Goal: Information Seeking & Learning: Check status

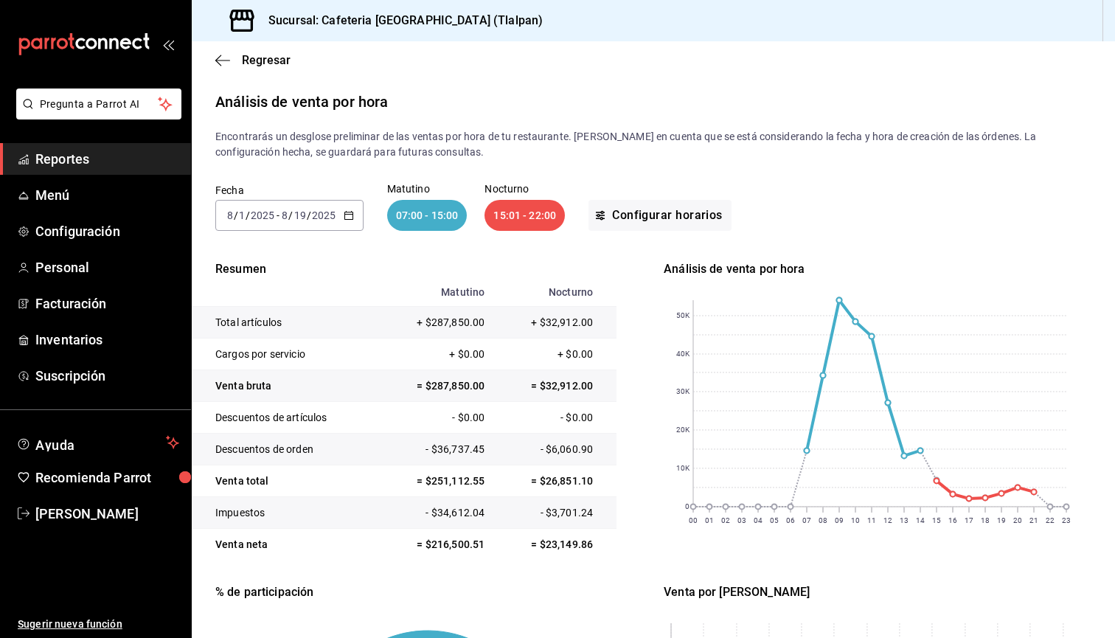
scroll to position [93, 0]
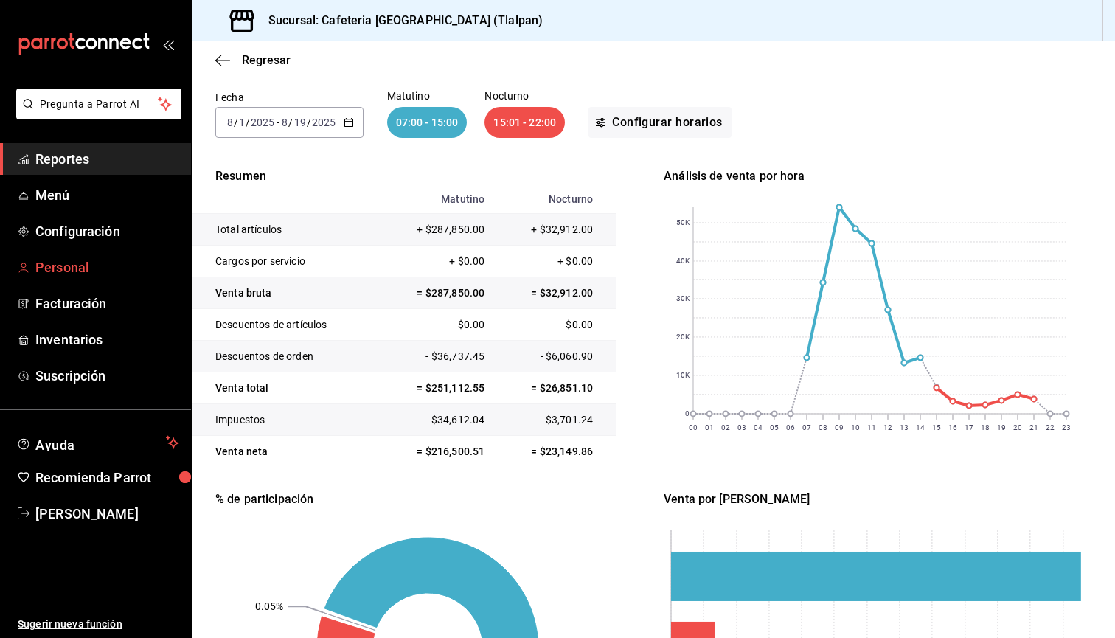
click at [75, 267] on span "Personal" at bounding box center [107, 267] width 144 height 20
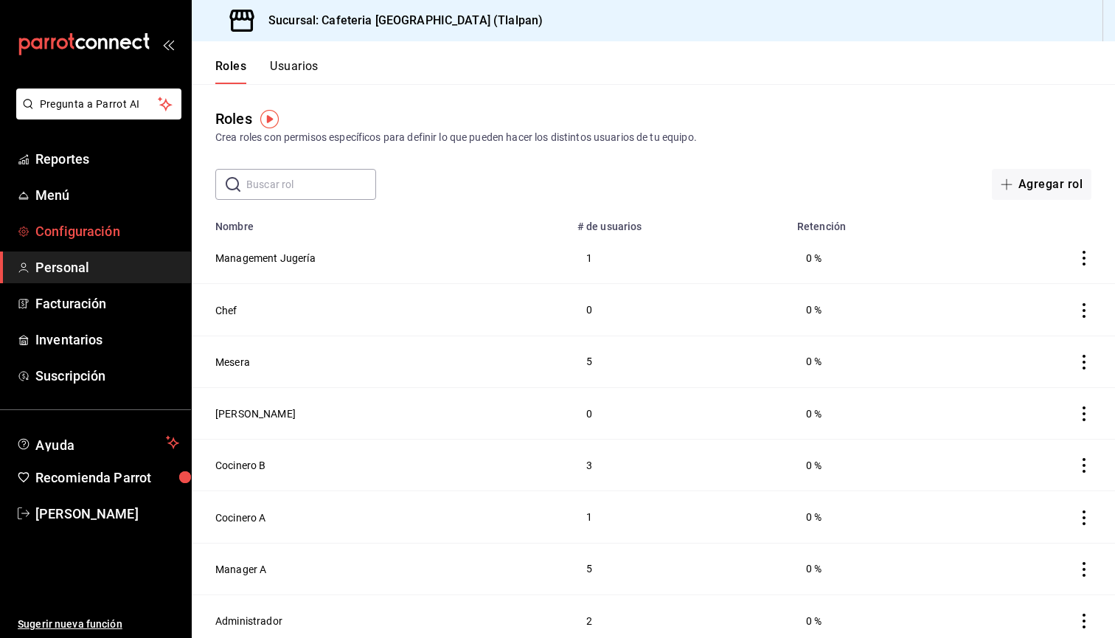
click at [114, 236] on span "Configuración" at bounding box center [107, 231] width 144 height 20
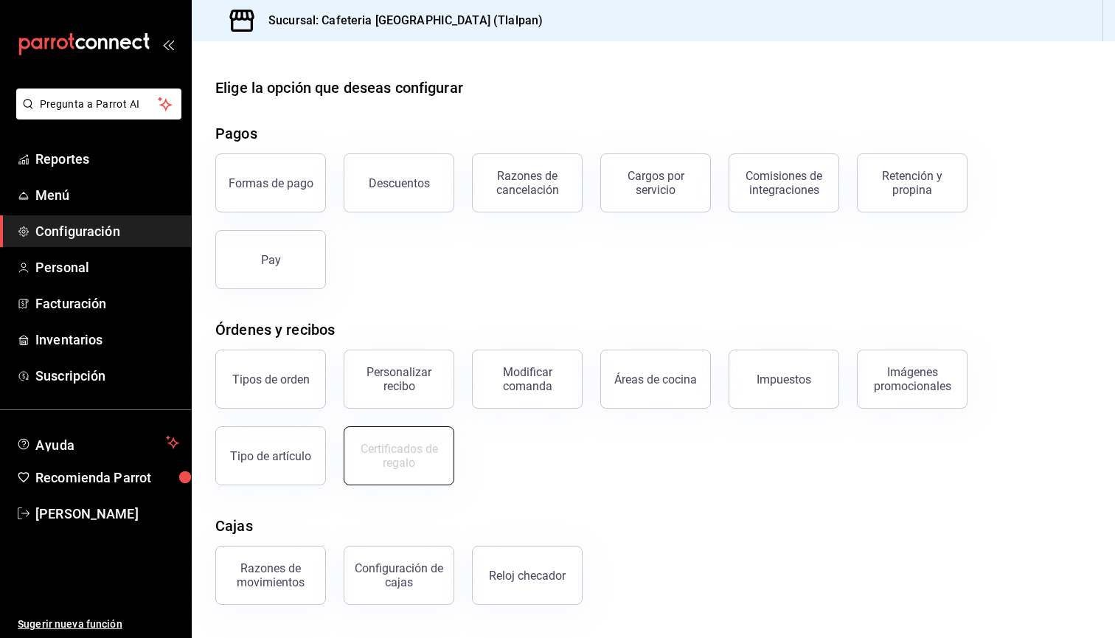
click at [403, 464] on div "Certificados de regalo" at bounding box center [398, 456] width 91 height 28
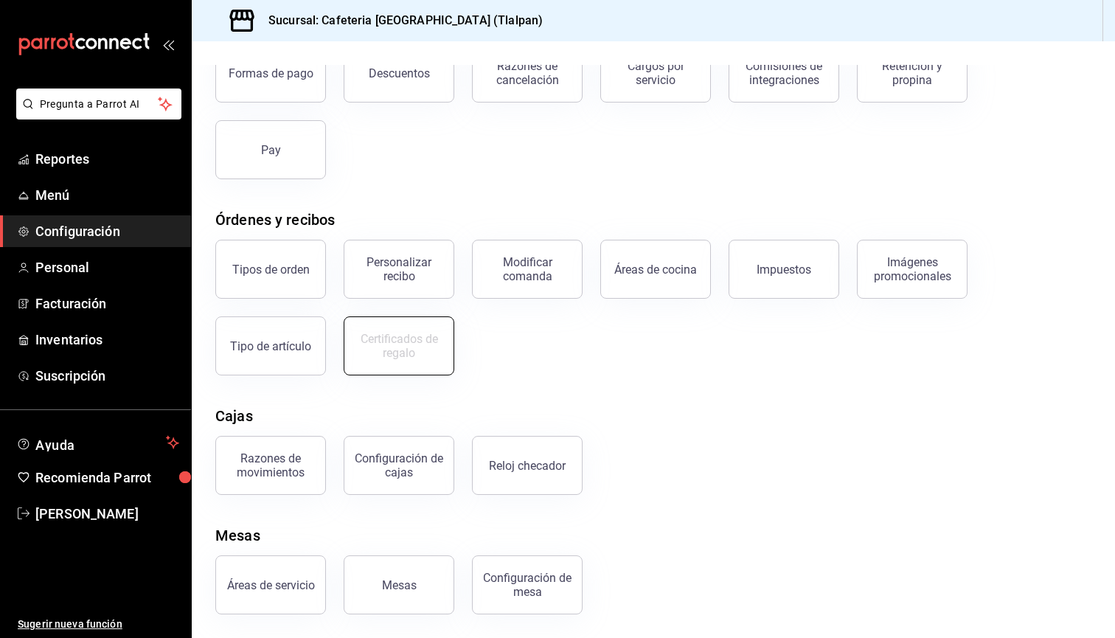
click at [378, 327] on button "Certificados de regalo" at bounding box center [399, 345] width 111 height 59
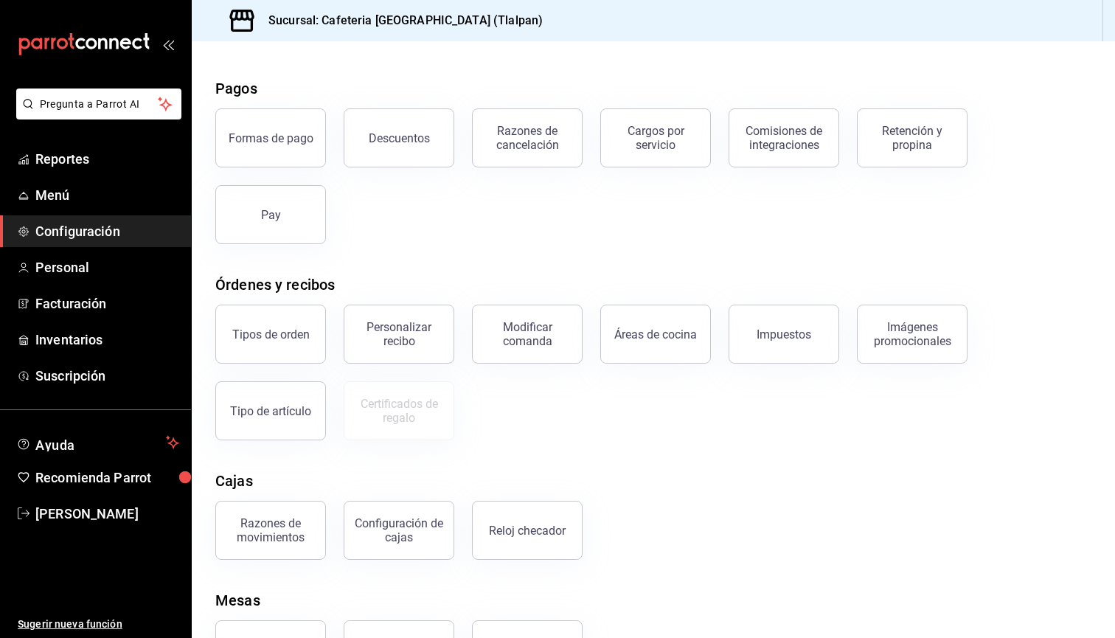
scroll to position [69, 0]
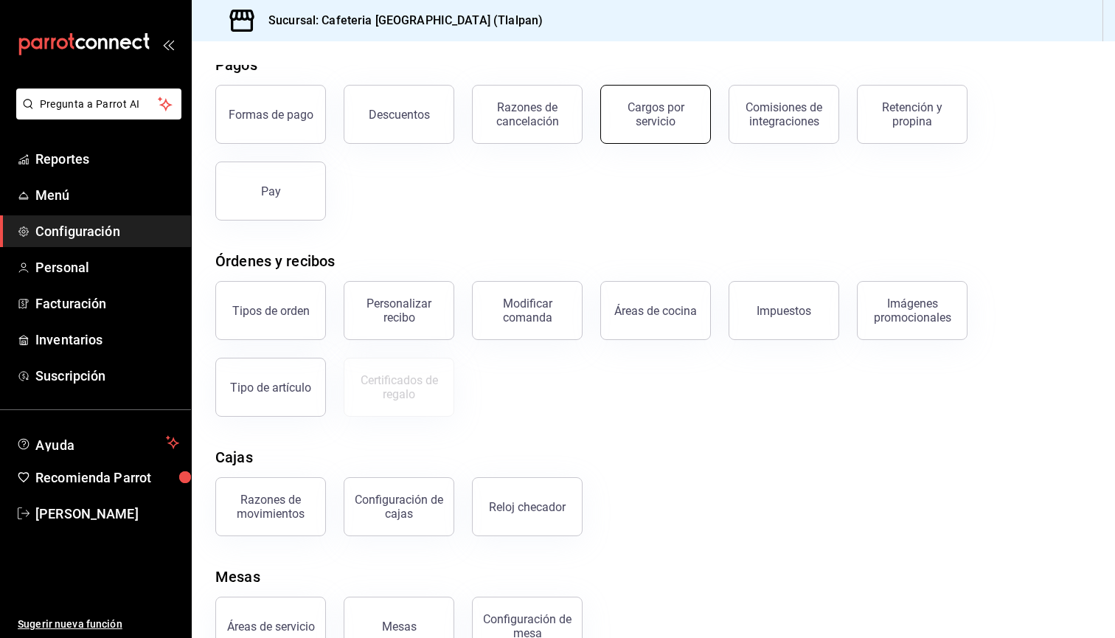
click at [667, 119] on div "Cargos por servicio" at bounding box center [655, 114] width 91 height 28
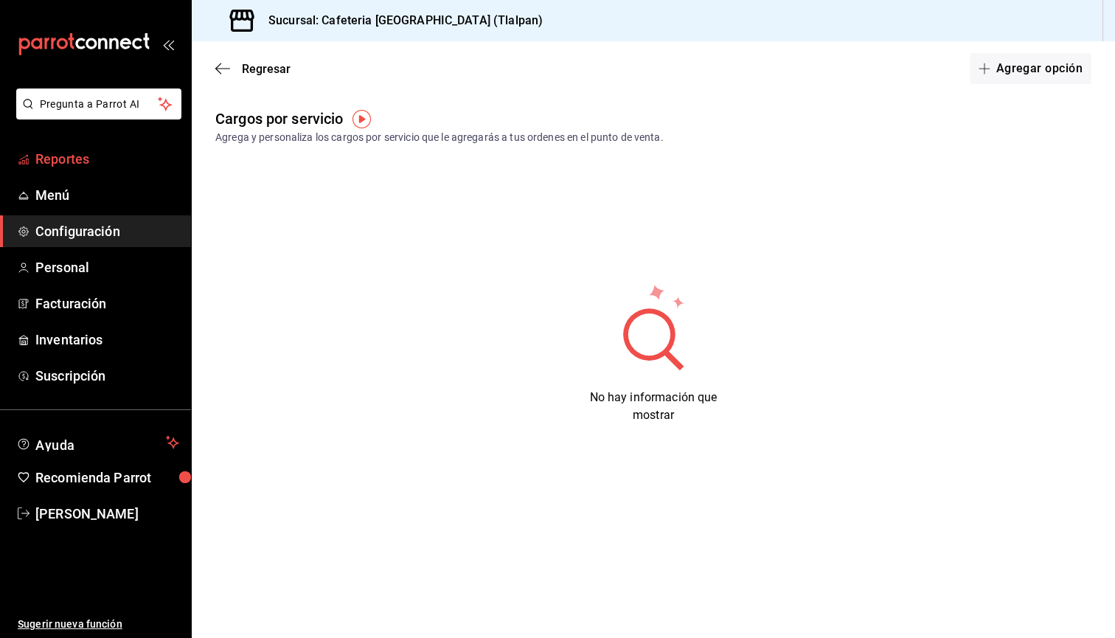
click at [128, 170] on link "Reportes" at bounding box center [95, 159] width 191 height 32
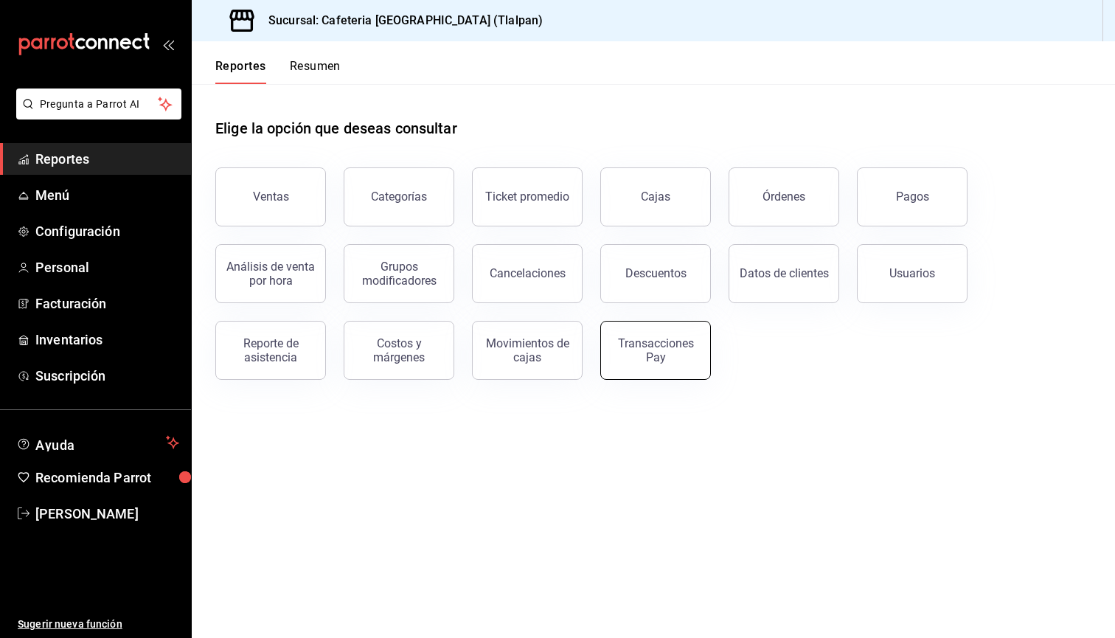
click at [701, 331] on button "Transacciones Pay" at bounding box center [655, 350] width 111 height 59
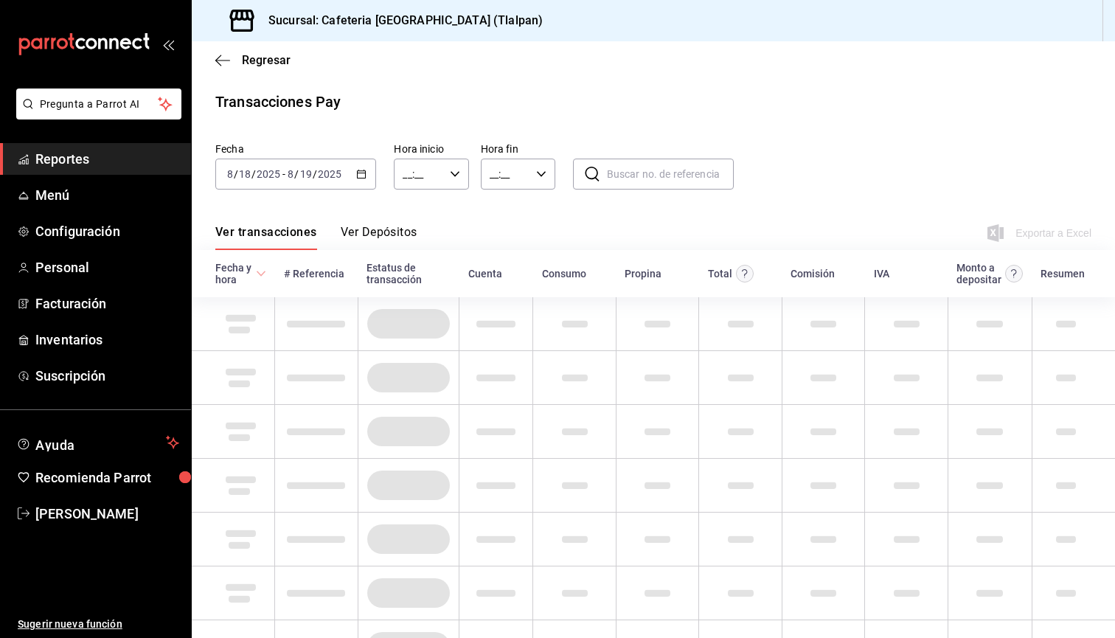
type input "00:00"
type input "23:59"
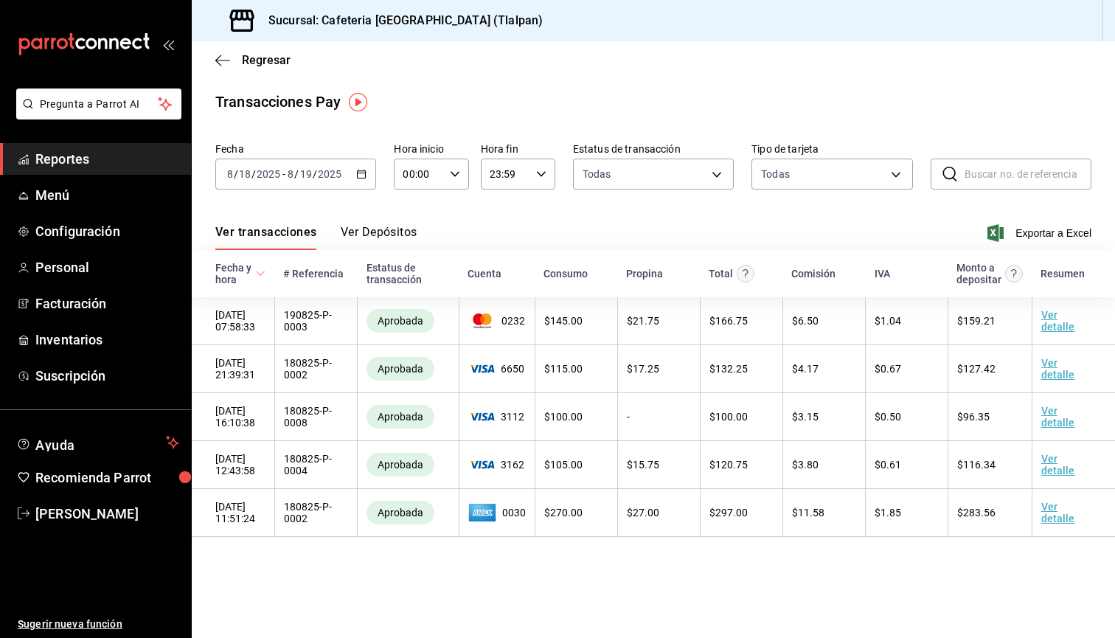
click at [389, 225] on button "Ver Depósitos" at bounding box center [379, 237] width 77 height 25
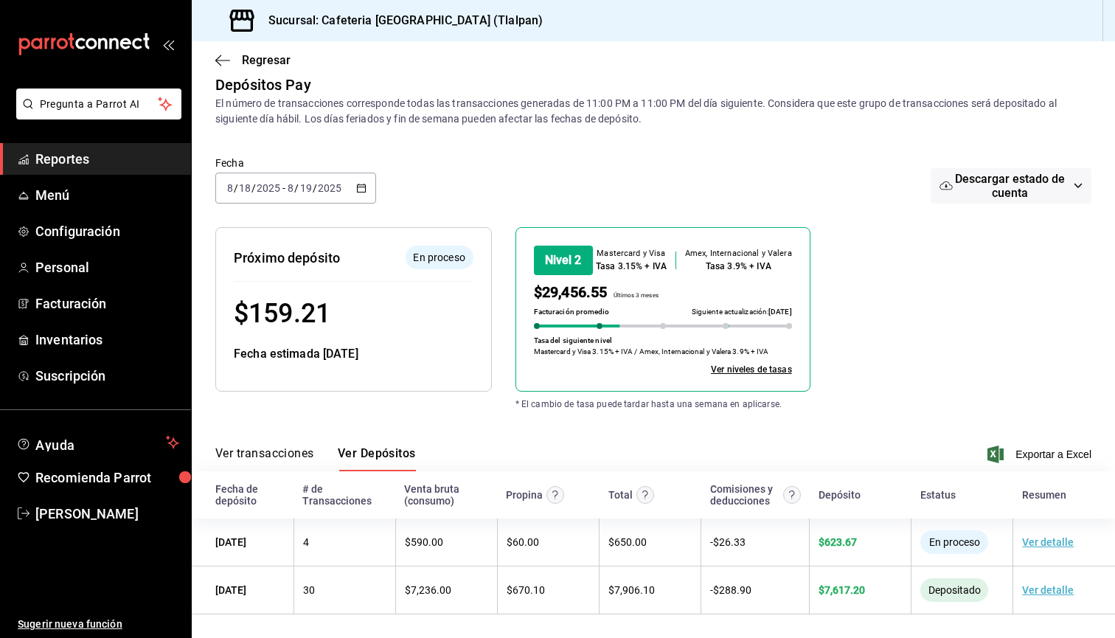
scroll to position [17, 0]
click at [98, 198] on span "Menú" at bounding box center [107, 195] width 144 height 20
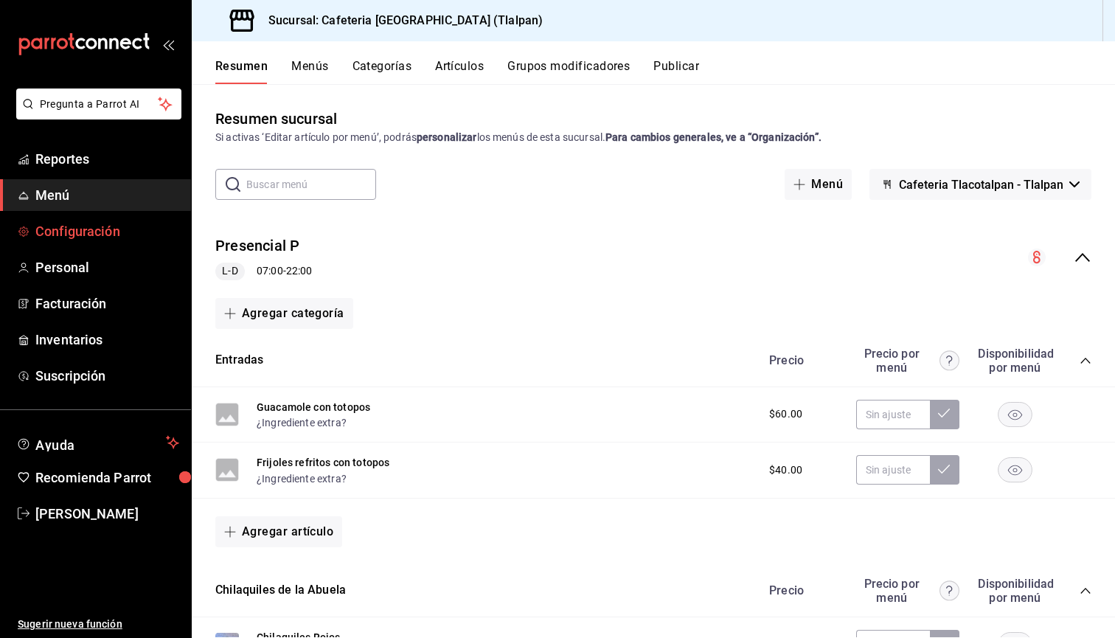
click at [94, 238] on span "Configuración" at bounding box center [107, 231] width 144 height 20
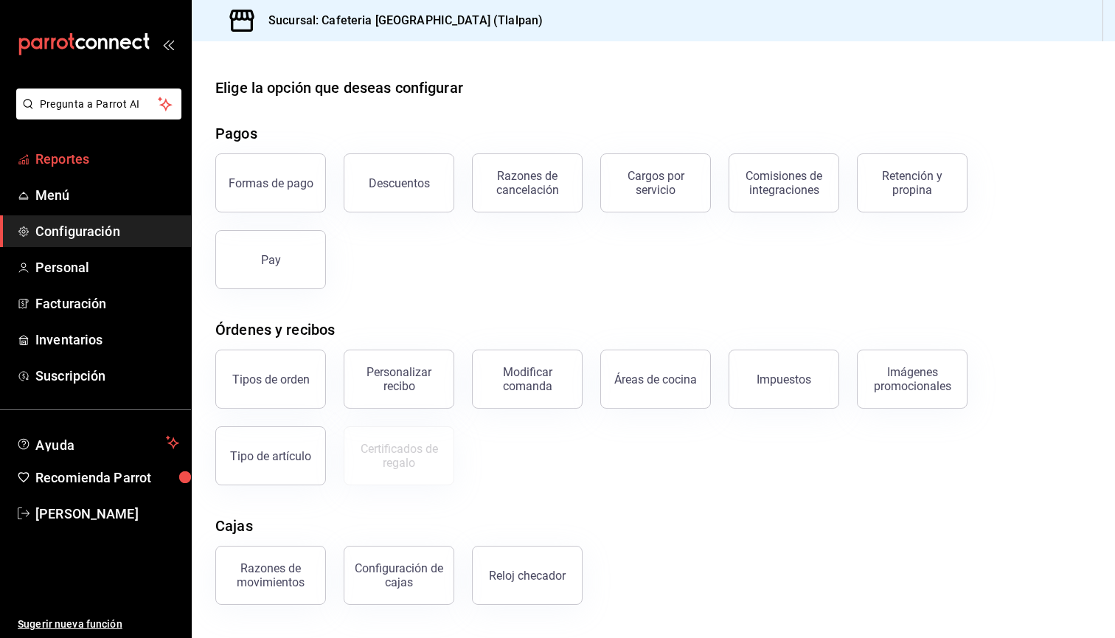
click at [42, 151] on span "Reportes" at bounding box center [107, 159] width 144 height 20
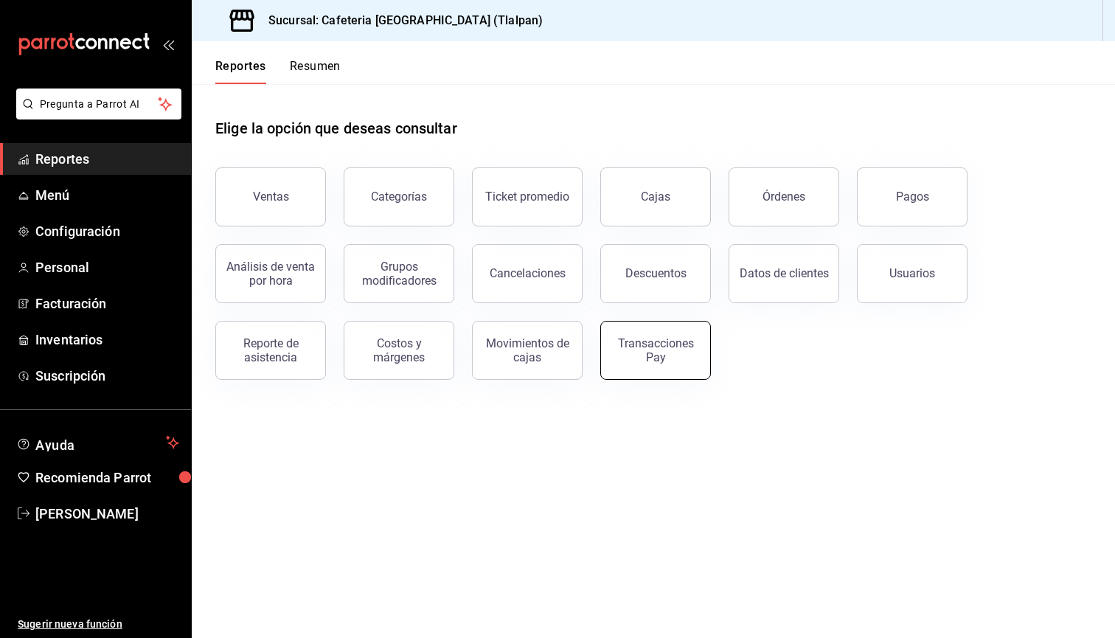
click at [684, 372] on button "Transacciones Pay" at bounding box center [655, 350] width 111 height 59
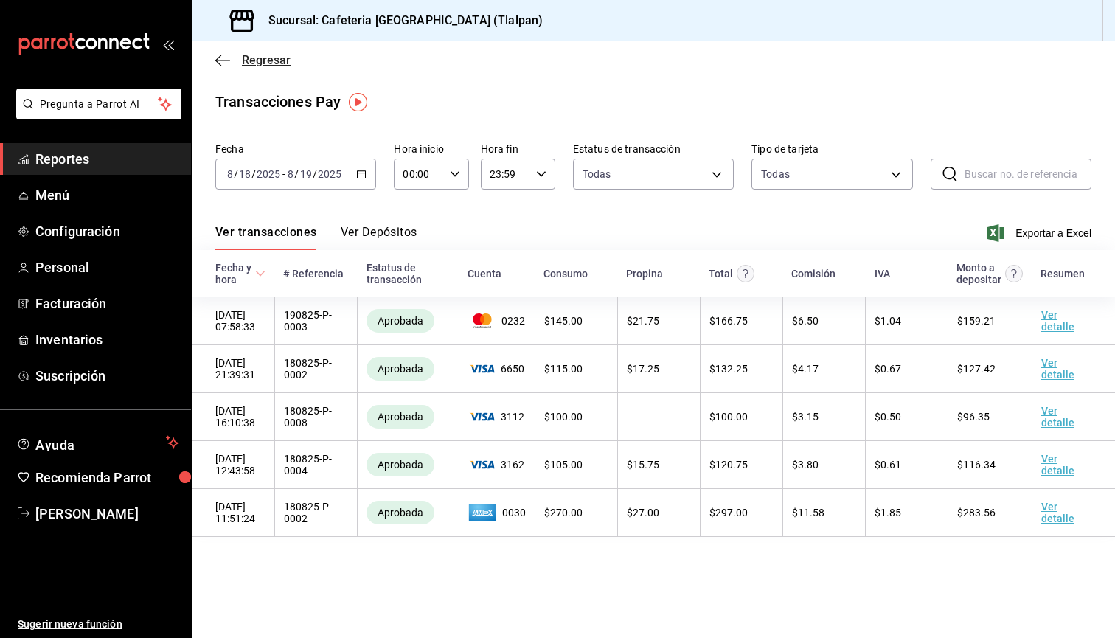
click at [221, 61] on icon "button" at bounding box center [222, 60] width 15 height 13
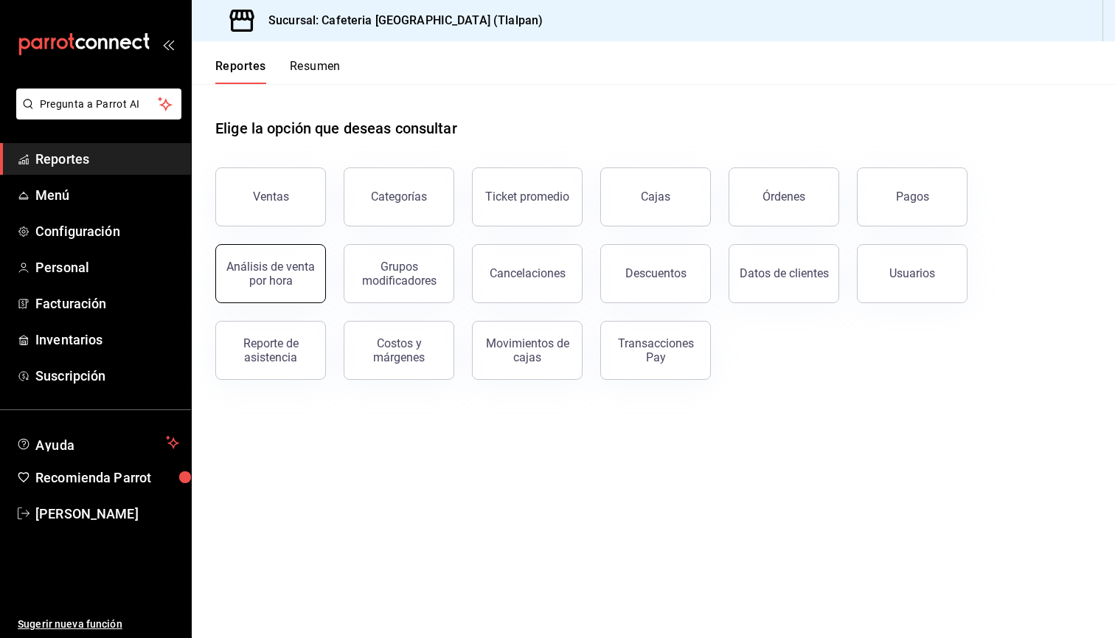
click at [302, 288] on button "Análisis de venta por hora" at bounding box center [270, 273] width 111 height 59
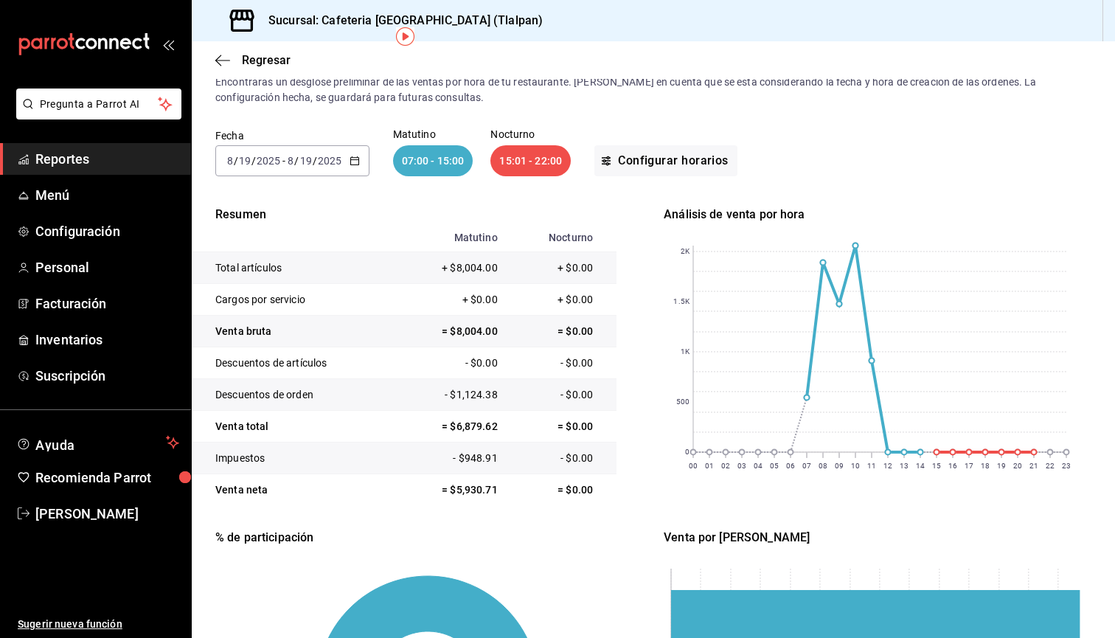
scroll to position [66, 0]
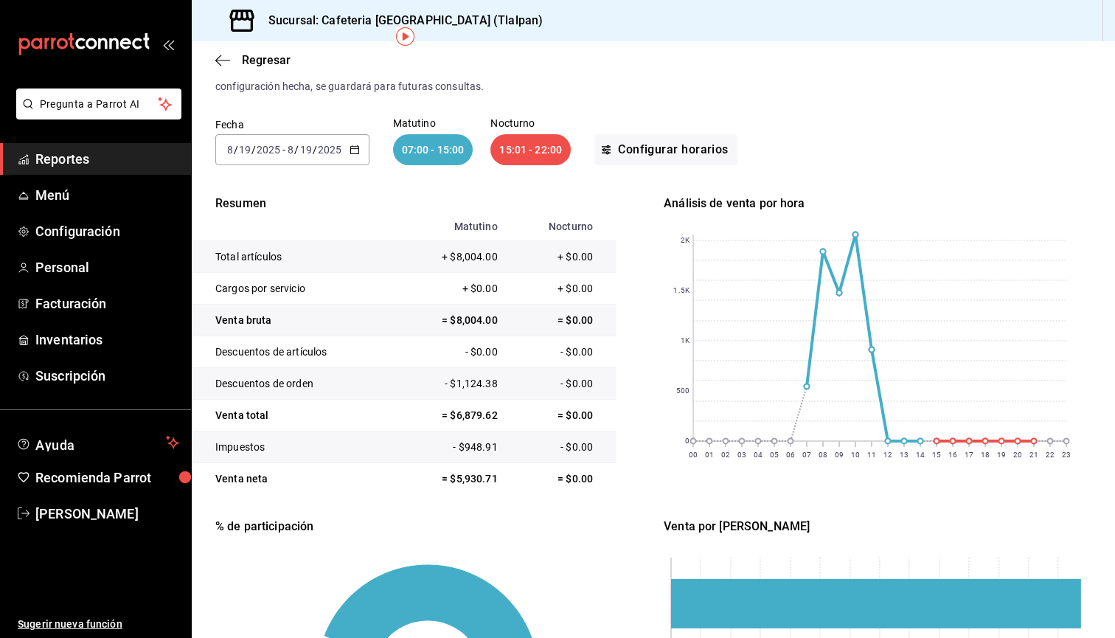
click at [359, 157] on div "[DATE] [DATE] - [DATE] [DATE]" at bounding box center [292, 149] width 154 height 31
click at [275, 235] on span "Ayer" at bounding box center [285, 227] width 114 height 15
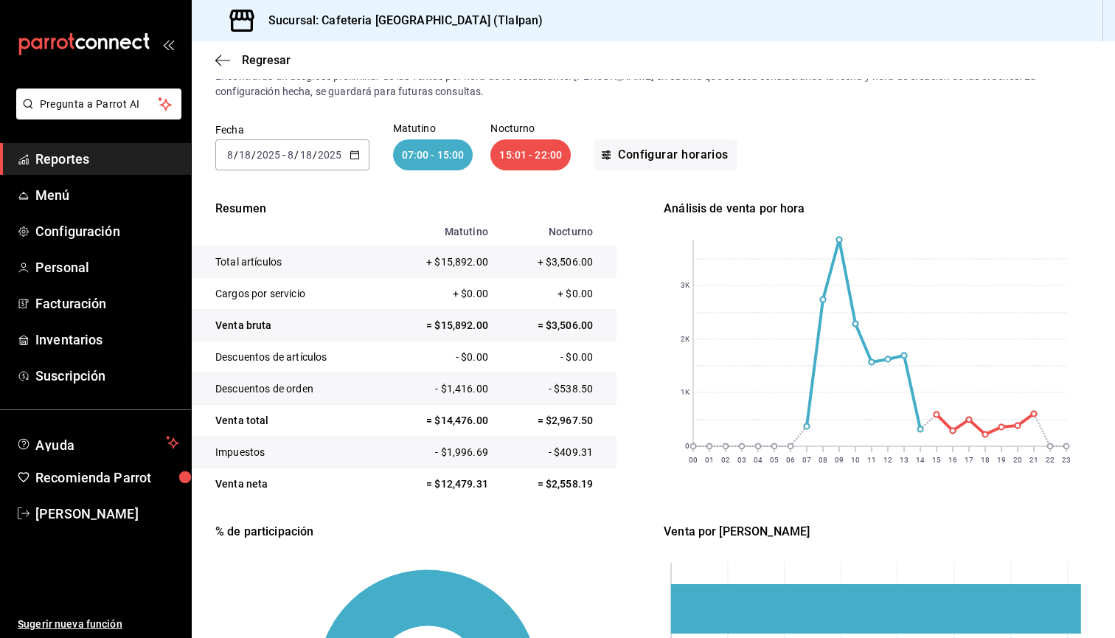
scroll to position [50, 0]
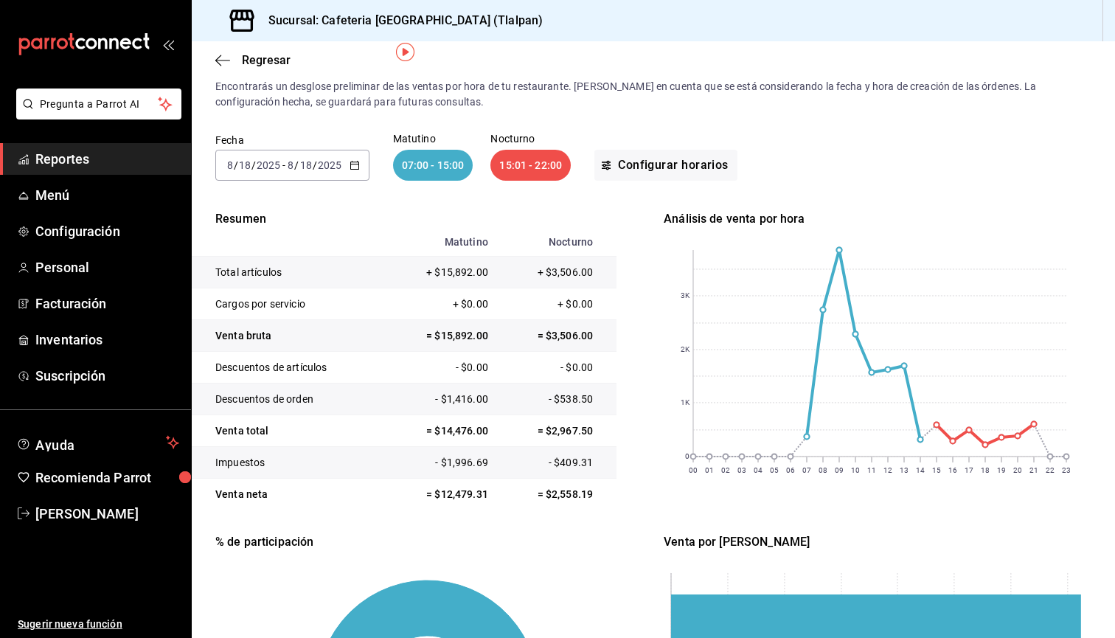
click at [356, 168] on icon "button" at bounding box center [355, 165] width 10 height 10
click at [347, 169] on div "[DATE] [DATE] - [DATE] [DATE]" at bounding box center [292, 165] width 154 height 31
click at [313, 368] on span "Rango de fechas" at bounding box center [285, 375] width 114 height 15
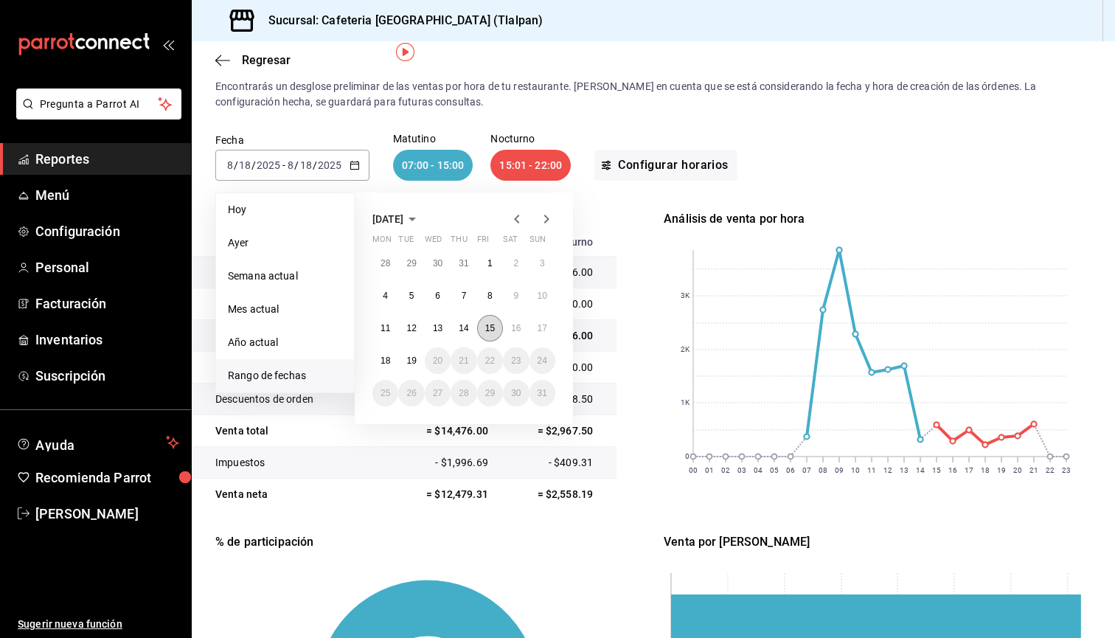
click at [484, 336] on button "15" at bounding box center [490, 328] width 26 height 27
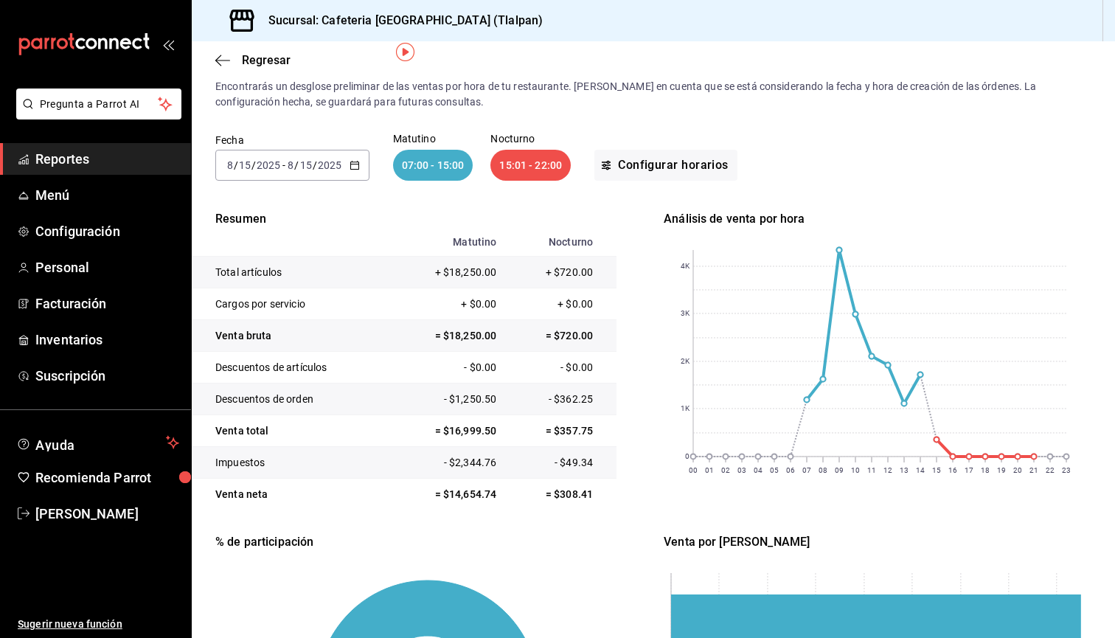
click at [353, 175] on div "[DATE] [DATE] - [DATE] [DATE]" at bounding box center [292, 165] width 154 height 31
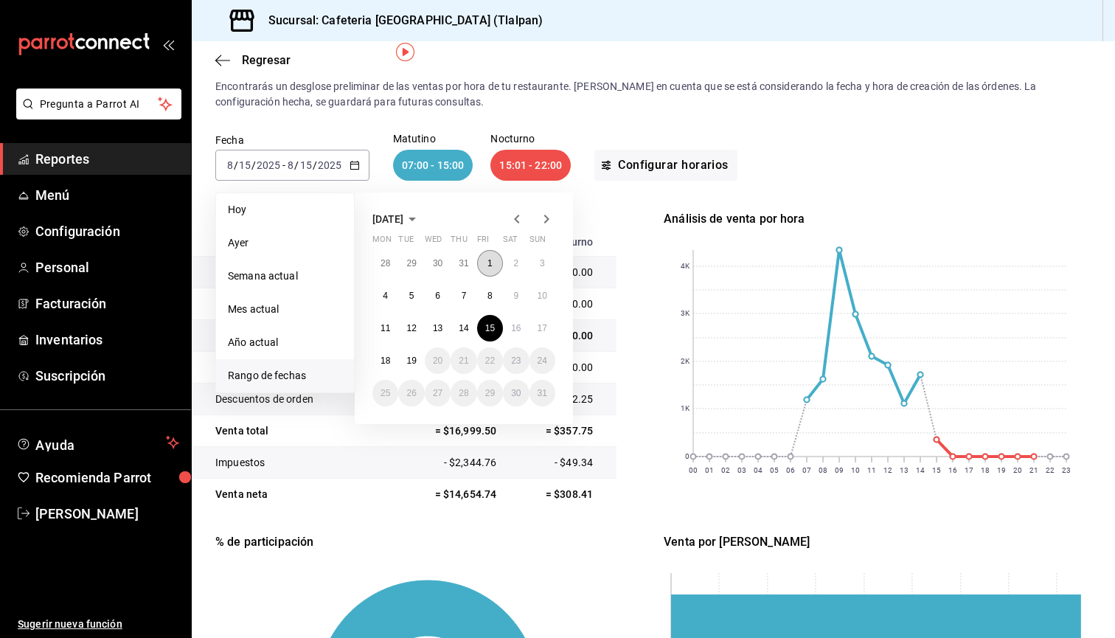
click at [484, 268] on button "1" at bounding box center [490, 263] width 26 height 27
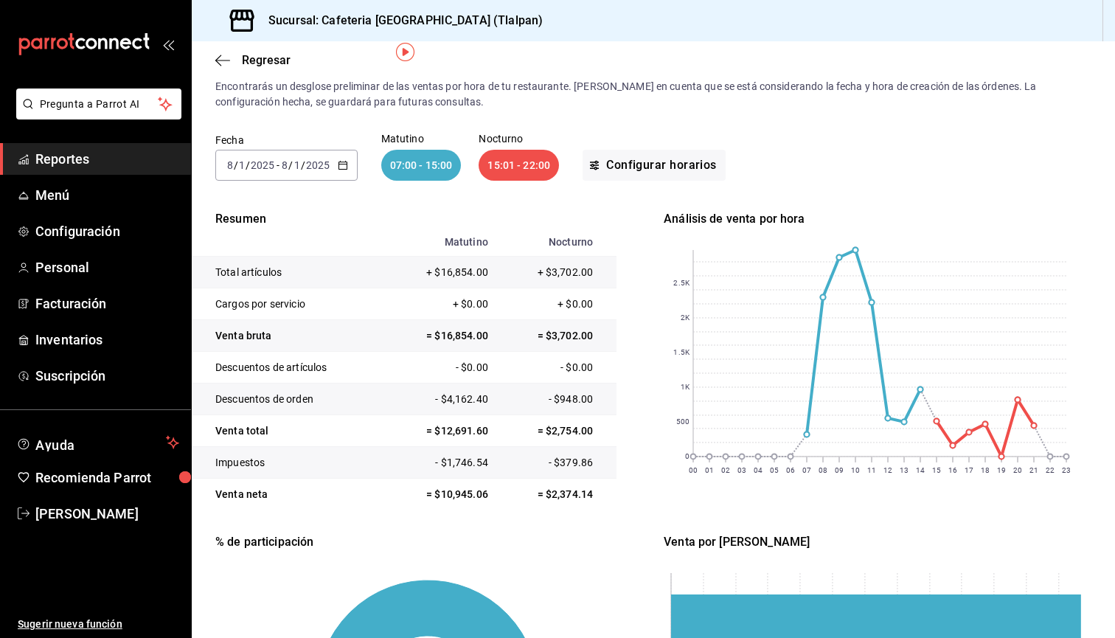
click at [319, 176] on div "[DATE] [DATE] - [DATE] [DATE]" at bounding box center [286, 165] width 142 height 31
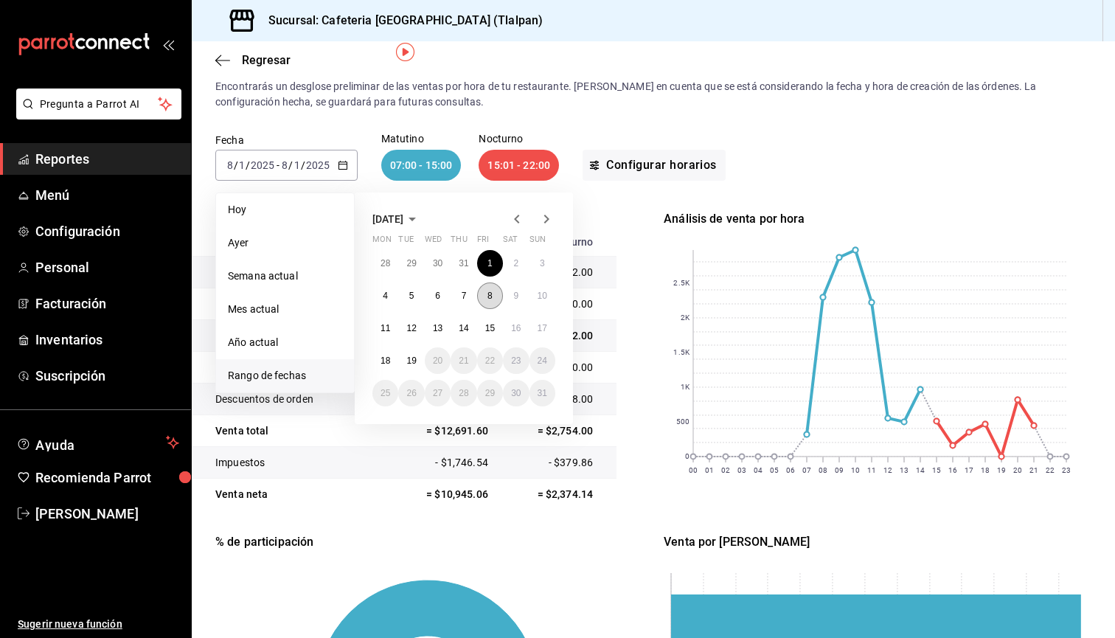
click at [488, 291] on abbr "8" at bounding box center [490, 296] width 5 height 10
click at [495, 297] on button "8" at bounding box center [490, 295] width 26 height 27
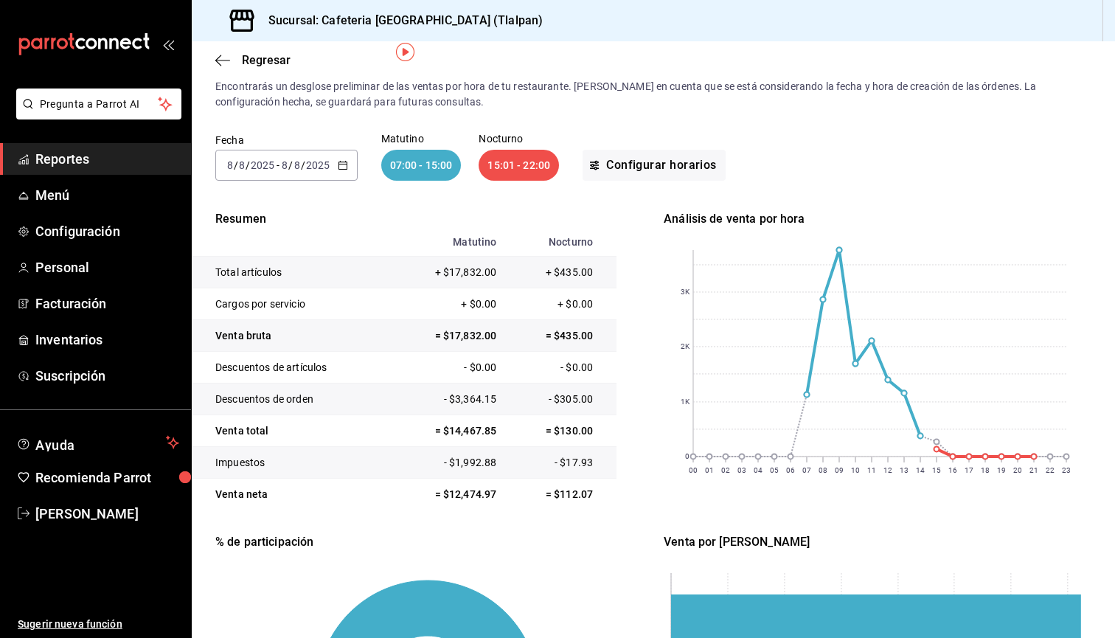
click at [338, 170] on icon "button" at bounding box center [343, 165] width 10 height 10
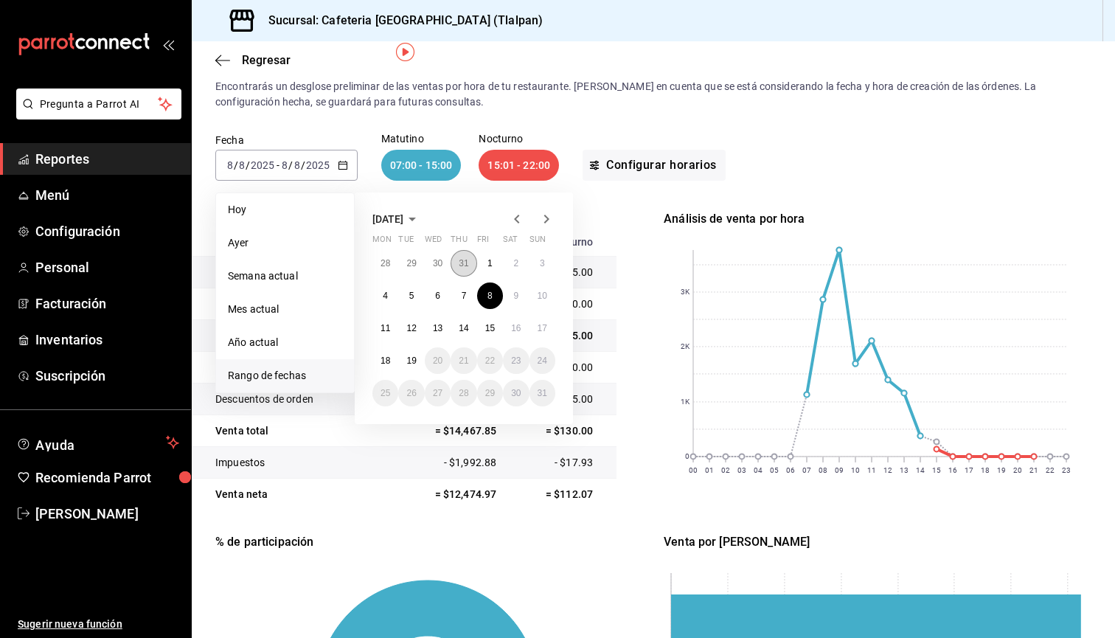
click at [467, 267] on abbr "31" at bounding box center [464, 263] width 10 height 10
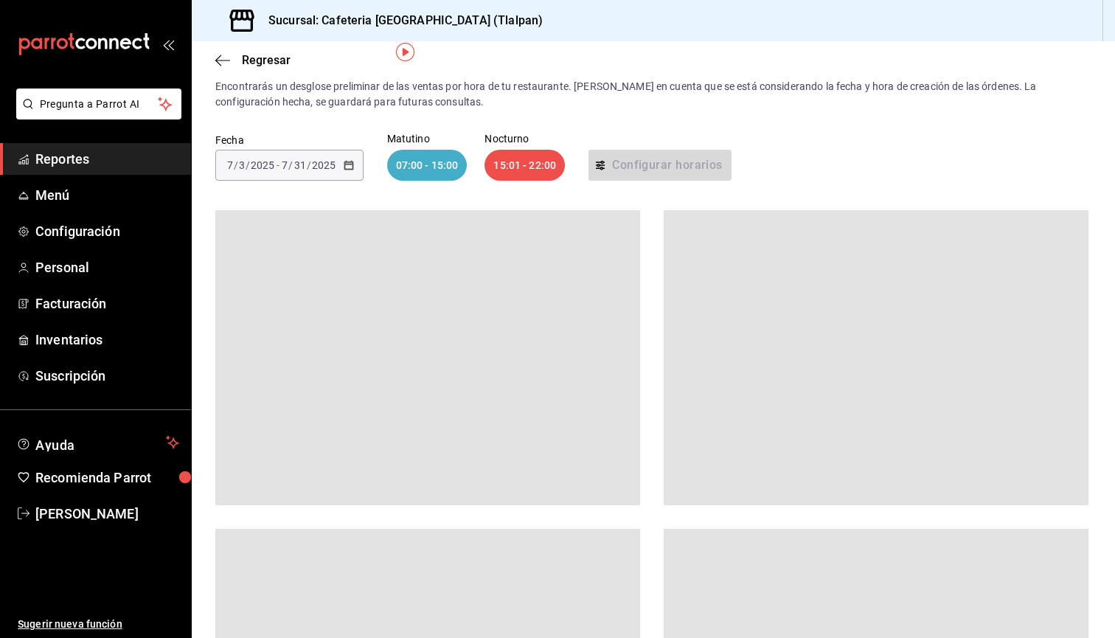
click at [336, 175] on div "[DATE] [DATE] - [DATE] [DATE]" at bounding box center [289, 165] width 148 height 31
click at [341, 170] on div "[DATE] [DATE] - [DATE] [DATE]" at bounding box center [289, 165] width 148 height 31
click at [520, 131] on div "Fecha [DATE] [DATE] - [DATE] [DATE] Matutino 07:00 - 15:00 Nocturno 15:01 - 22:…" at bounding box center [653, 157] width 876 height 94
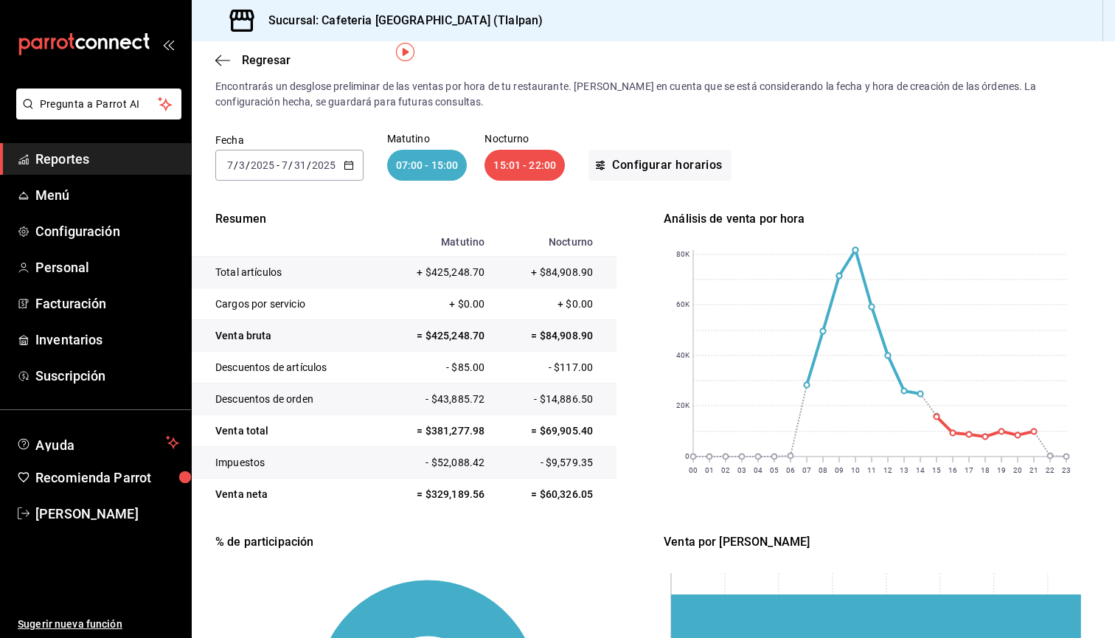
click at [315, 181] on div "Fecha [DATE] [DATE] - [DATE] [DATE] Matutino 07:00 - 15:00 Nocturno 15:01 - 22:…" at bounding box center [653, 157] width 876 height 94
click at [350, 166] on icon "button" at bounding box center [349, 165] width 10 height 10
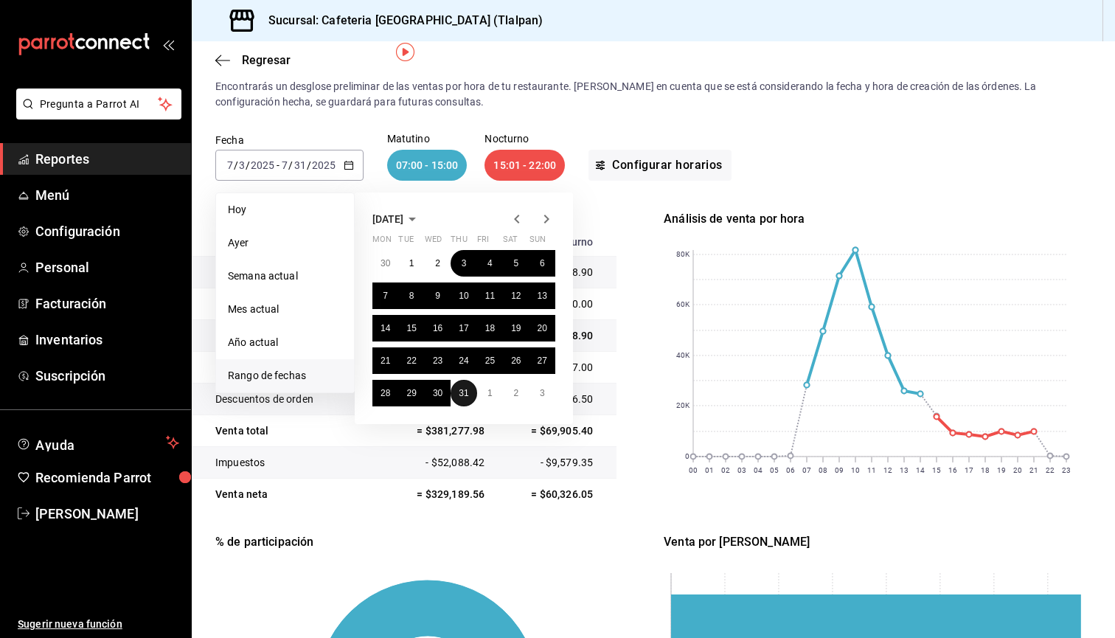
click at [467, 393] on abbr "31" at bounding box center [464, 393] width 10 height 10
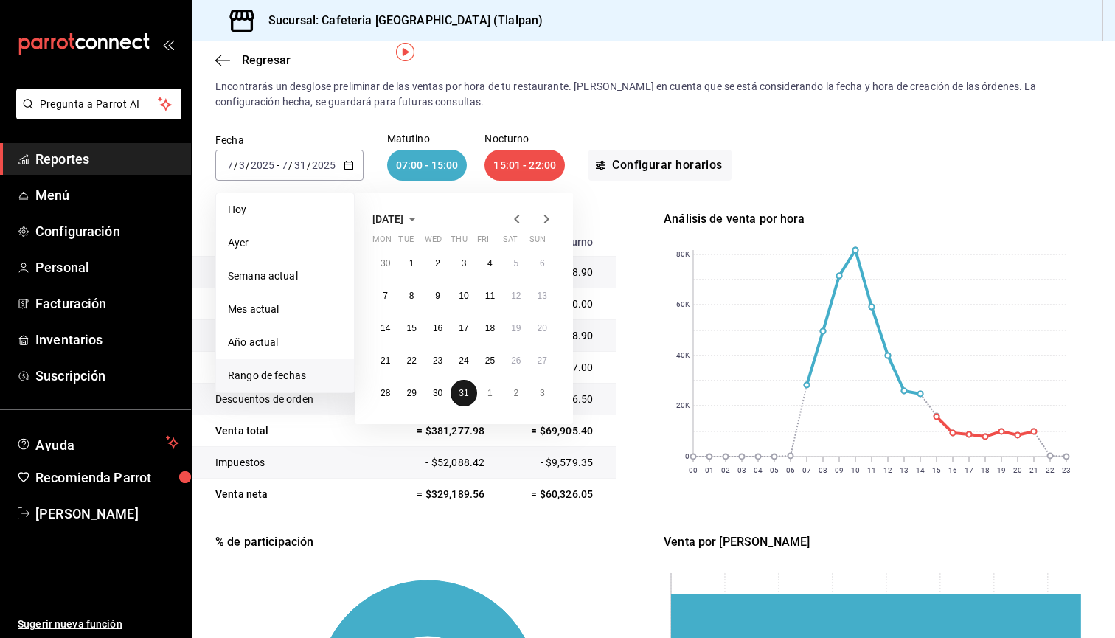
click at [467, 393] on abbr "31" at bounding box center [464, 393] width 10 height 10
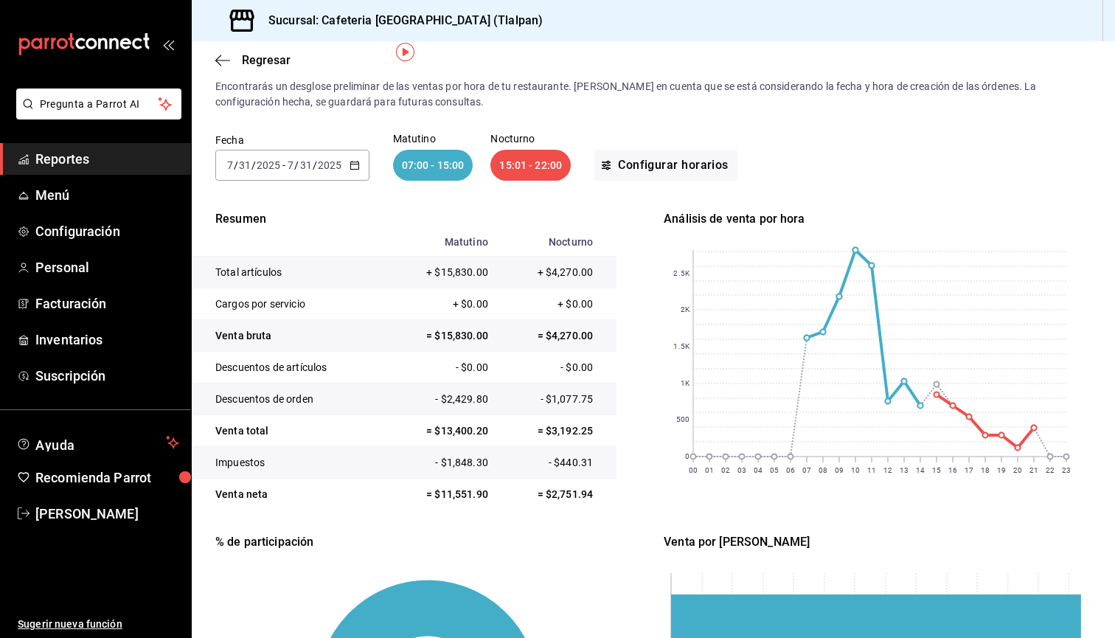
click at [331, 168] on input "2025" at bounding box center [329, 165] width 25 height 12
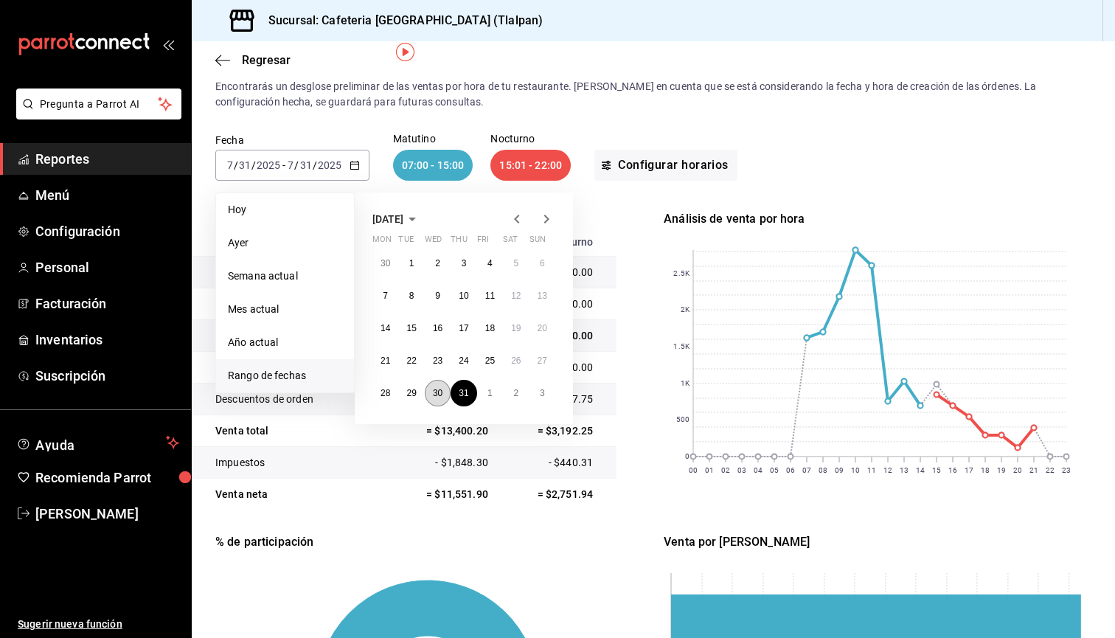
click at [445, 394] on button "30" at bounding box center [438, 393] width 26 height 27
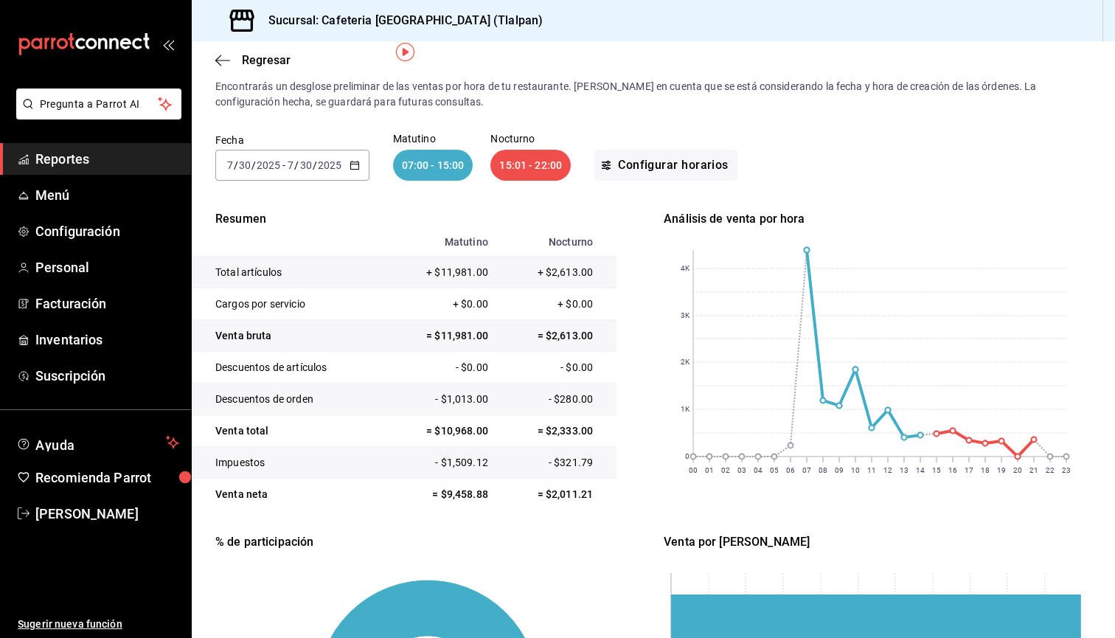
click at [334, 169] on input "2025" at bounding box center [329, 165] width 25 height 12
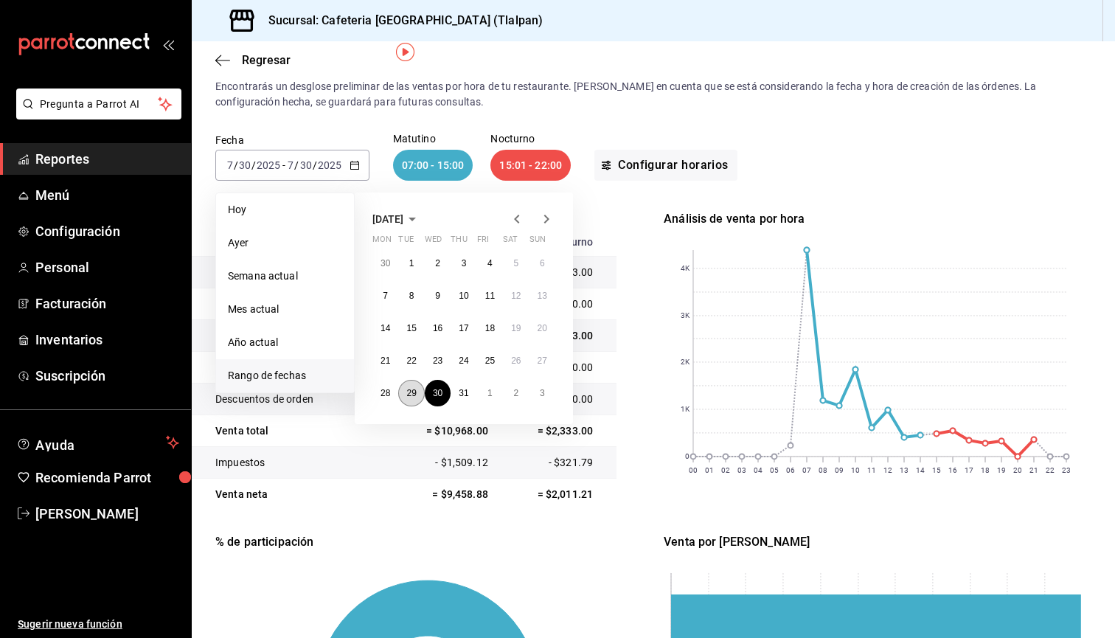
click at [419, 395] on button "29" at bounding box center [411, 393] width 26 height 27
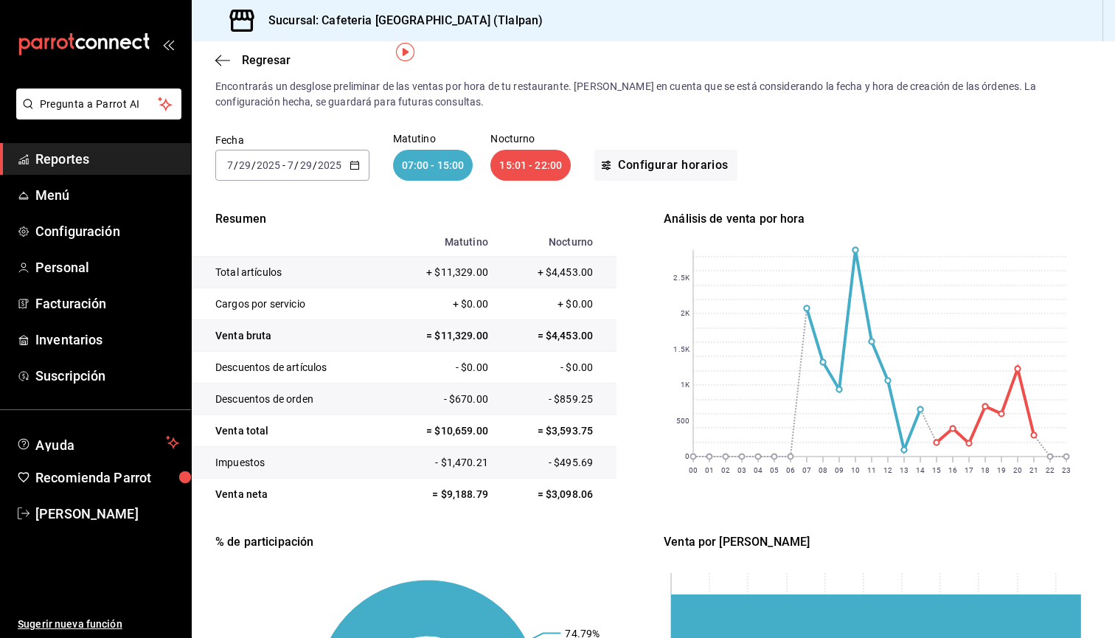
click at [325, 170] on input "2025" at bounding box center [329, 165] width 25 height 12
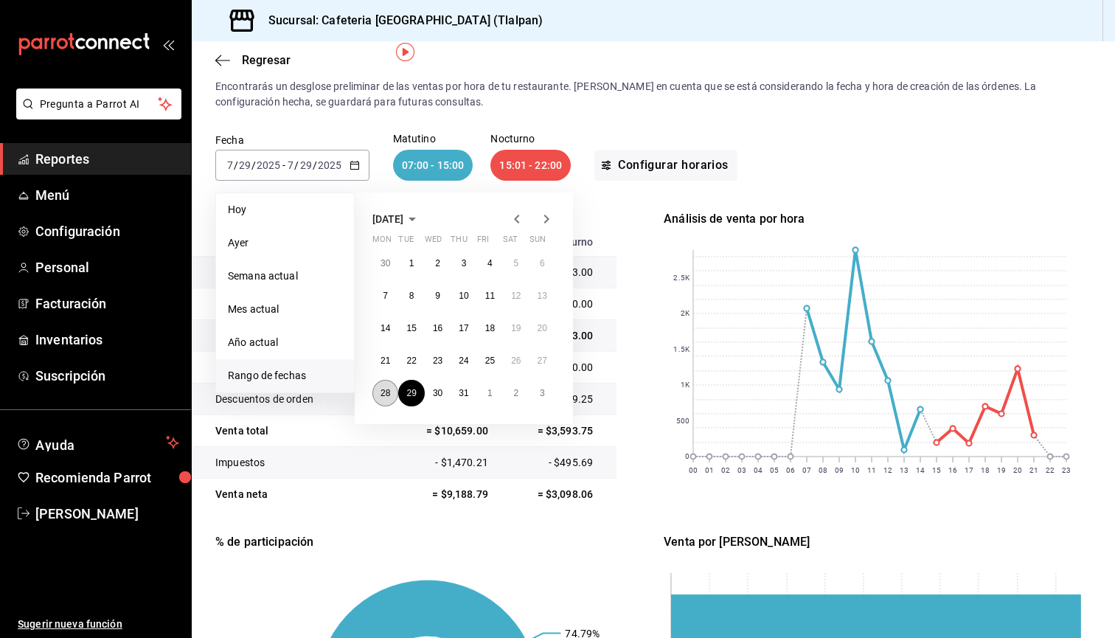
click at [396, 389] on button "28" at bounding box center [385, 393] width 26 height 27
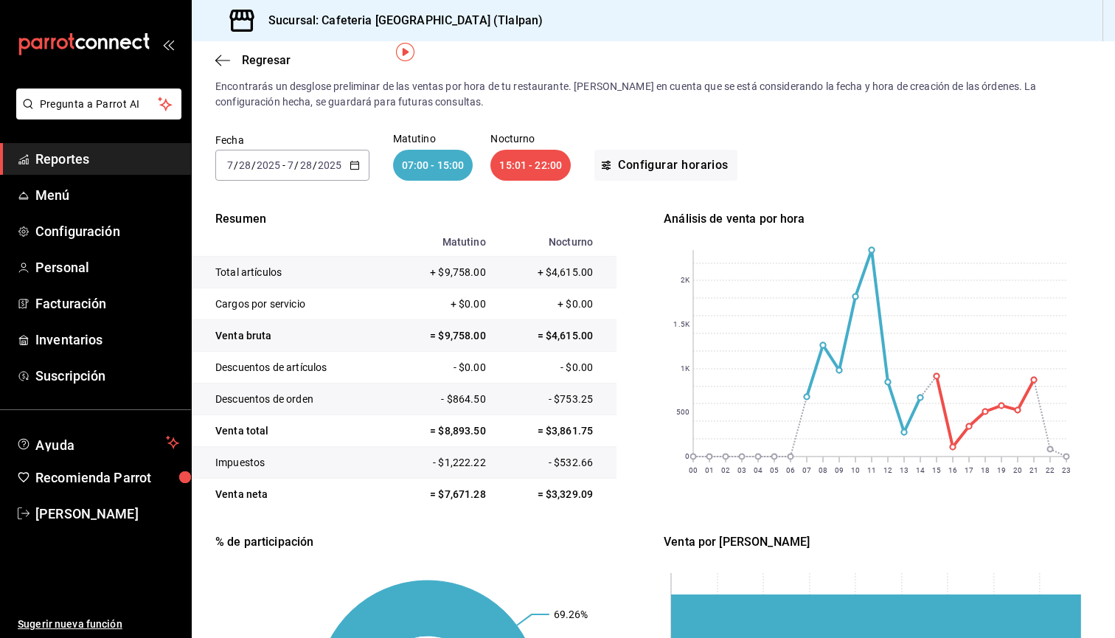
click at [340, 170] on input "2025" at bounding box center [329, 165] width 25 height 12
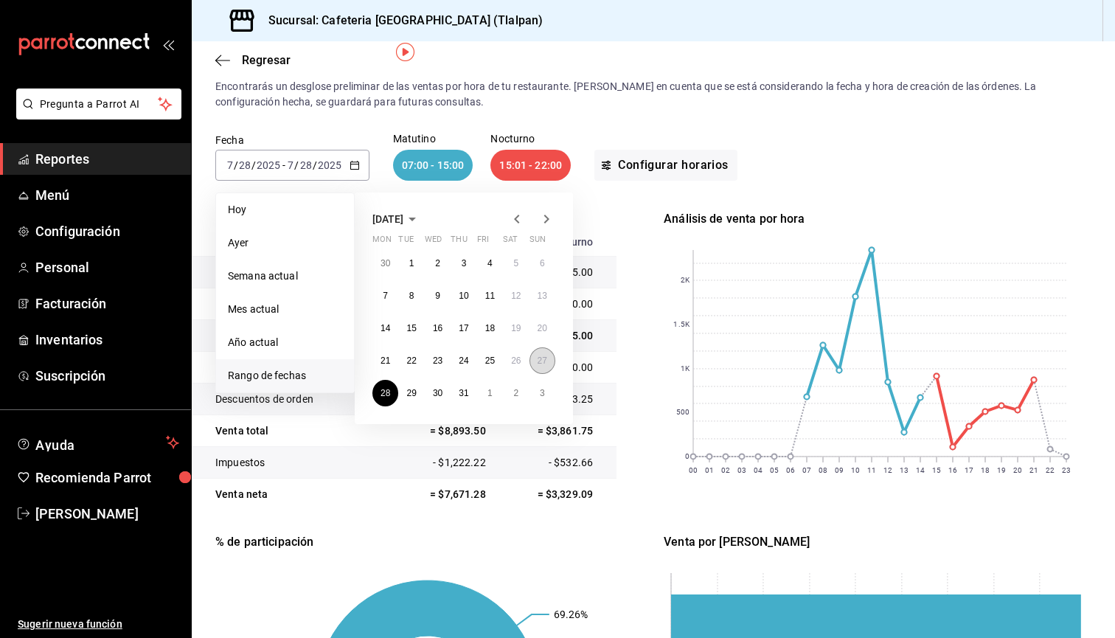
click at [541, 363] on abbr "27" at bounding box center [543, 361] width 10 height 10
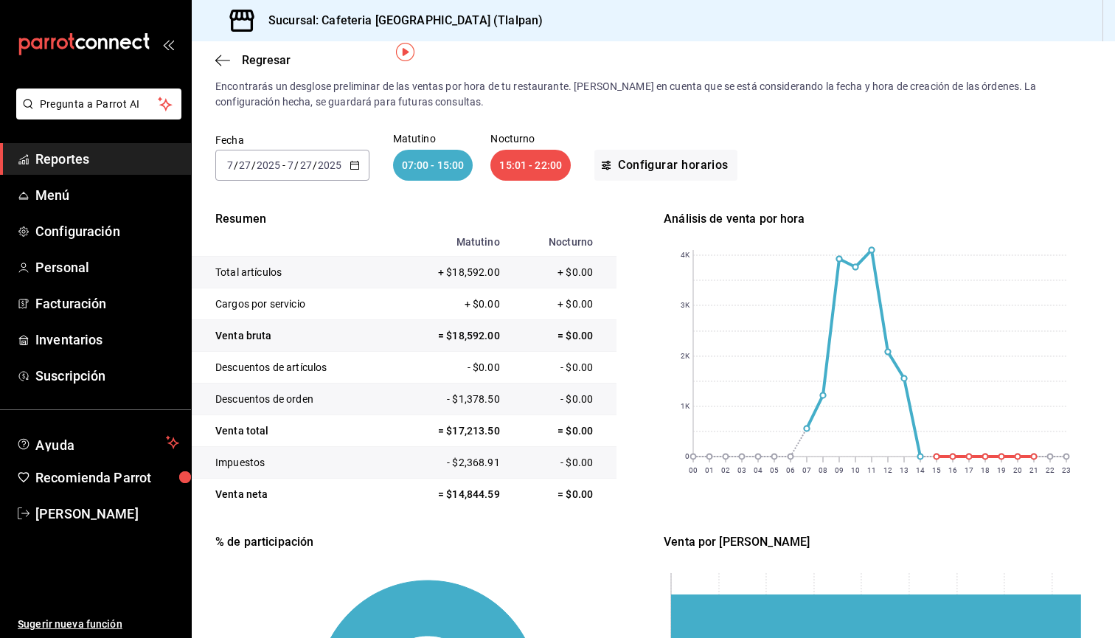
click at [328, 167] on input "2025" at bounding box center [329, 165] width 25 height 12
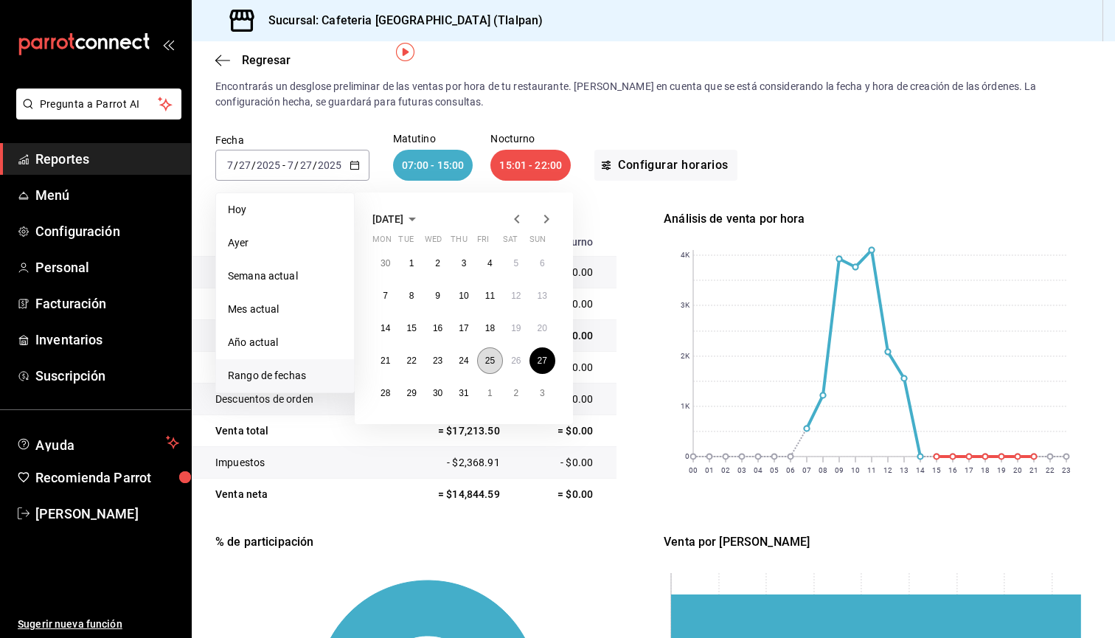
click at [499, 358] on button "25" at bounding box center [490, 360] width 26 height 27
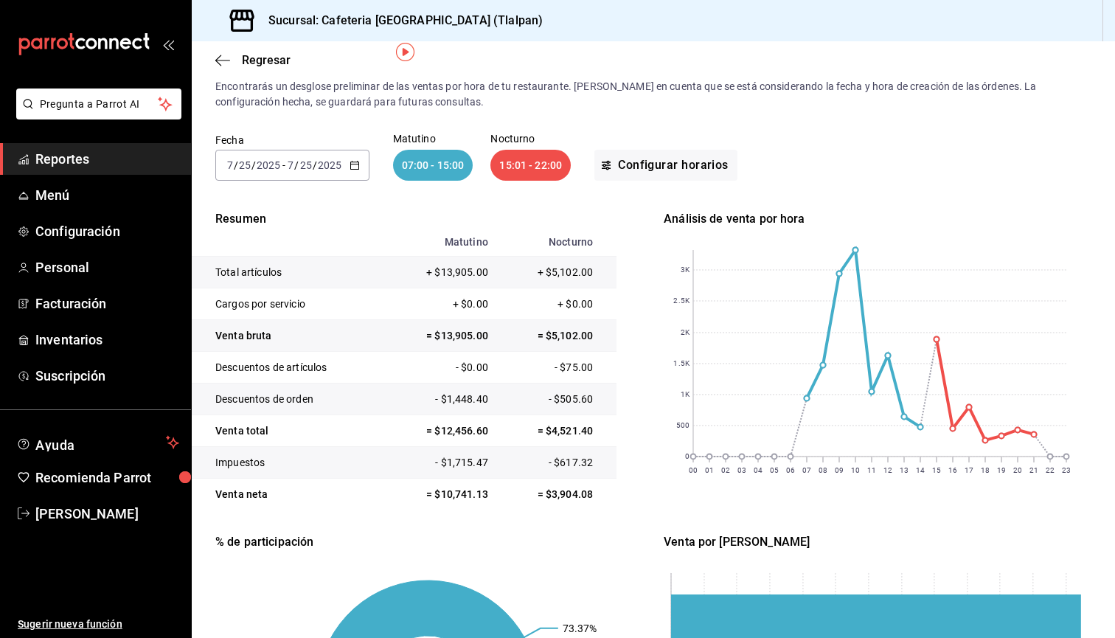
click at [322, 184] on div "Fecha [DATE] [DATE] - [DATE] [DATE] Matutino 07:00 - 15:00 Nocturno 15:01 - 22:…" at bounding box center [653, 157] width 876 height 94
click at [317, 170] on input "2025" at bounding box center [329, 165] width 25 height 12
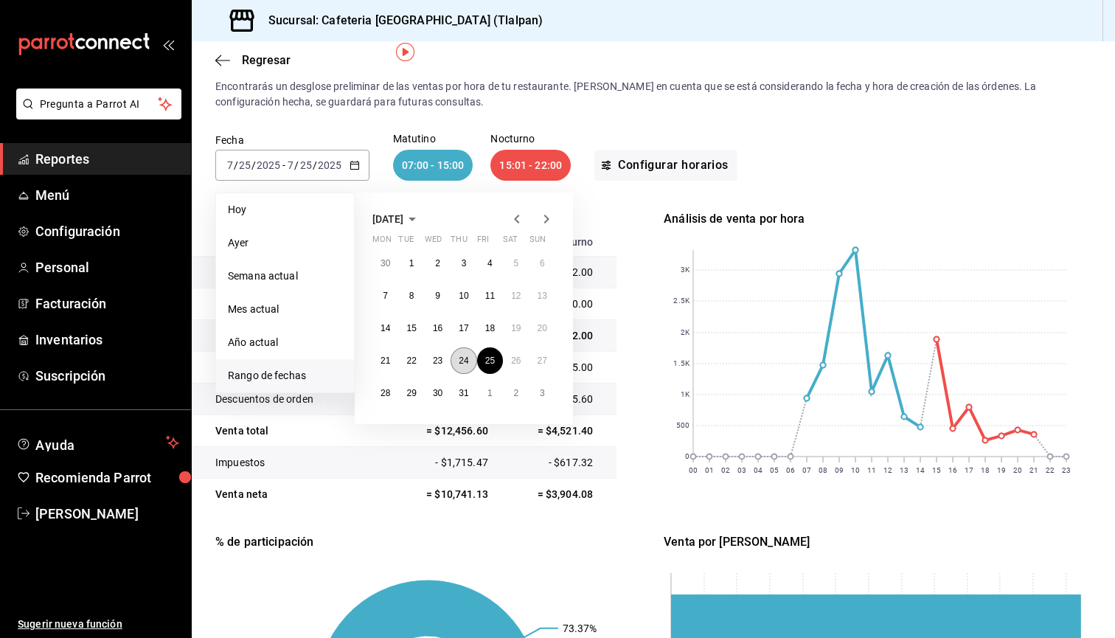
click at [465, 363] on abbr "24" at bounding box center [464, 361] width 10 height 10
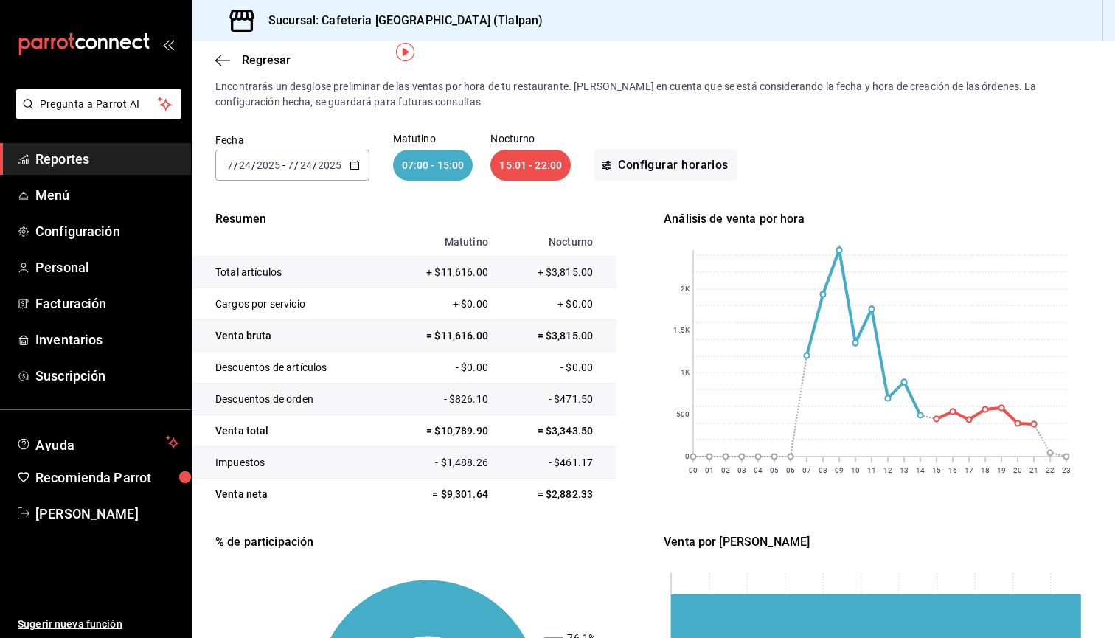
click at [287, 165] on input "7" at bounding box center [290, 165] width 7 height 12
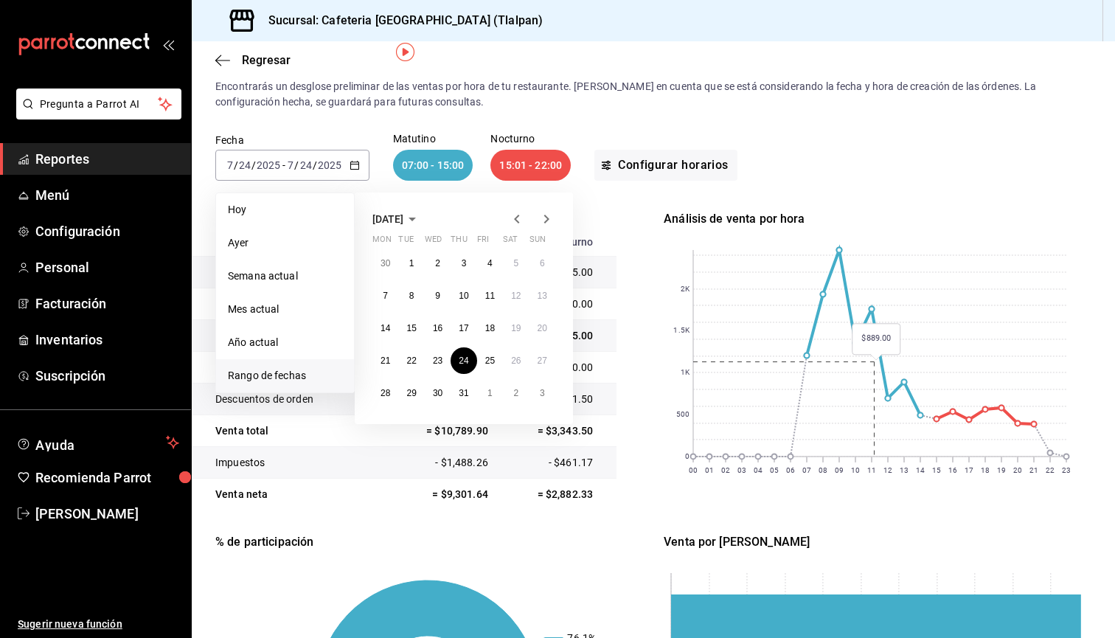
click at [930, 331] on rect at bounding box center [879, 353] width 373 height 207
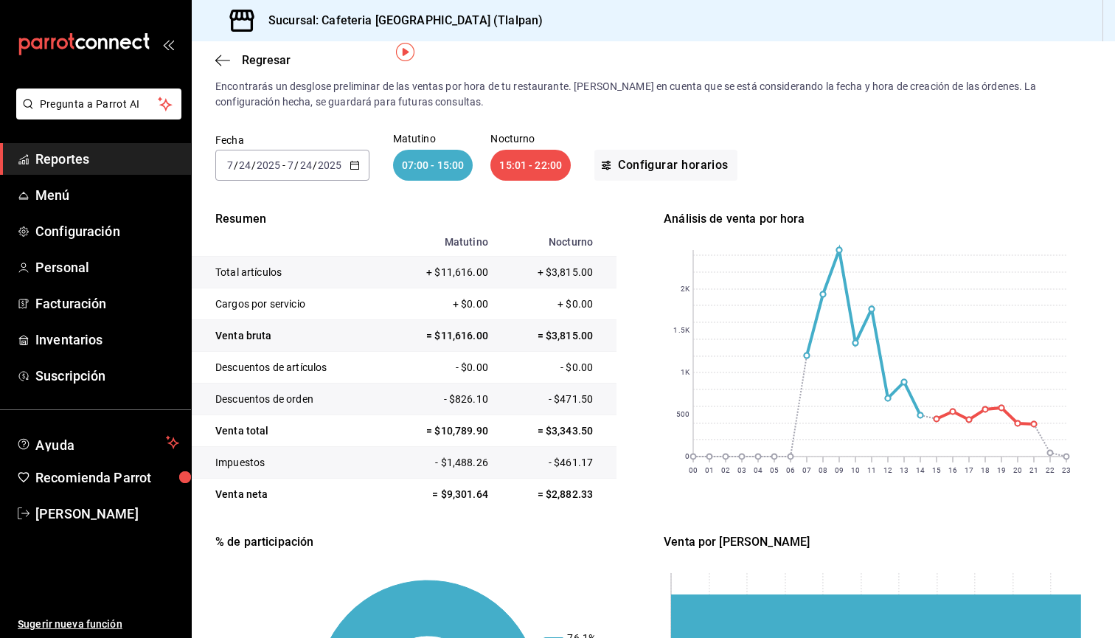
click at [336, 161] on input "2025" at bounding box center [329, 165] width 25 height 12
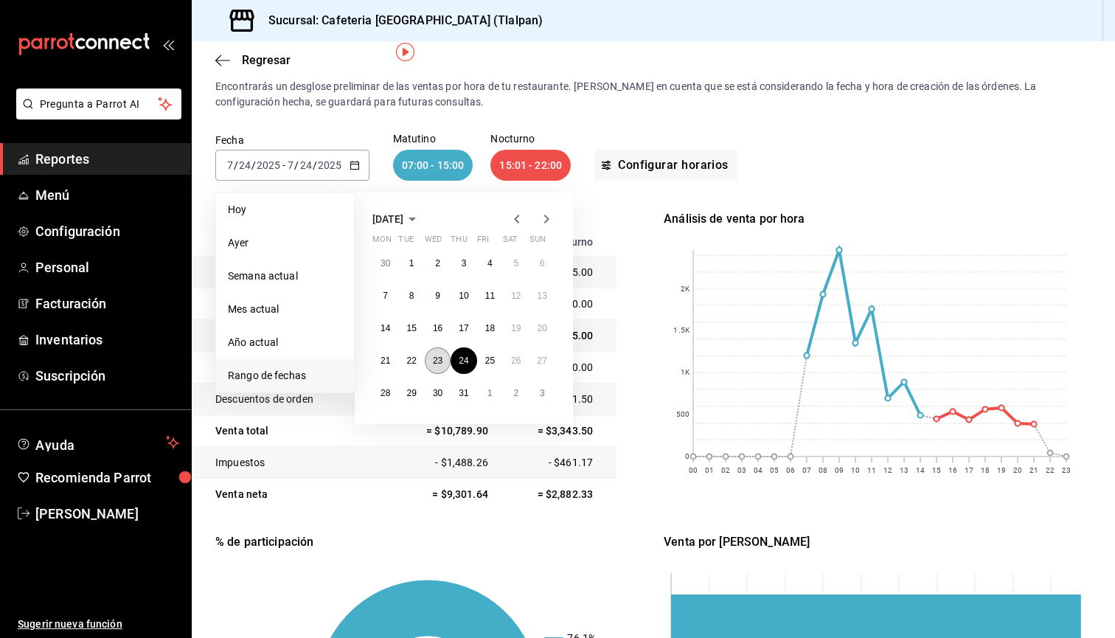
click at [443, 367] on button "23" at bounding box center [438, 360] width 26 height 27
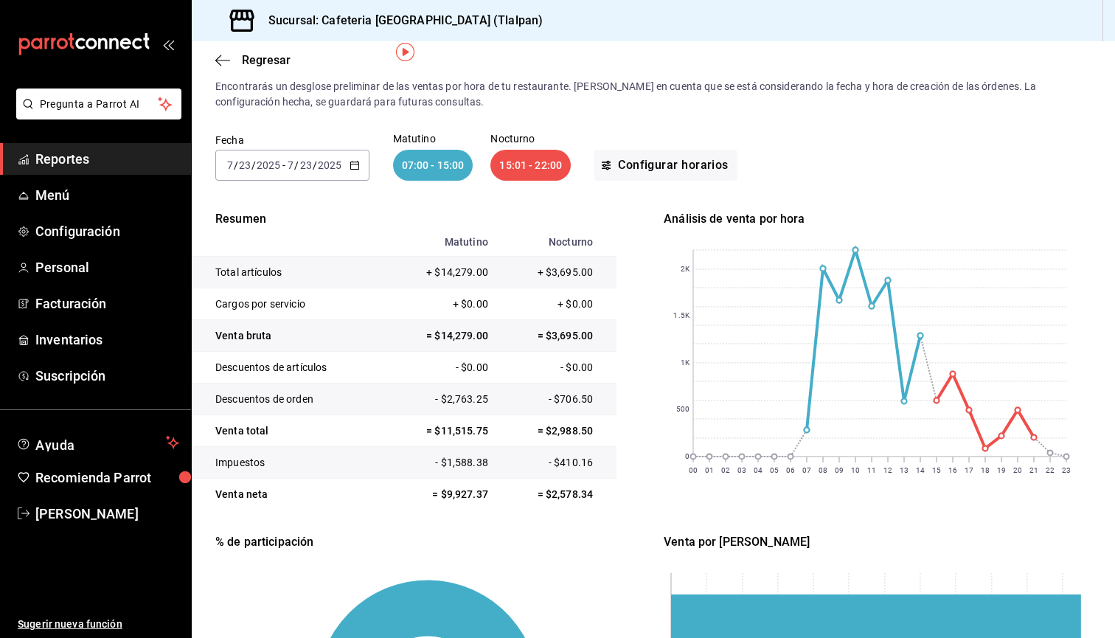
click at [350, 161] on icon "button" at bounding box center [355, 165] width 10 height 10
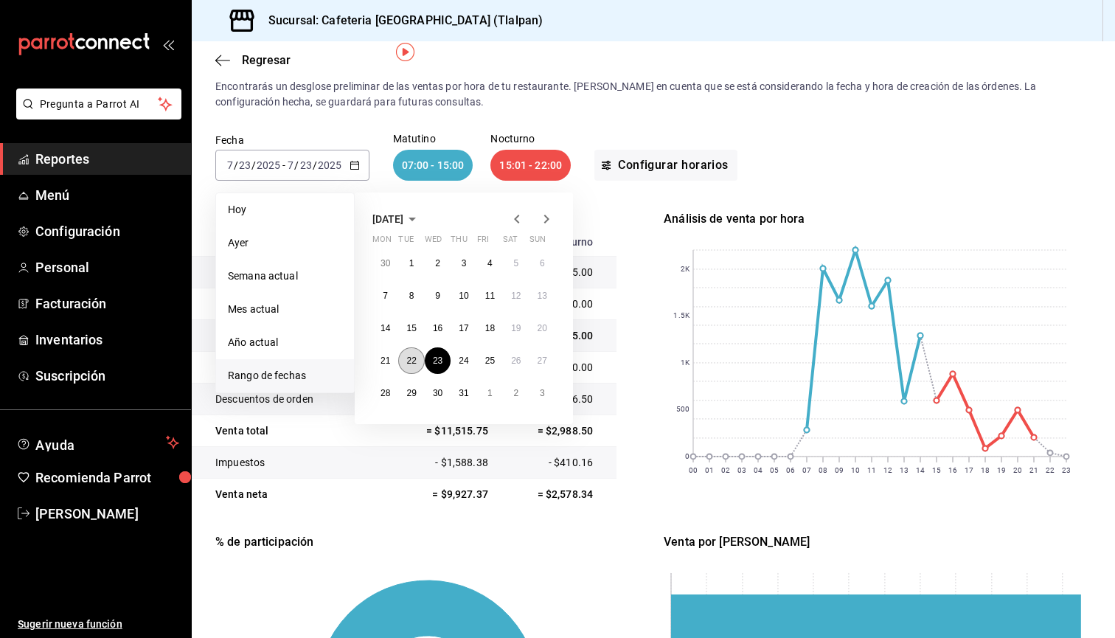
click at [409, 358] on abbr "22" at bounding box center [411, 361] width 10 height 10
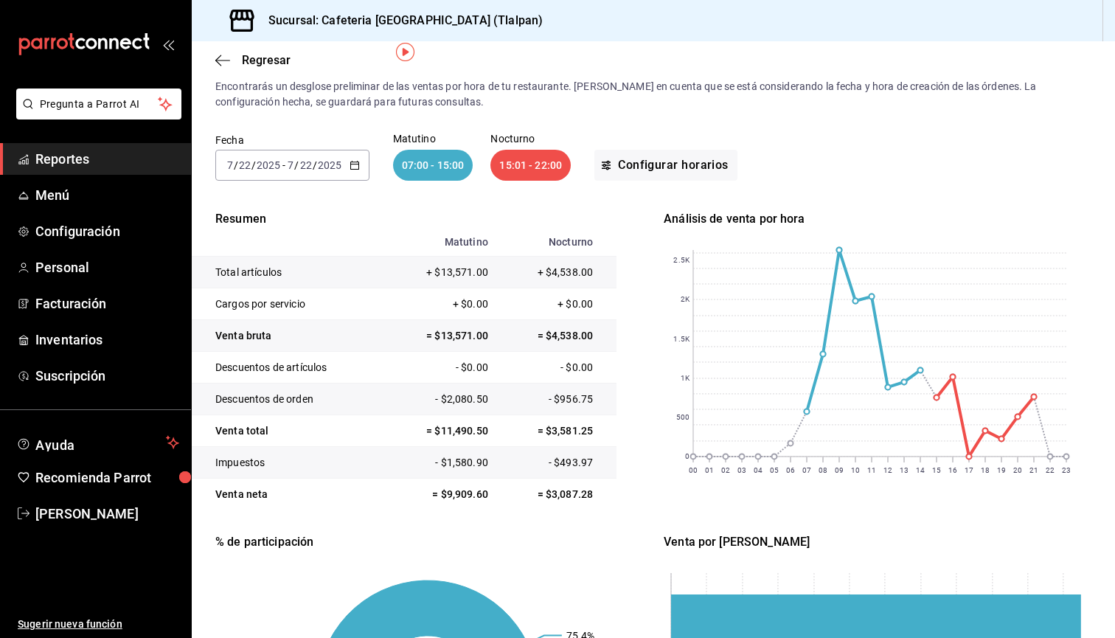
click at [298, 175] on div "[DATE] [DATE] - [DATE] [DATE]" at bounding box center [292, 165] width 154 height 31
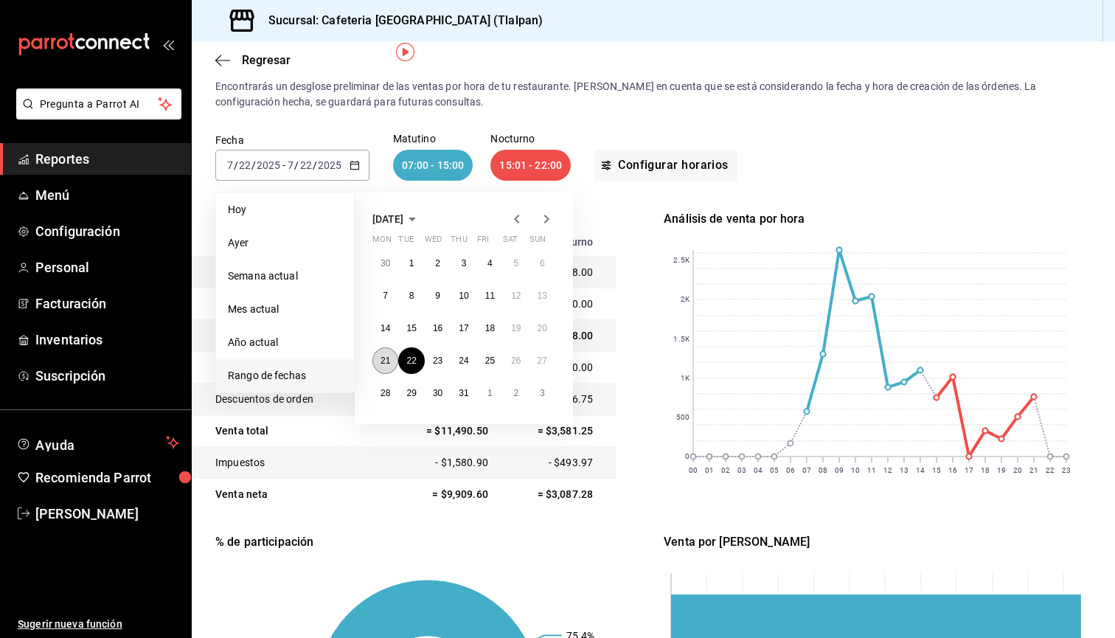
click at [389, 371] on button "21" at bounding box center [385, 360] width 26 height 27
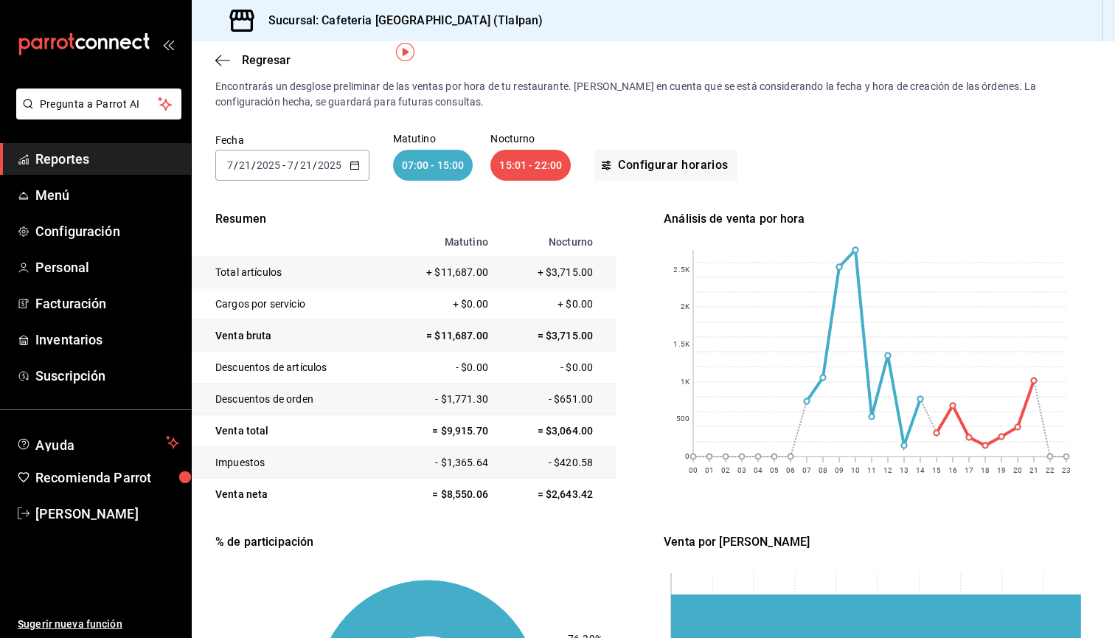
click at [319, 163] on input "2025" at bounding box center [329, 165] width 25 height 12
click at [904, 442] on rect at bounding box center [879, 353] width 373 height 207
click at [312, 178] on div "[DATE] [DATE] - [DATE] [DATE]" at bounding box center [292, 165] width 154 height 31
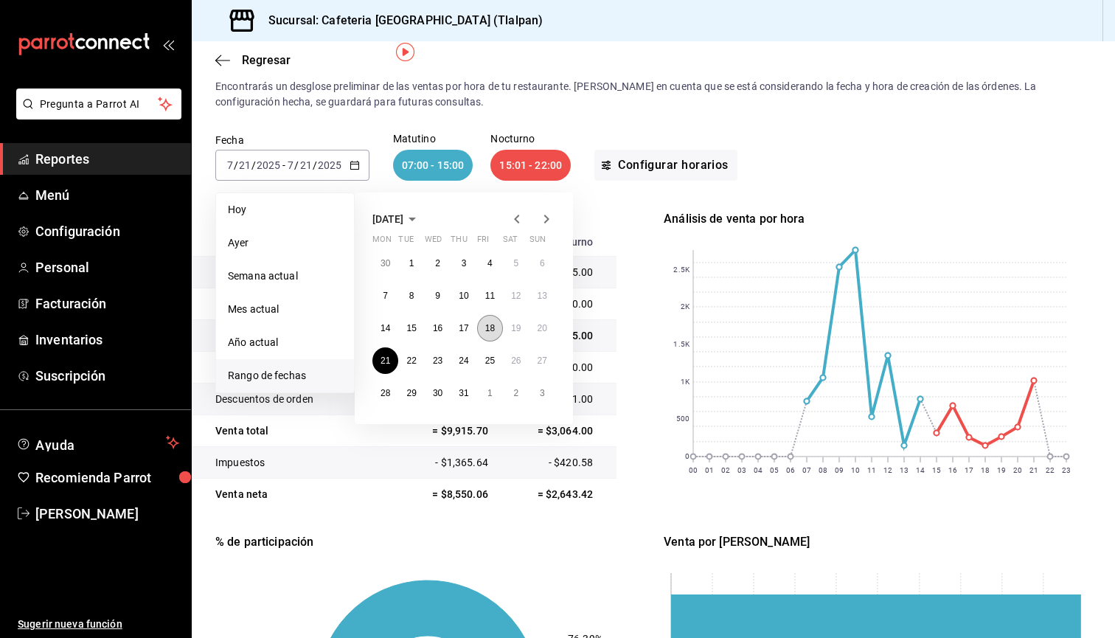
click at [496, 331] on button "18" at bounding box center [490, 328] width 26 height 27
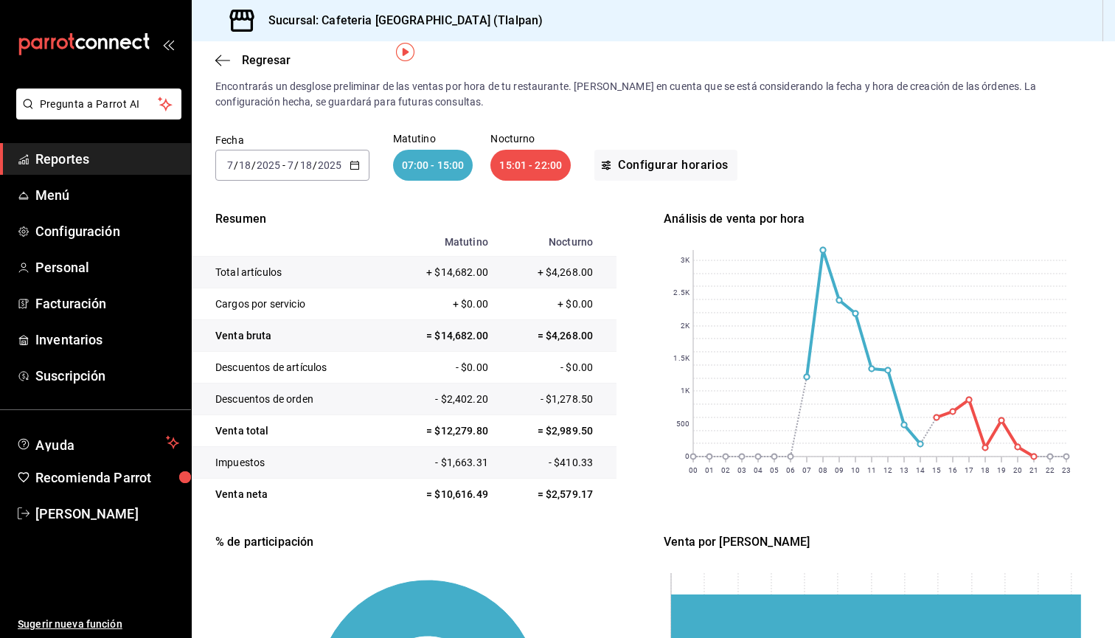
click at [317, 160] on input "2025" at bounding box center [329, 165] width 25 height 12
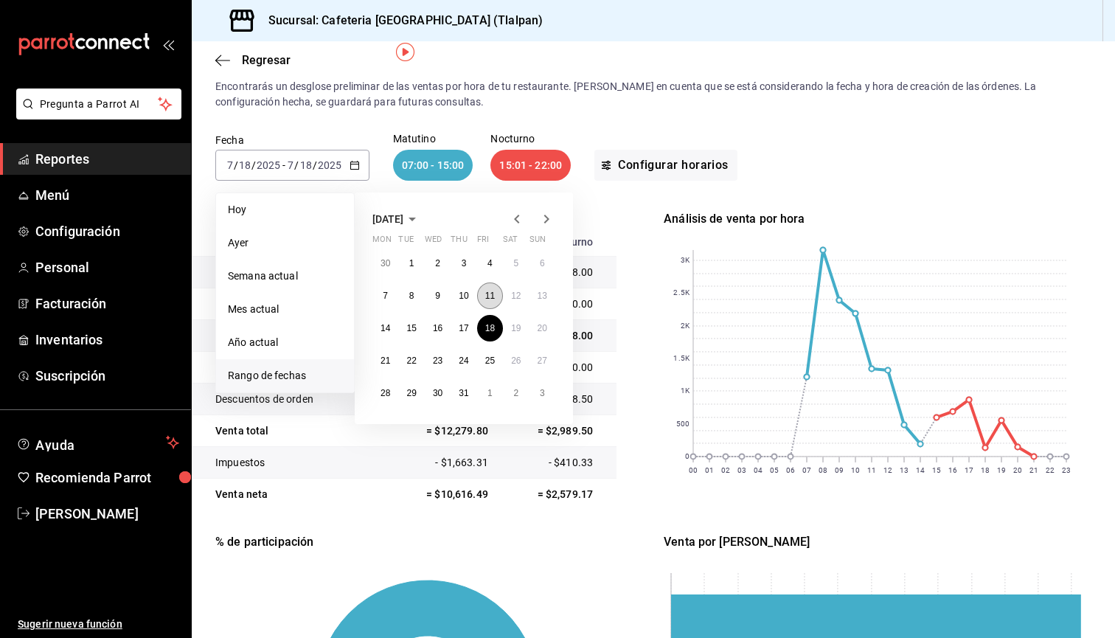
click at [488, 294] on abbr "11" at bounding box center [490, 296] width 10 height 10
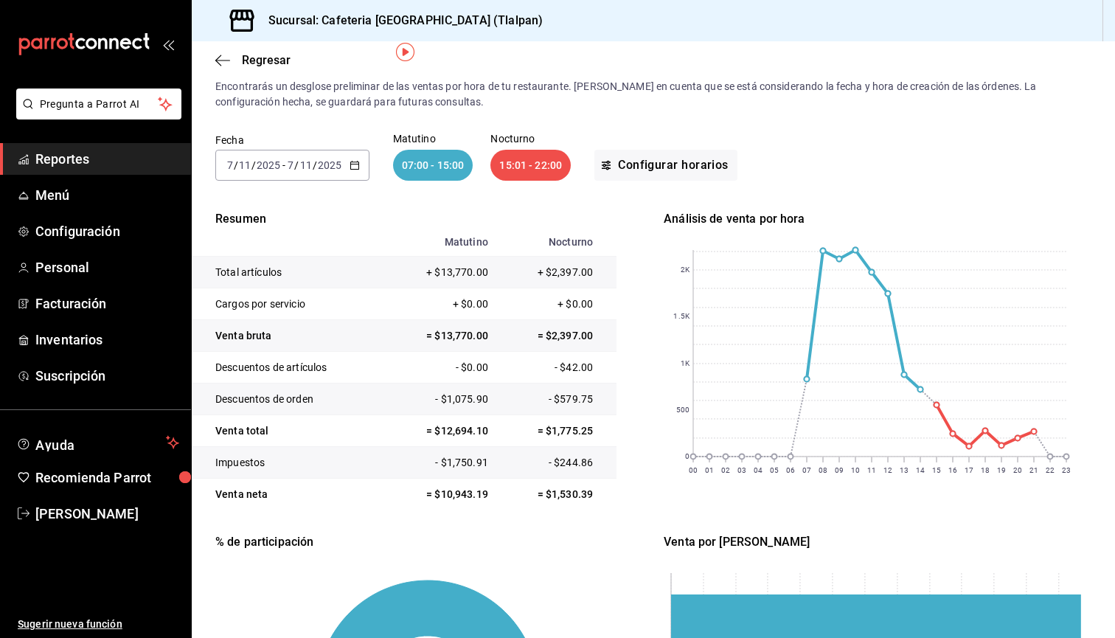
click at [316, 172] on div "[DATE] [DATE] - [DATE] [DATE]" at bounding box center [292, 165] width 154 height 31
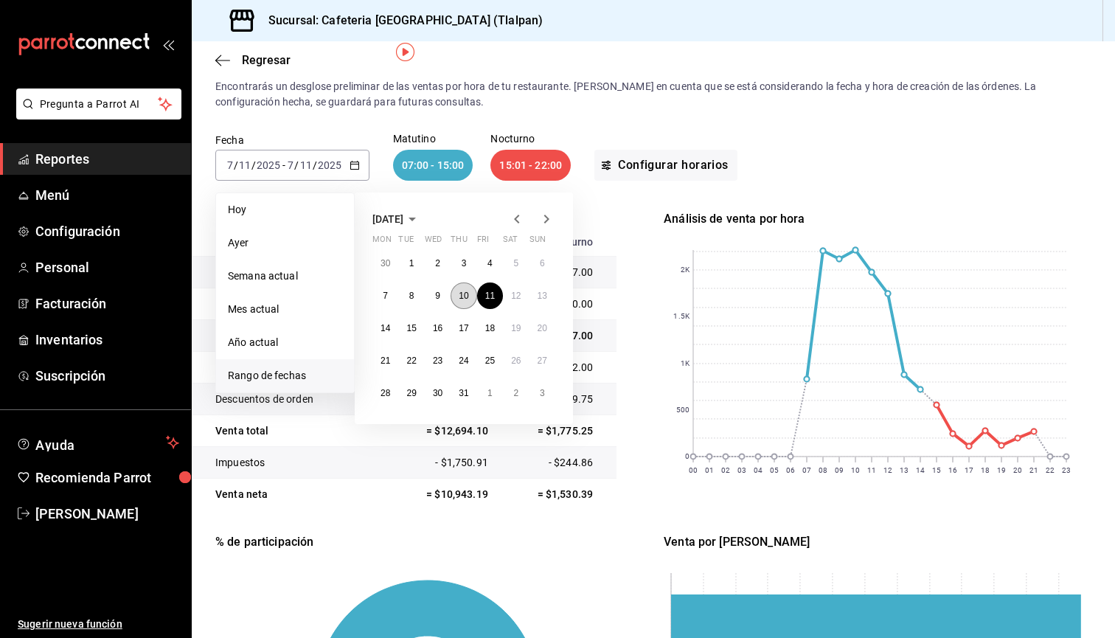
click at [462, 289] on button "10" at bounding box center [464, 295] width 26 height 27
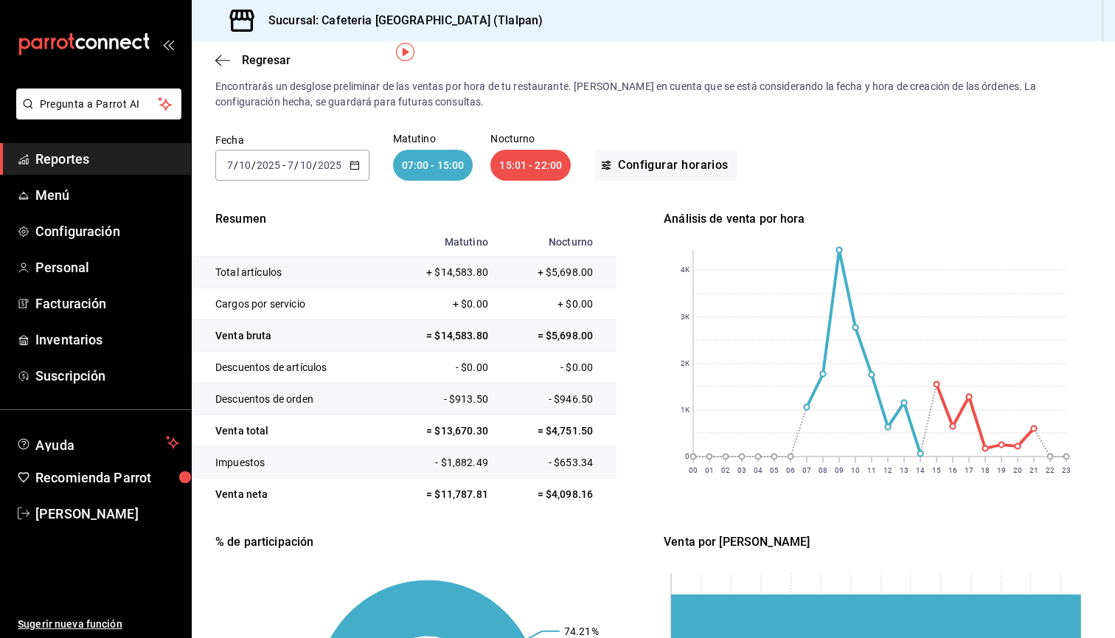
click at [336, 171] on div "[DATE] [DATE] - [DATE] [DATE]" at bounding box center [292, 165] width 154 height 31
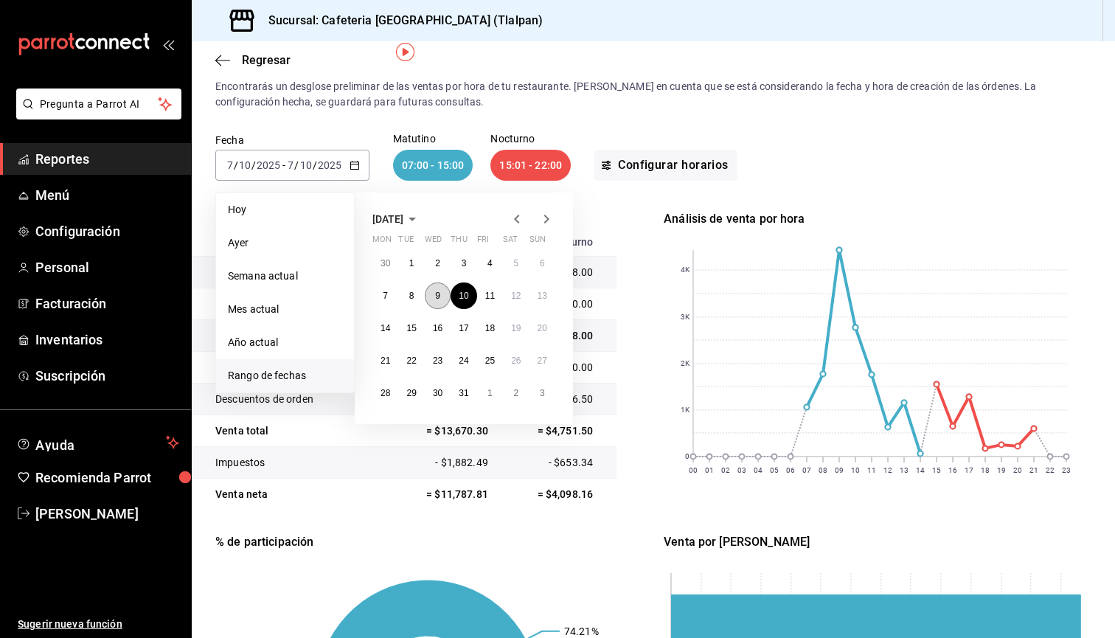
click at [439, 295] on abbr "9" at bounding box center [437, 296] width 5 height 10
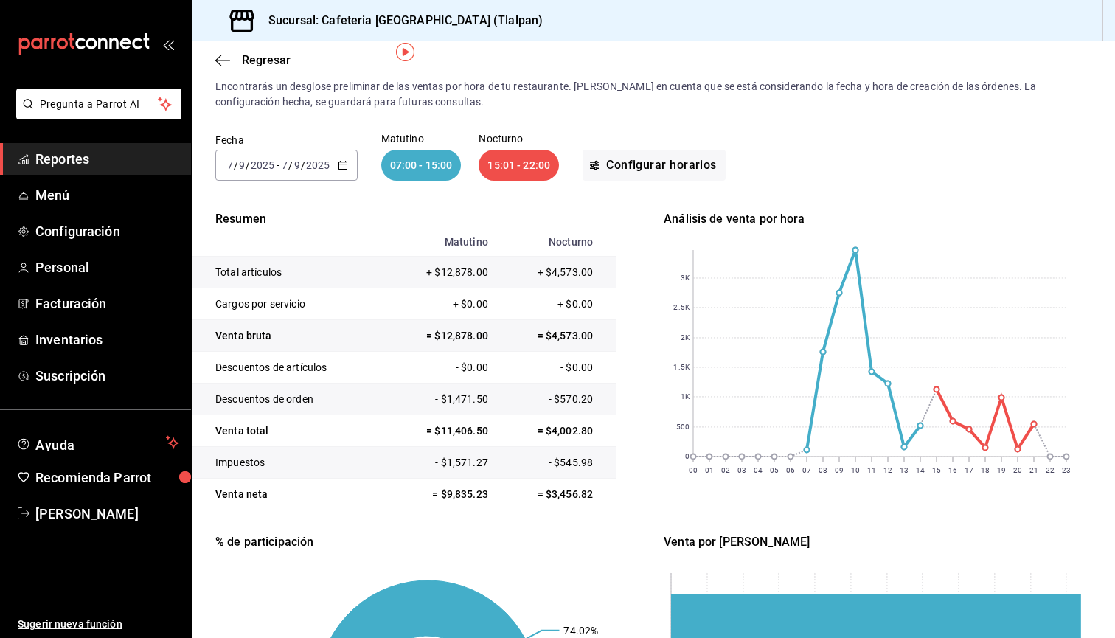
click at [330, 156] on div "[DATE] [DATE] - [DATE] [DATE]" at bounding box center [286, 165] width 142 height 31
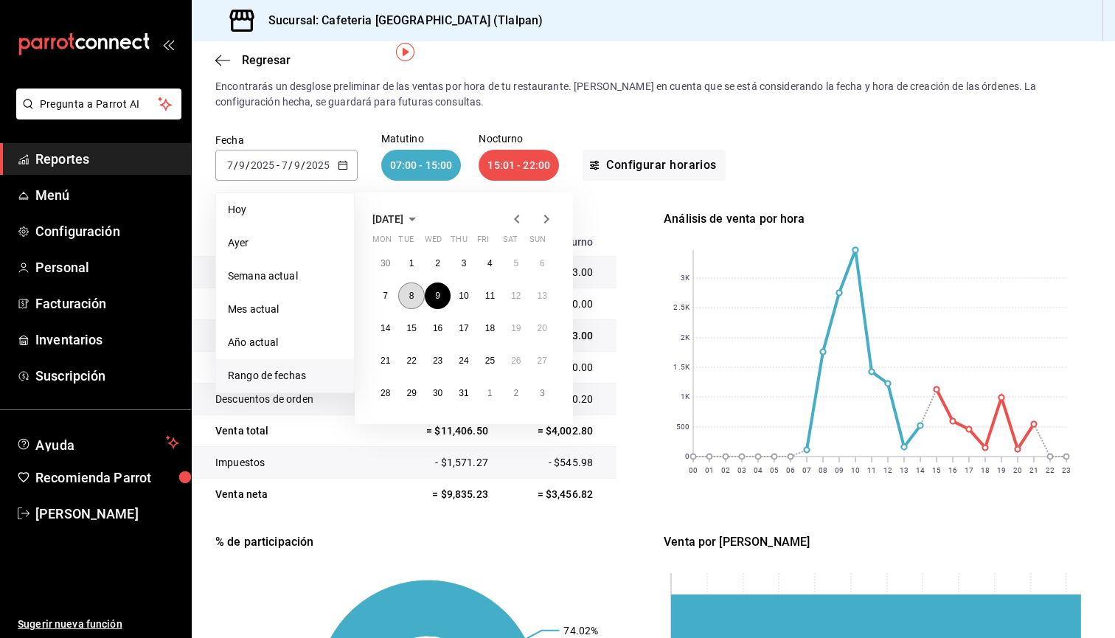
click at [412, 302] on button "8" at bounding box center [411, 295] width 26 height 27
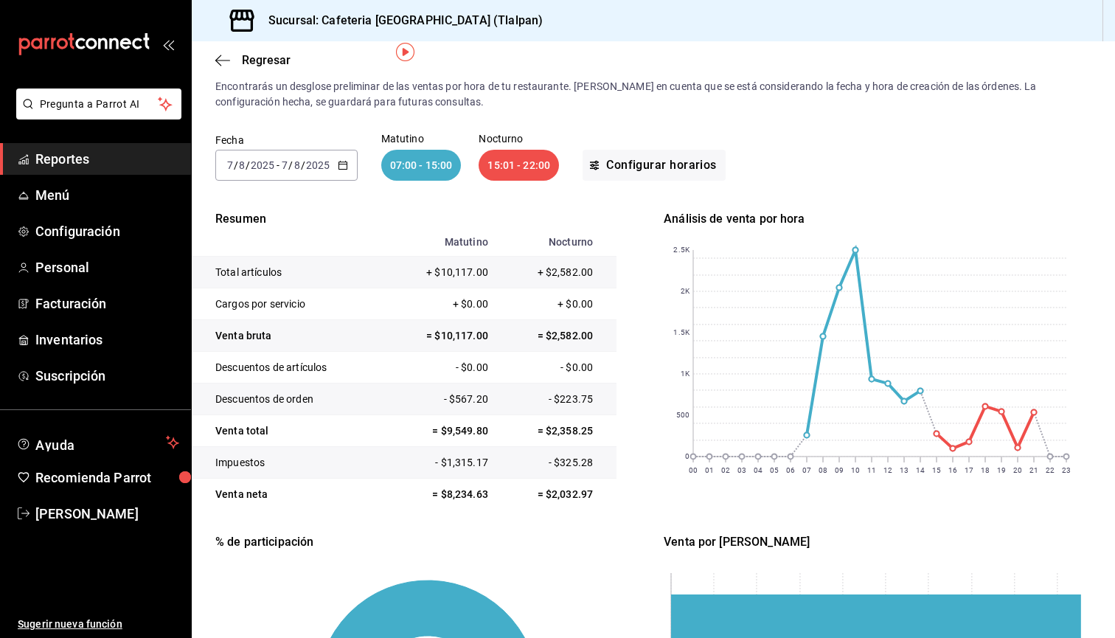
click at [281, 166] on input "7" at bounding box center [284, 165] width 7 height 12
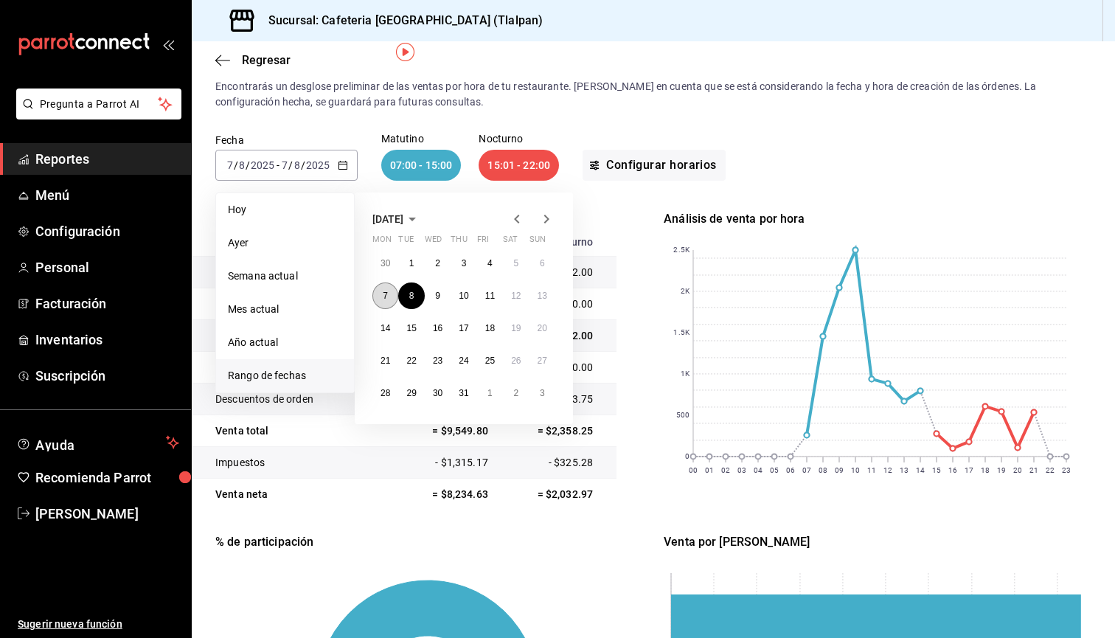
click at [390, 297] on button "7" at bounding box center [385, 295] width 26 height 27
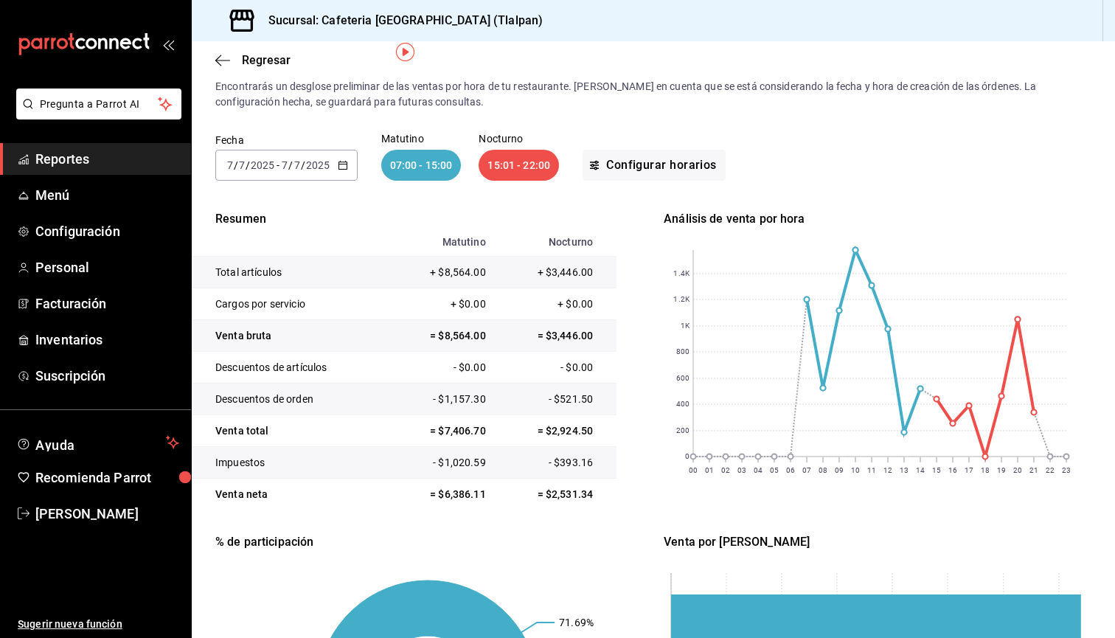
click at [339, 167] on icon "button" at bounding box center [343, 165] width 10 height 10
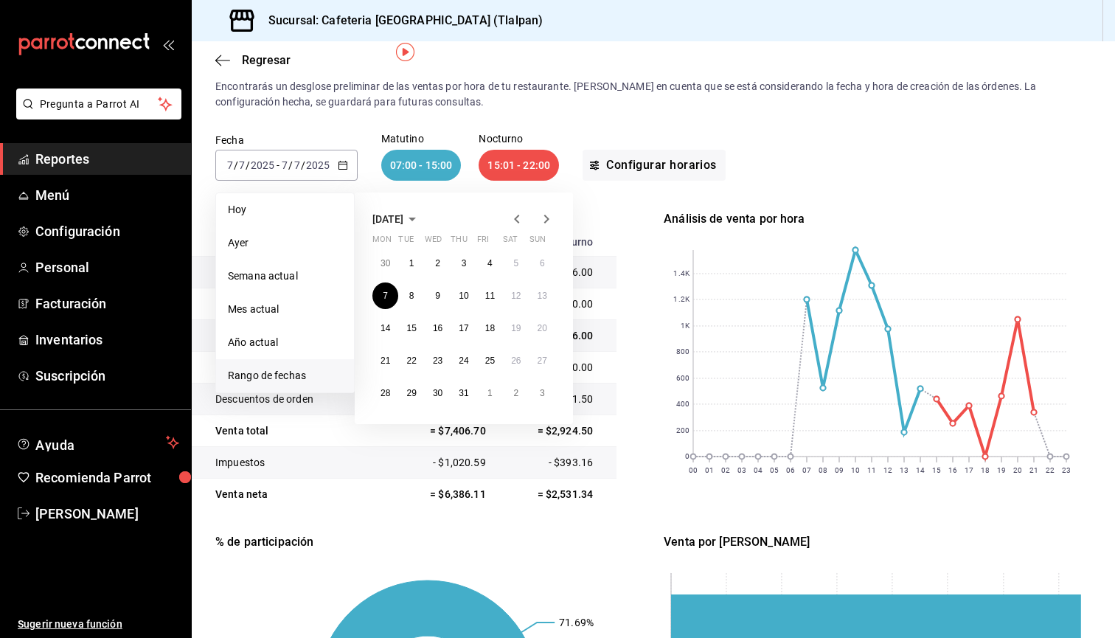
click at [503, 260] on div "30 1 2 3 4 5 6 7 8 9 10 11 12 13 14 15 16 17 18 19 20 21 22 23 24 25 26 27 28 2…" at bounding box center [463, 328] width 183 height 156
click at [496, 260] on button "4" at bounding box center [490, 263] width 26 height 27
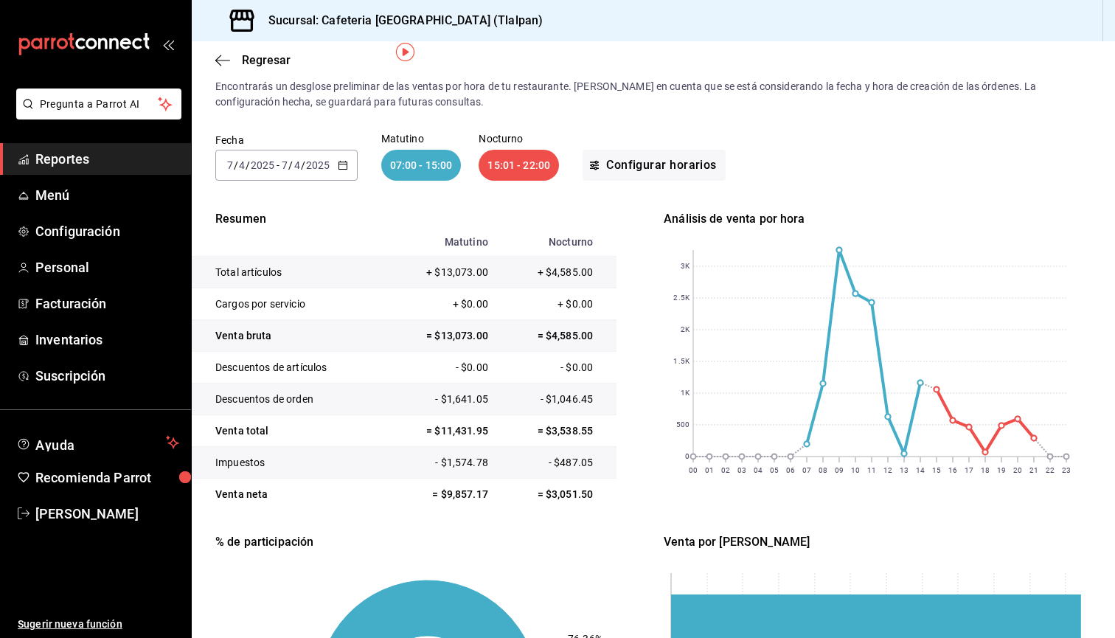
click at [297, 170] on input "4" at bounding box center [297, 165] width 7 height 12
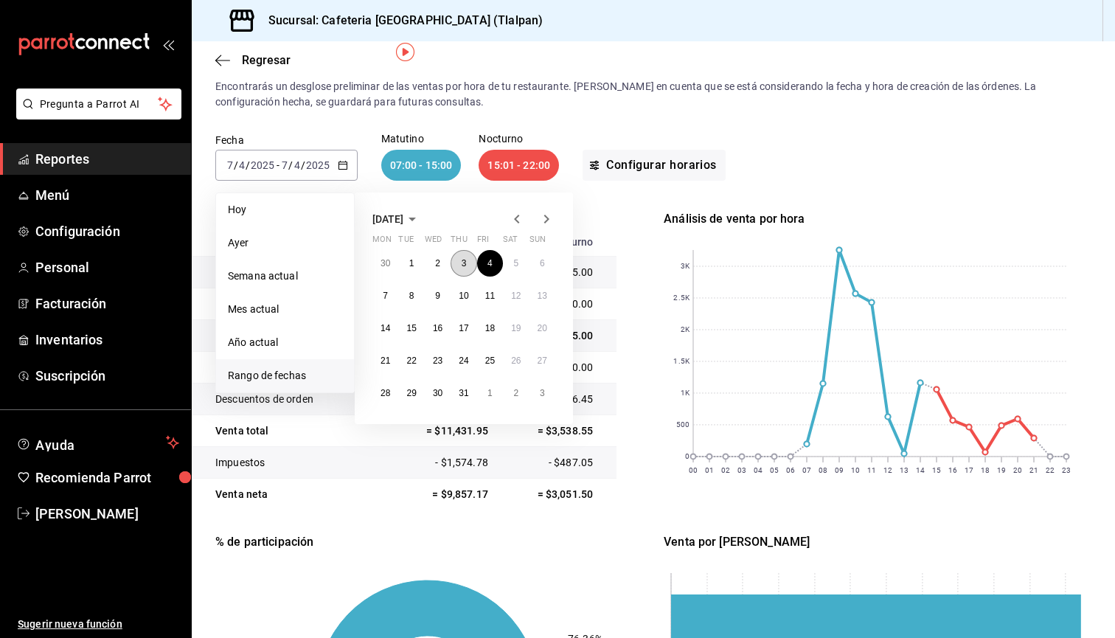
click at [459, 256] on button "3" at bounding box center [464, 263] width 26 height 27
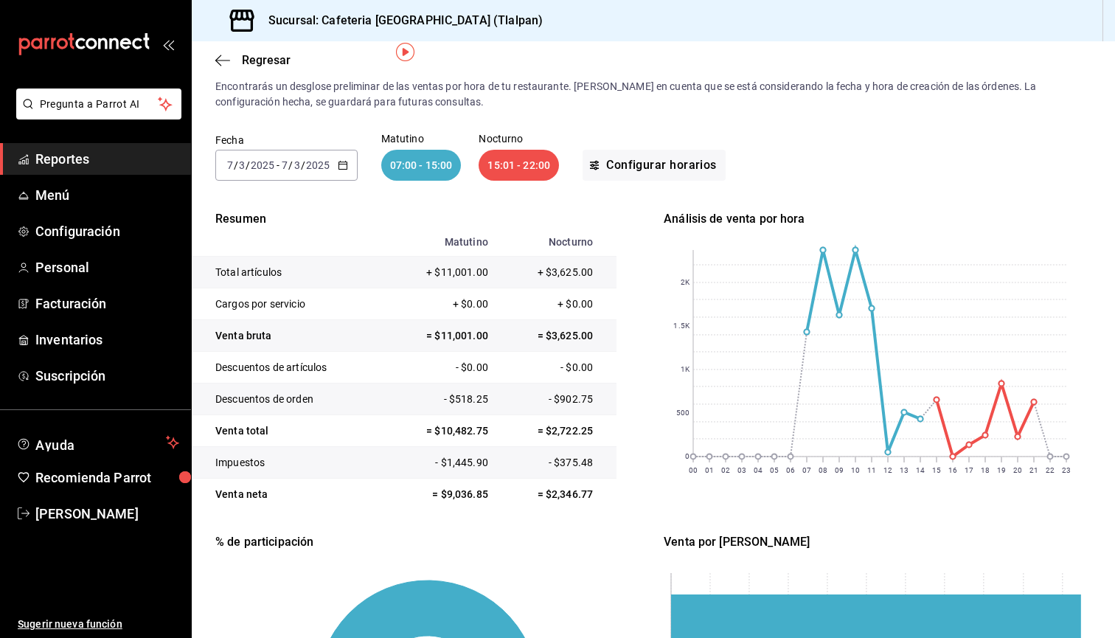
click at [317, 159] on div "[DATE] [DATE] - [DATE] [DATE]" at bounding box center [286, 165] width 142 height 31
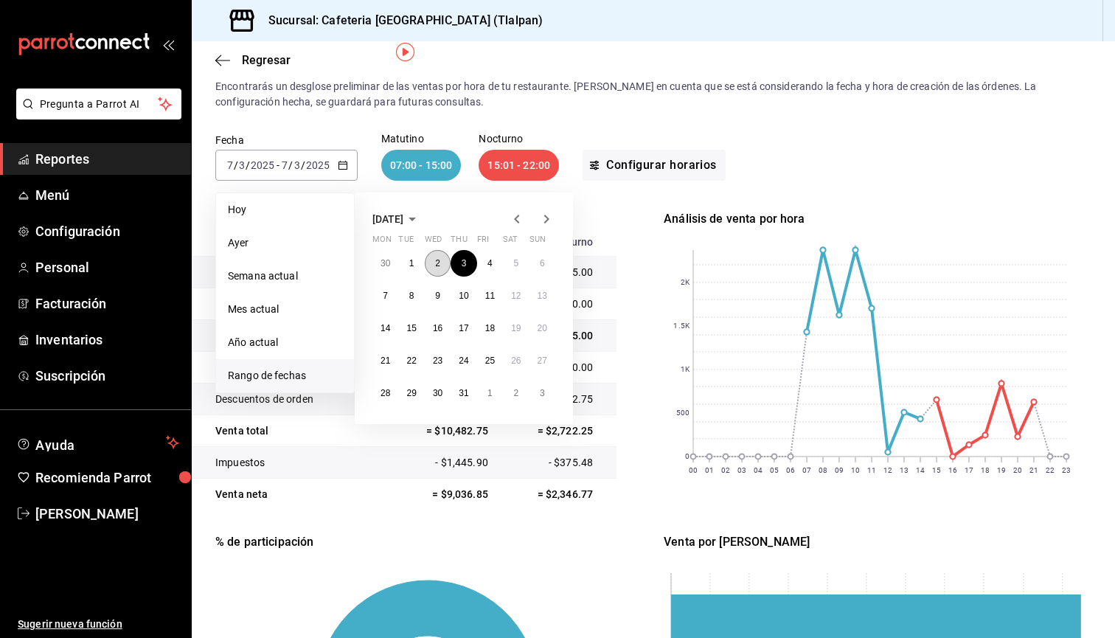
click at [440, 266] on abbr "2" at bounding box center [437, 263] width 5 height 10
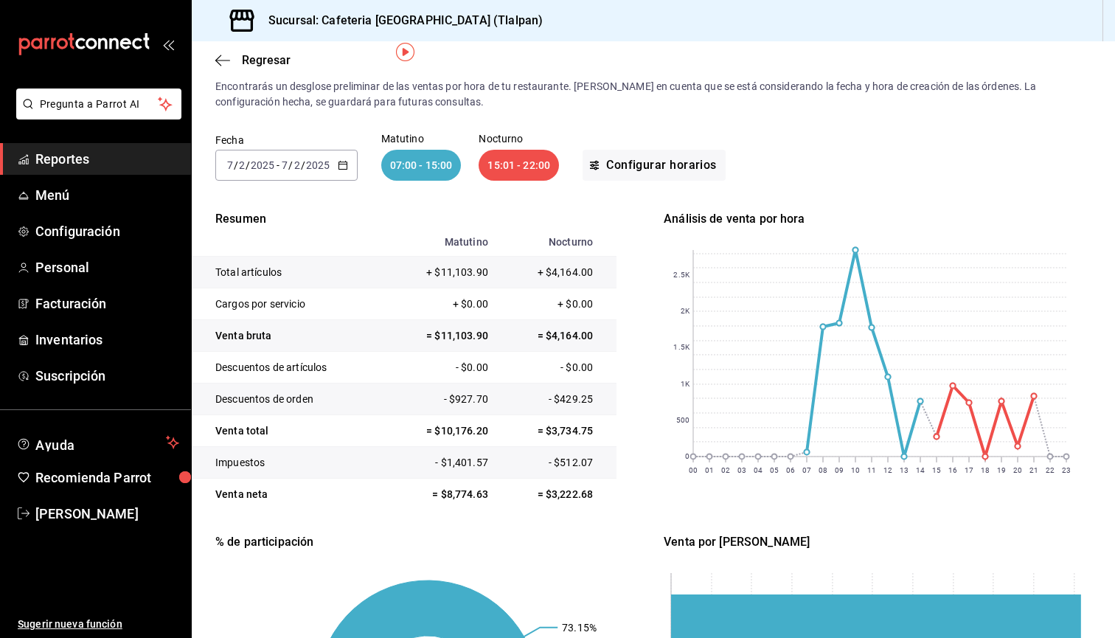
click at [338, 168] on icon "button" at bounding box center [343, 165] width 10 height 10
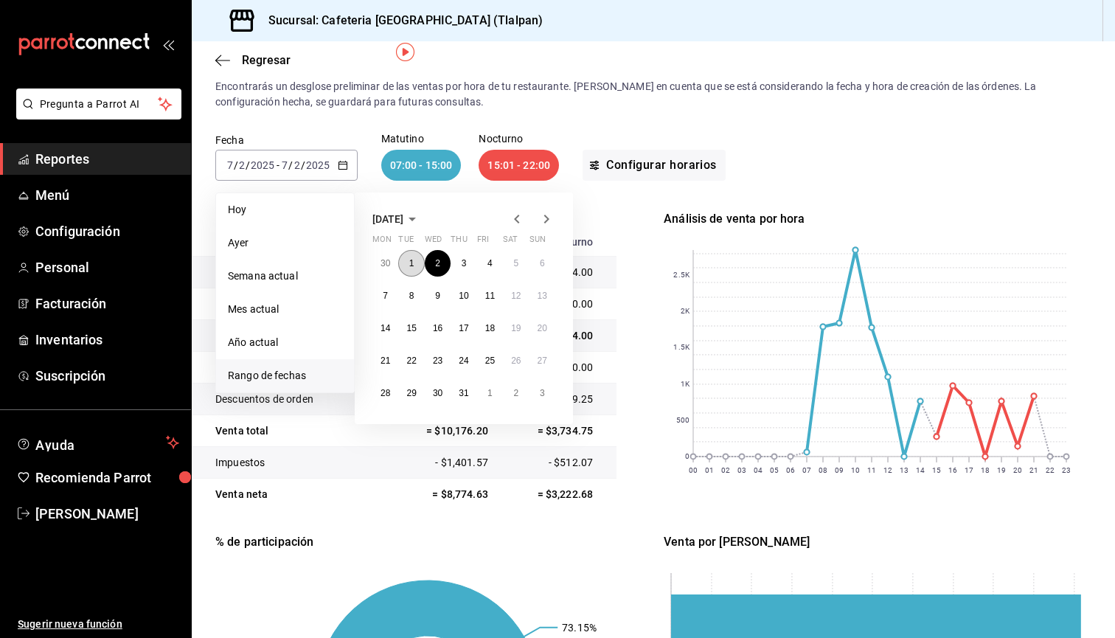
click at [414, 257] on button "1" at bounding box center [411, 263] width 26 height 27
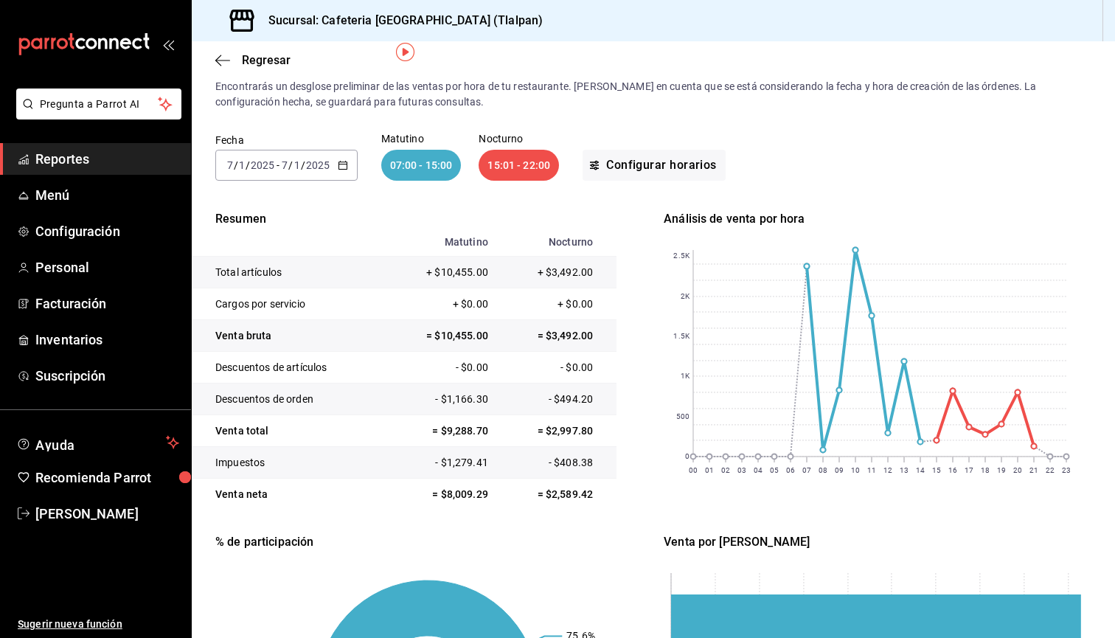
click at [310, 170] on input "2025" at bounding box center [317, 165] width 25 height 12
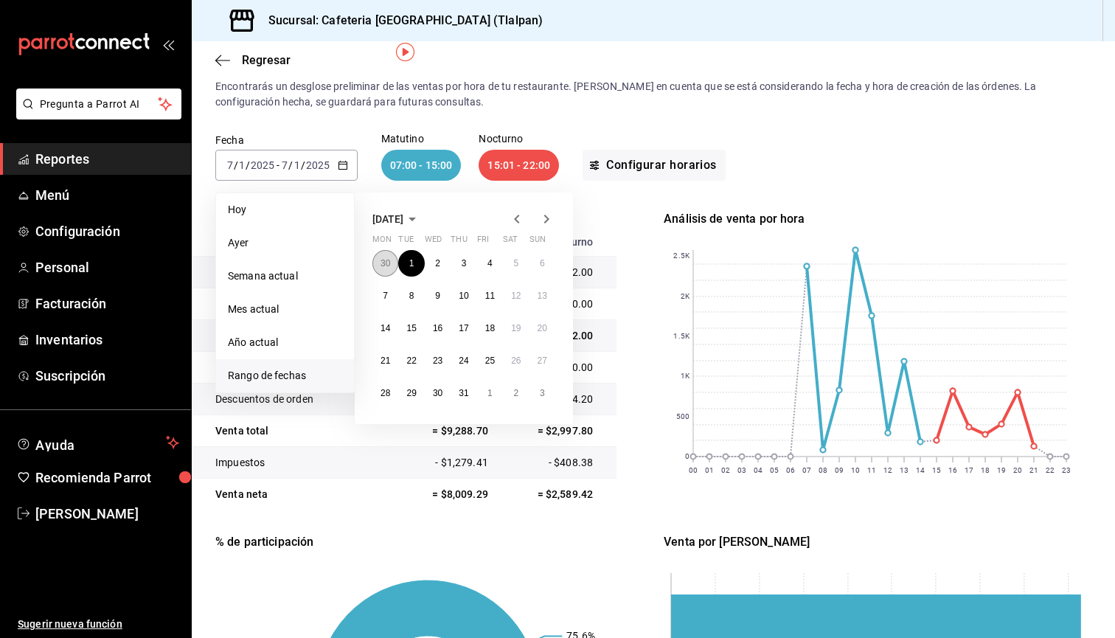
click at [389, 266] on abbr "30" at bounding box center [386, 263] width 10 height 10
click at [389, 266] on abbr "26" at bounding box center [386, 263] width 10 height 10
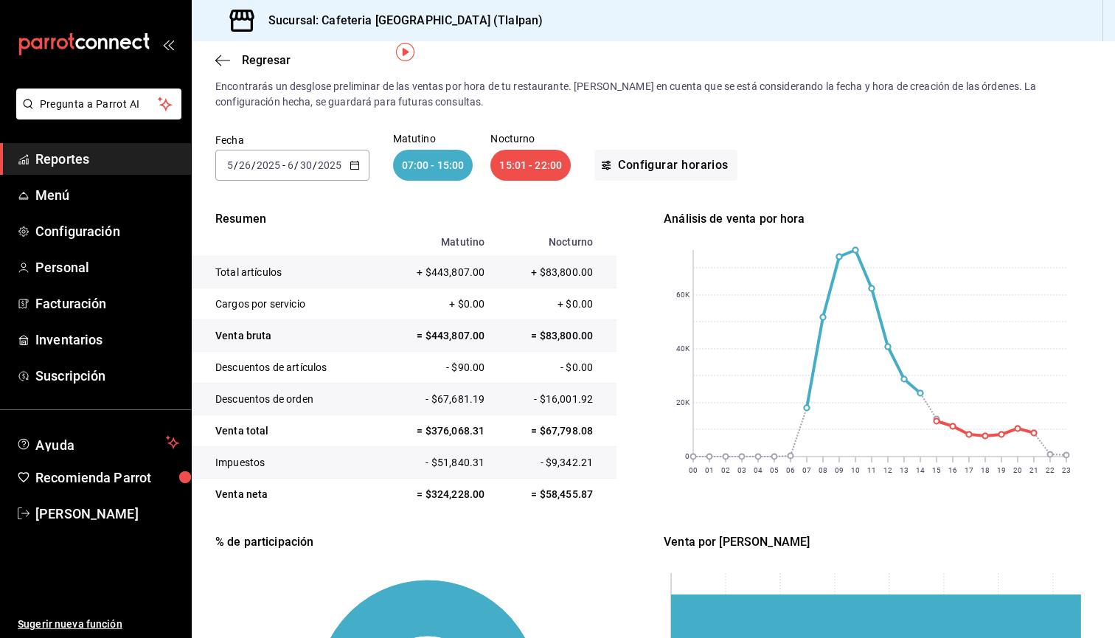
click at [318, 167] on input "2025" at bounding box center [329, 165] width 25 height 12
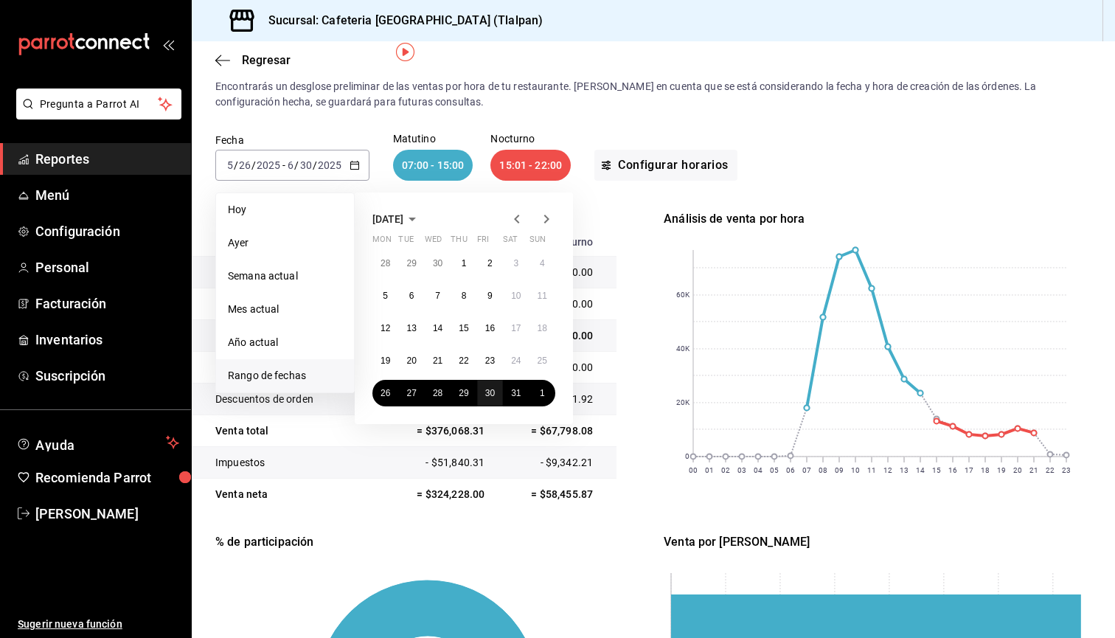
click at [486, 394] on abbr "30" at bounding box center [490, 393] width 10 height 10
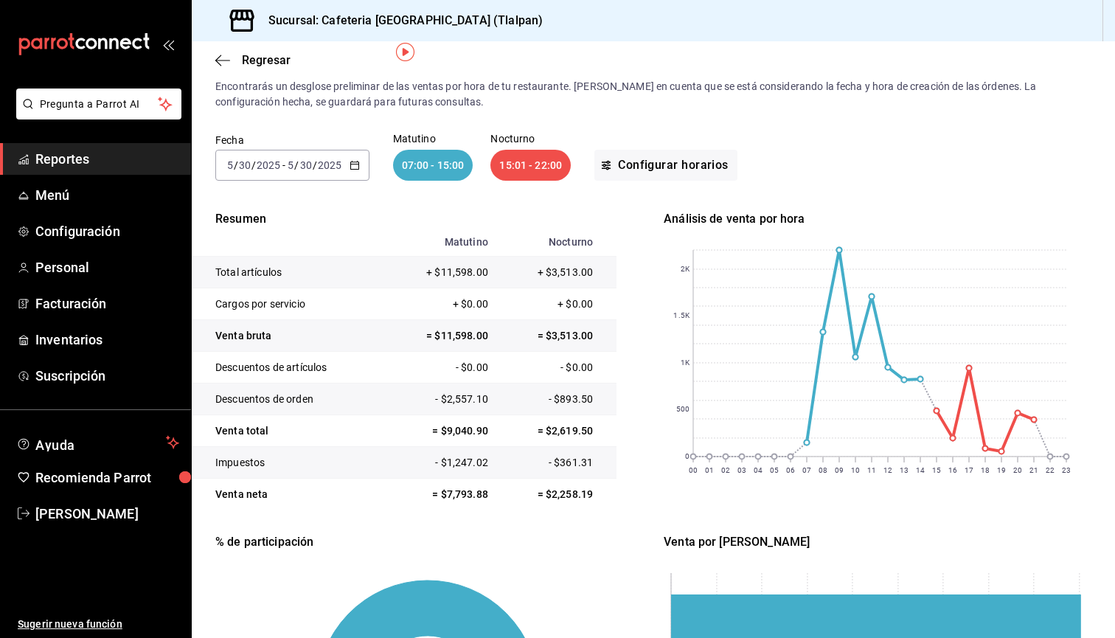
click at [307, 182] on div "Fecha [DATE] [DATE] - [DATE] [DATE] Matutino 07:00 - 15:00 Nocturno 15:01 - 22:…" at bounding box center [653, 157] width 876 height 94
click at [307, 171] on div "[DATE] [DATE] - [DATE] [DATE]" at bounding box center [292, 165] width 154 height 31
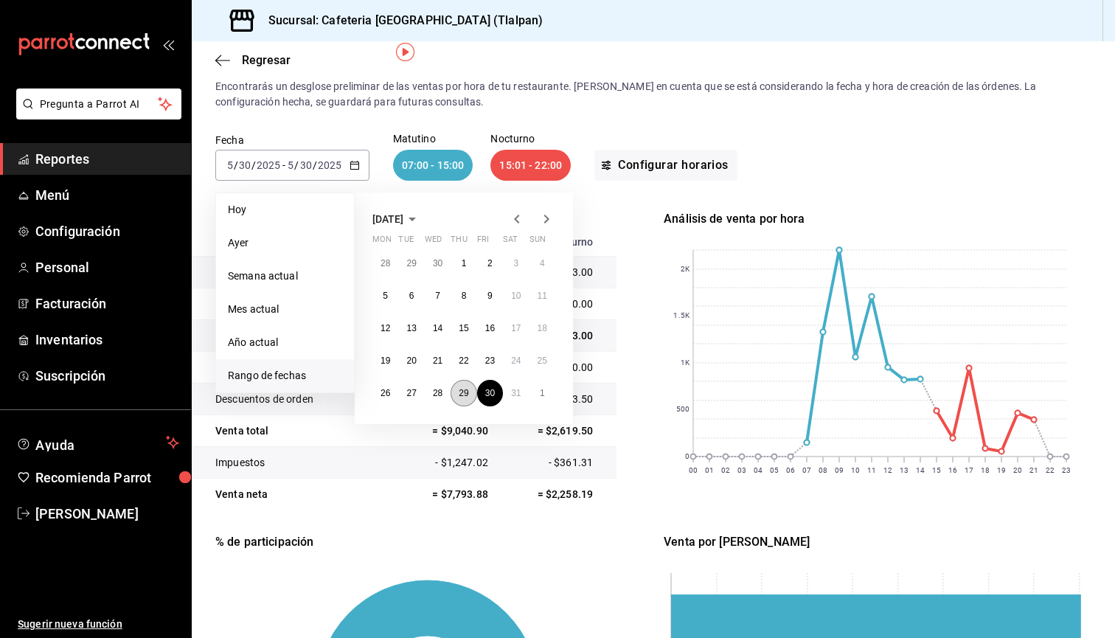
click at [461, 395] on abbr "29" at bounding box center [464, 393] width 10 height 10
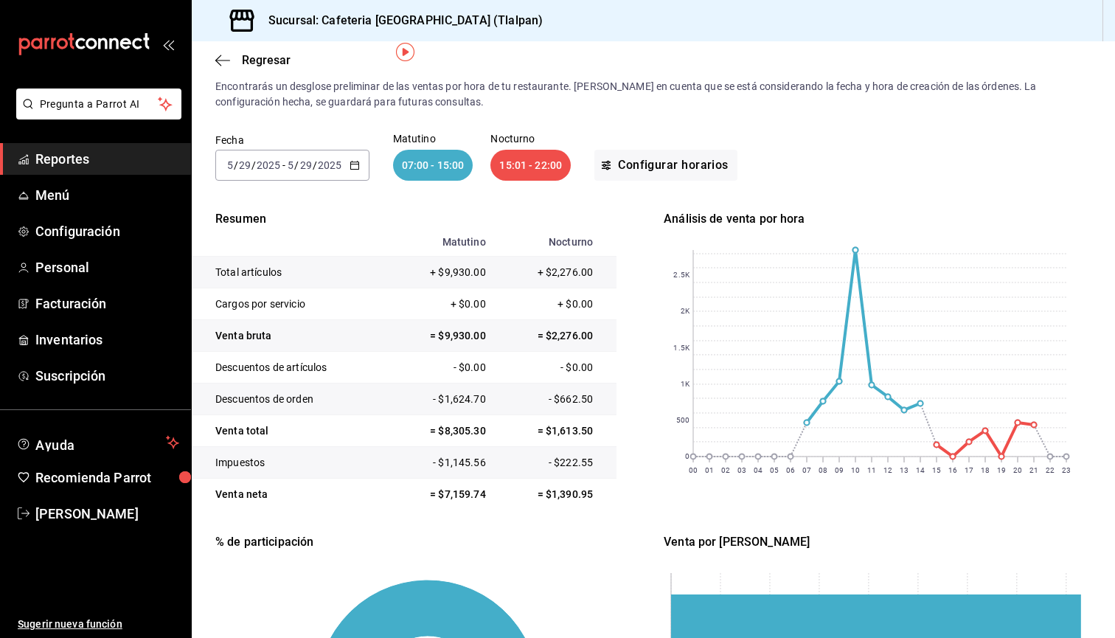
click at [346, 177] on div "[DATE] [DATE] - [DATE] [DATE]" at bounding box center [292, 165] width 154 height 31
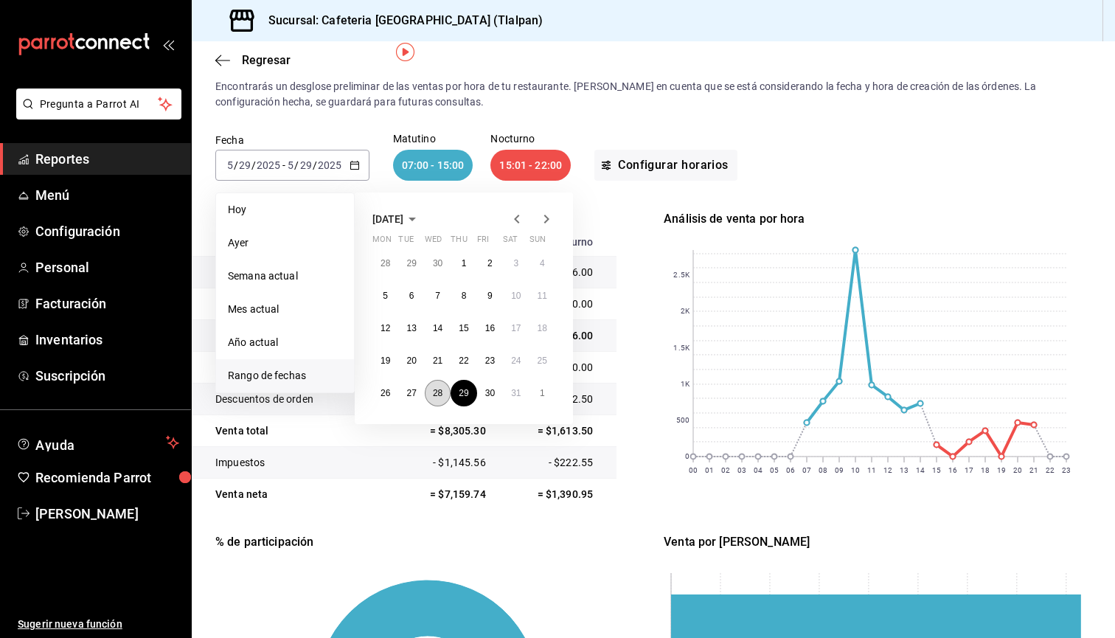
click at [442, 395] on abbr "28" at bounding box center [438, 393] width 10 height 10
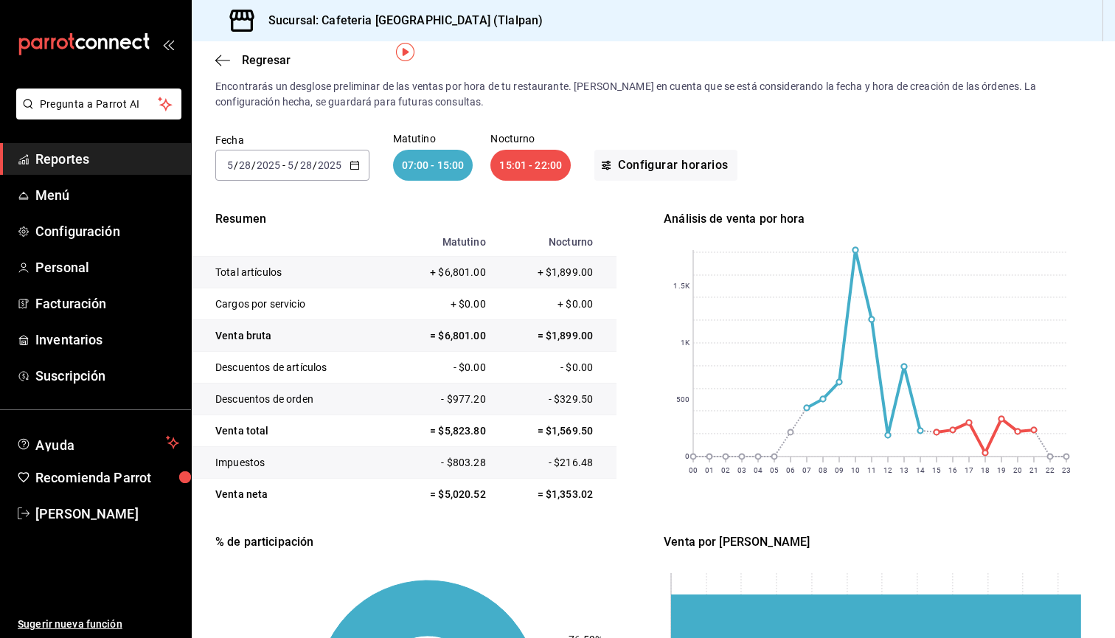
click at [362, 176] on div "[DATE] [DATE] - [DATE] [DATE]" at bounding box center [292, 165] width 154 height 31
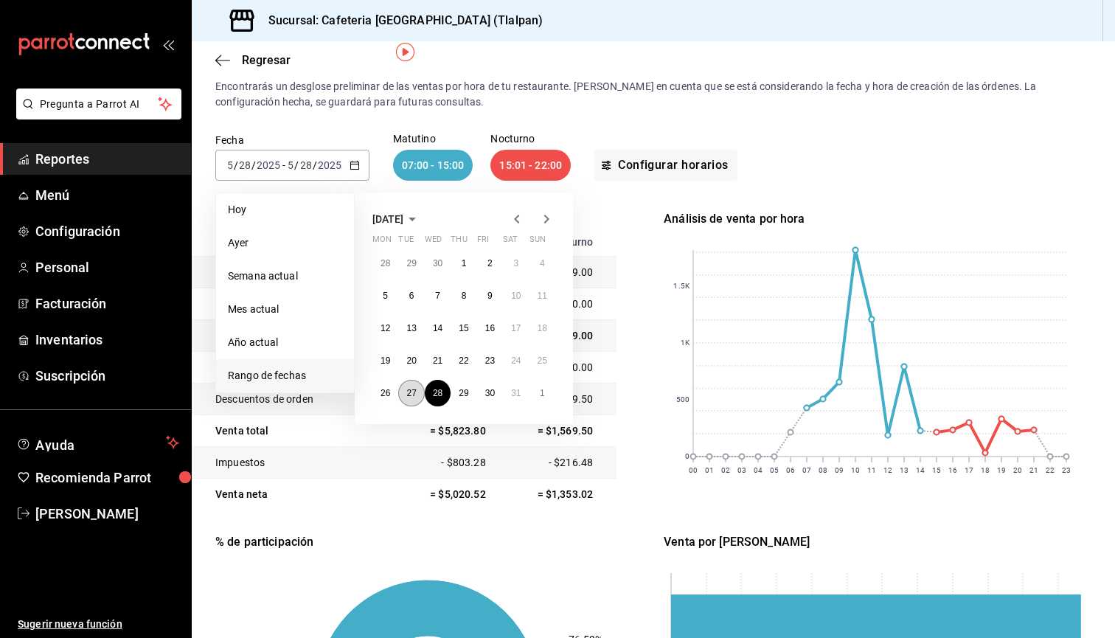
click at [415, 398] on abbr "27" at bounding box center [411, 393] width 10 height 10
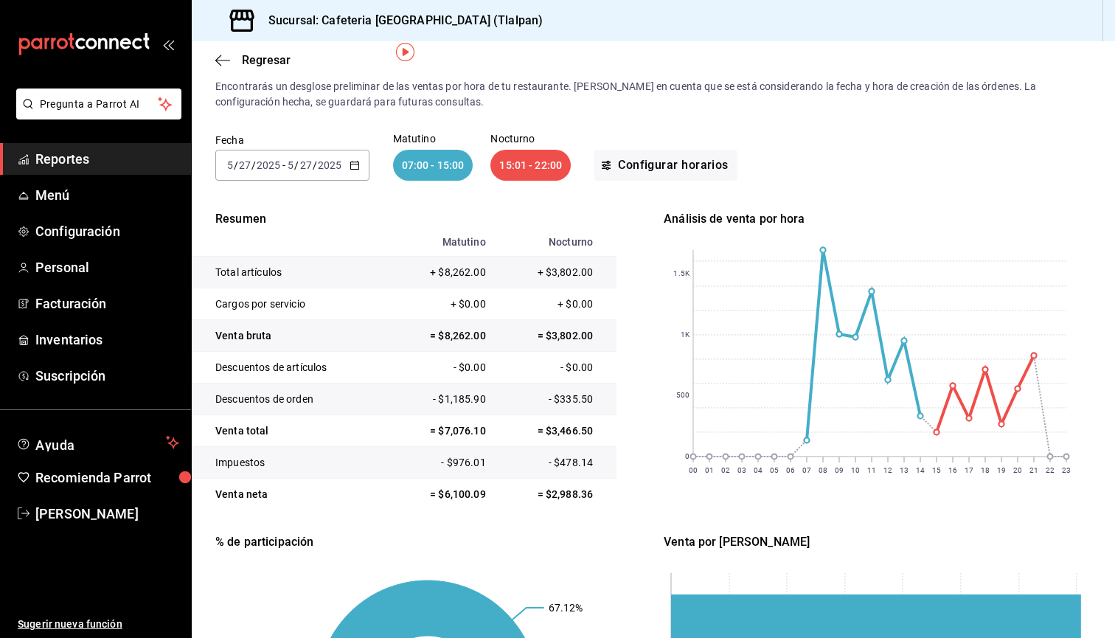
click at [360, 174] on div "[DATE] [DATE] - [DATE] [DATE]" at bounding box center [292, 165] width 154 height 31
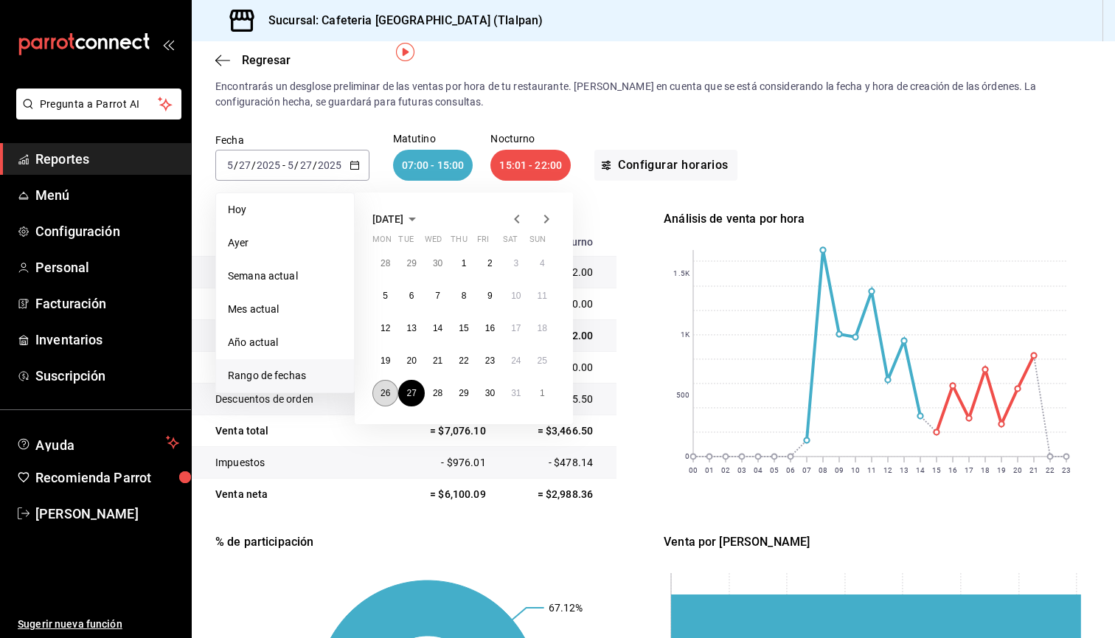
click at [391, 384] on button "26" at bounding box center [385, 393] width 26 height 27
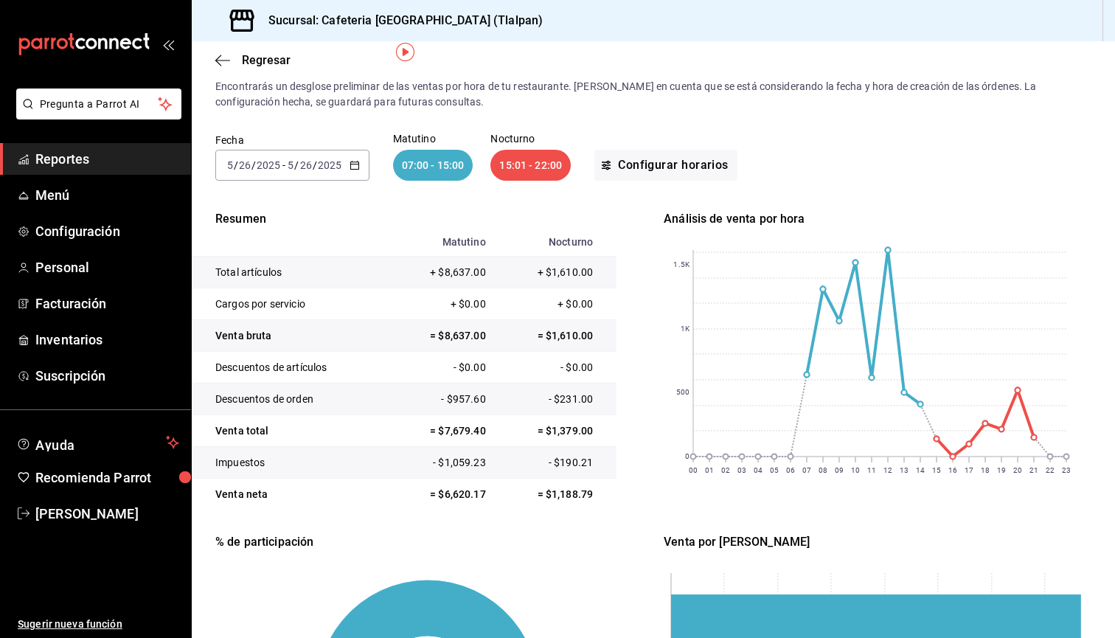
click at [264, 162] on input "2025" at bounding box center [268, 165] width 25 height 12
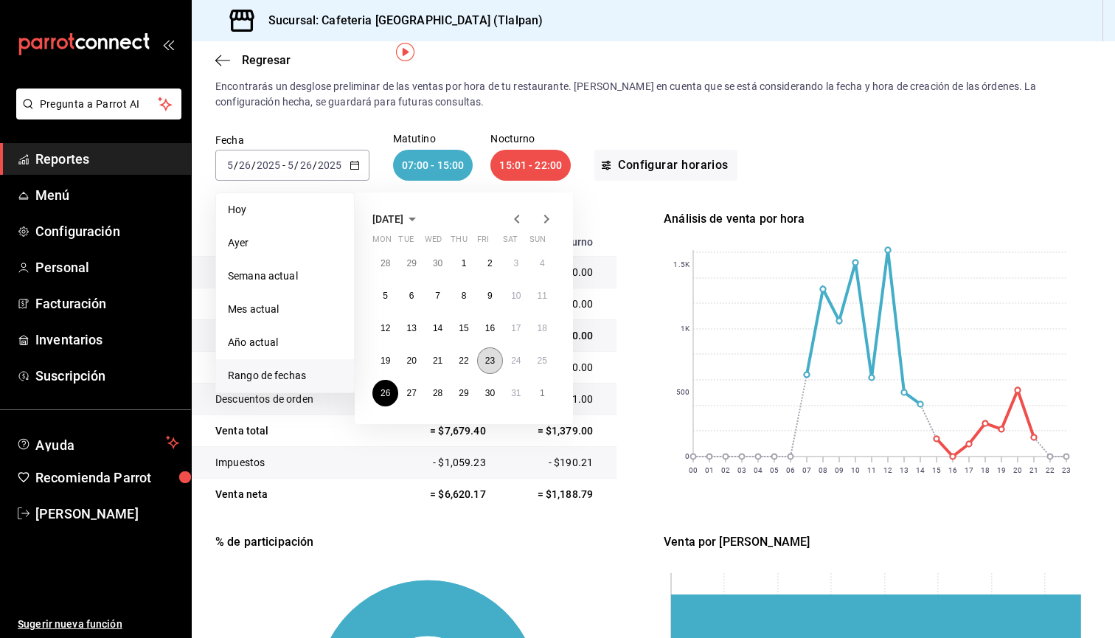
click at [494, 361] on abbr "23" at bounding box center [490, 361] width 10 height 10
click at [476, 360] on button "22" at bounding box center [464, 360] width 26 height 27
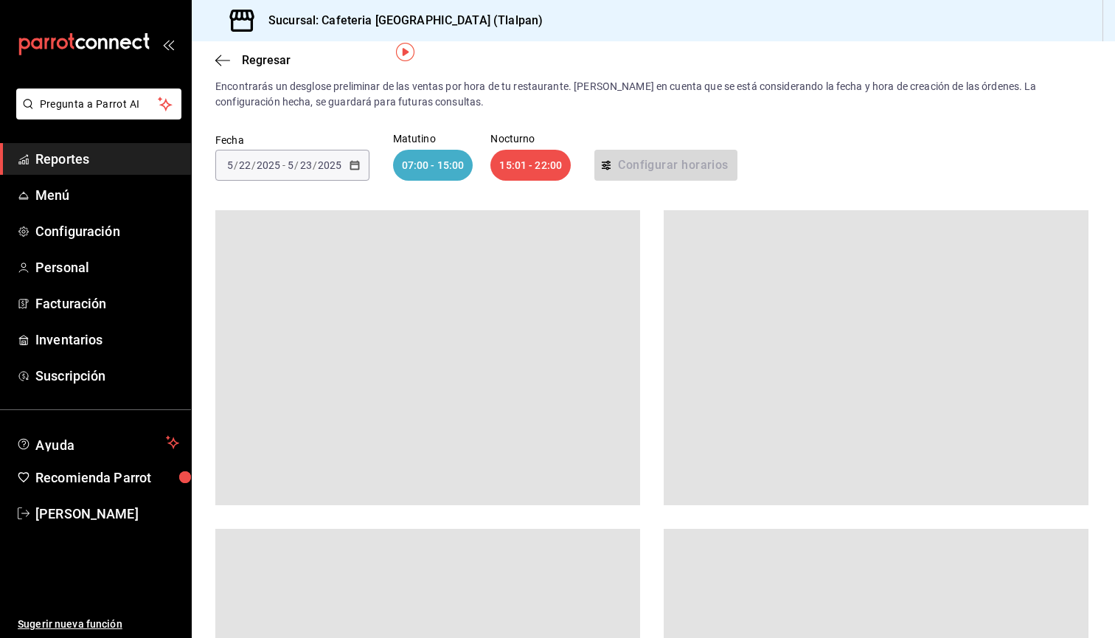
click at [476, 360] on div at bounding box center [427, 357] width 425 height 295
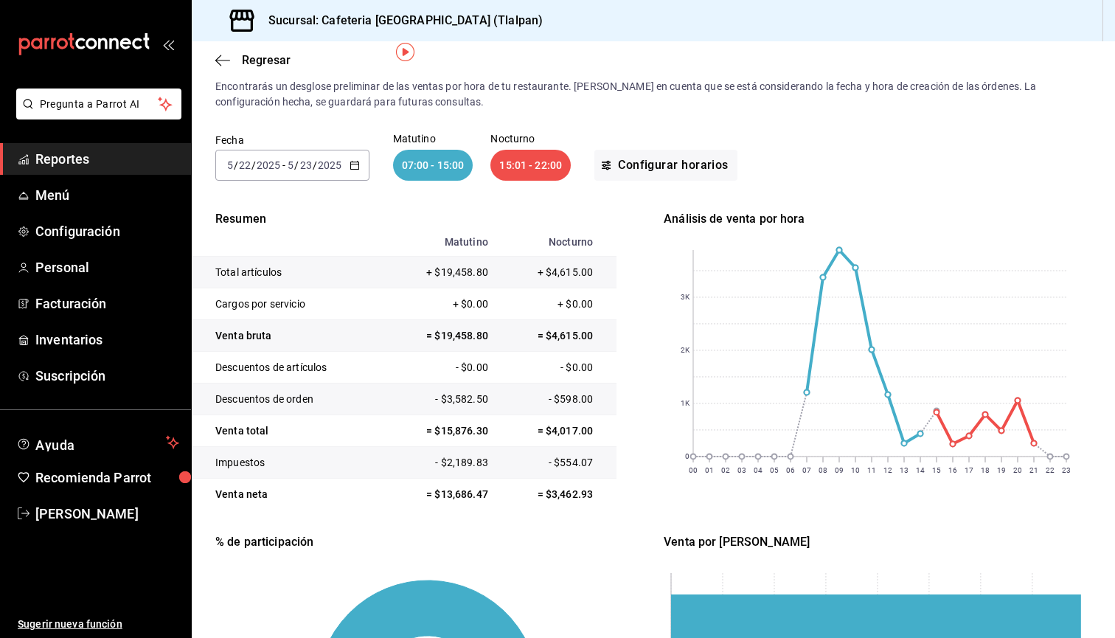
click at [353, 159] on div "[DATE] [DATE] - [DATE] [DATE]" at bounding box center [292, 165] width 154 height 31
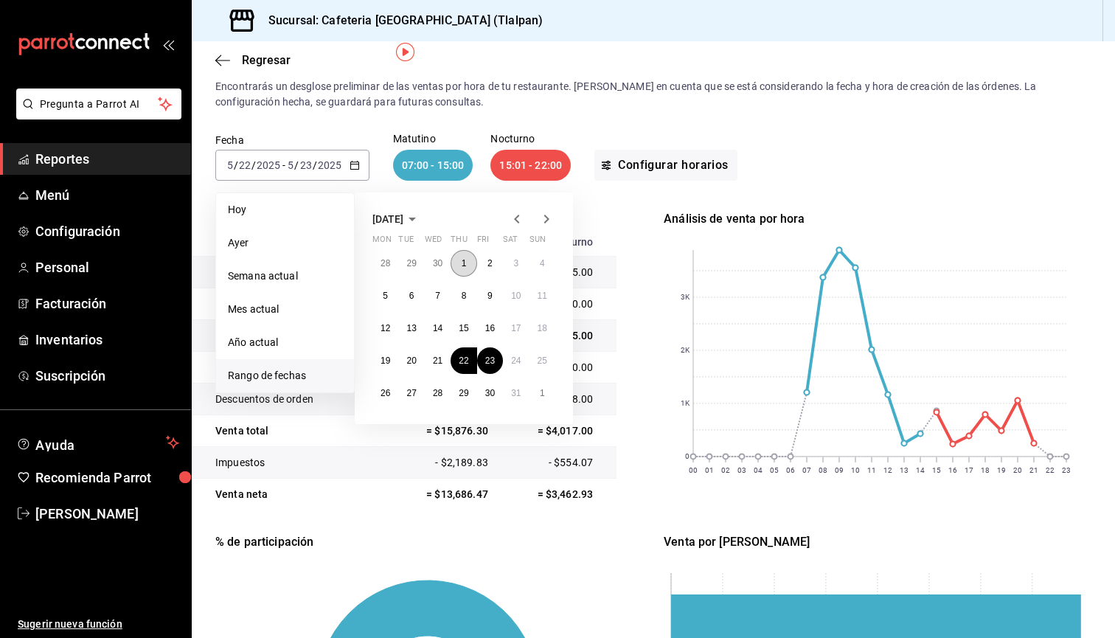
click at [460, 254] on button "1" at bounding box center [464, 263] width 26 height 27
click at [491, 394] on abbr "30" at bounding box center [490, 393] width 10 height 10
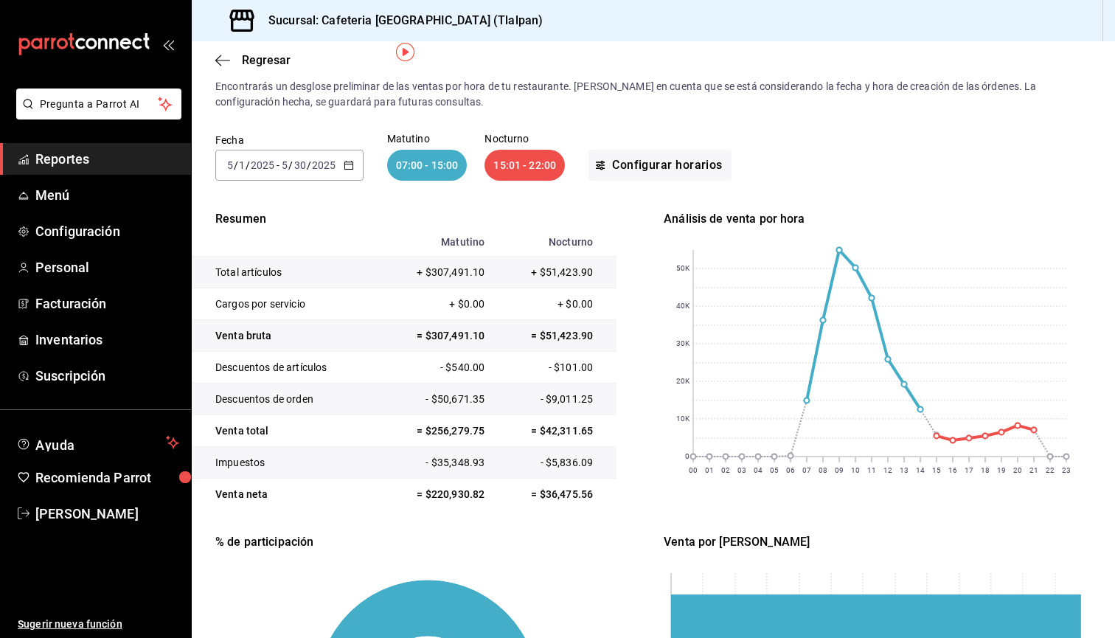
click at [325, 173] on div "[DATE] [DATE] - [DATE] [DATE]" at bounding box center [289, 165] width 148 height 31
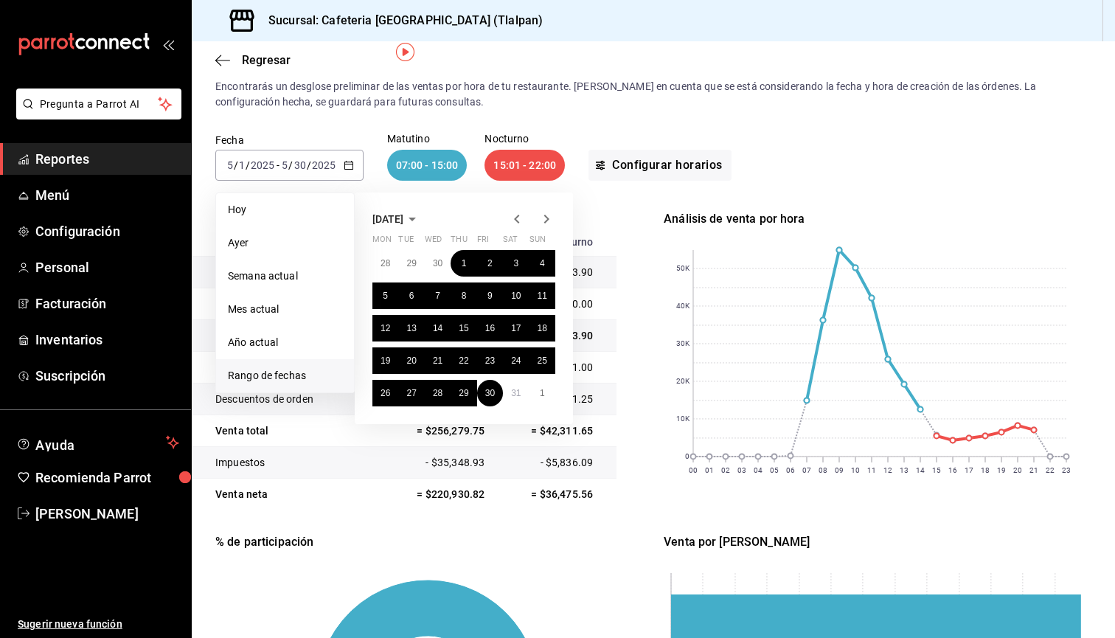
click at [542, 215] on icon "button" at bounding box center [547, 219] width 18 height 18
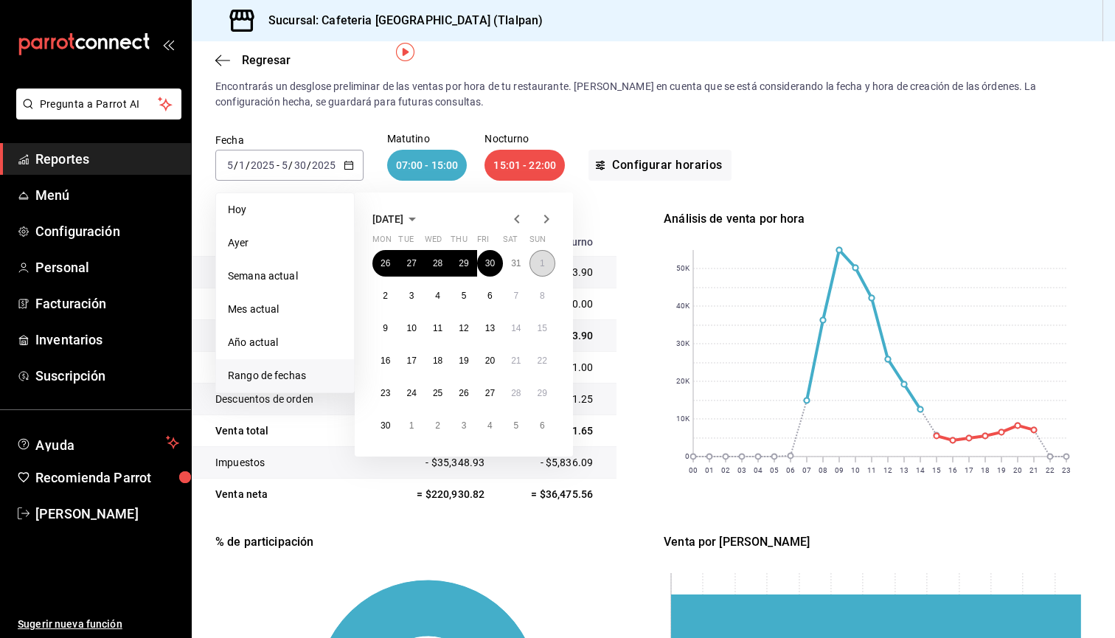
click at [537, 266] on button "1" at bounding box center [543, 263] width 26 height 27
click at [384, 424] on abbr "30" at bounding box center [386, 425] width 10 height 10
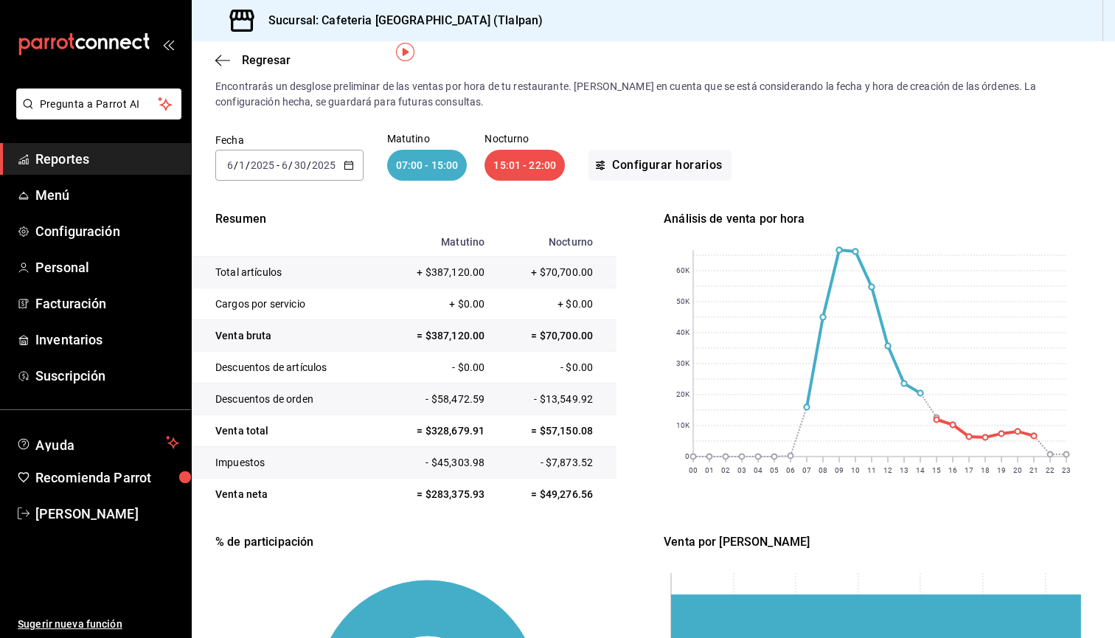
click at [339, 160] on div "[DATE] [DATE] - [DATE] [DATE]" at bounding box center [289, 165] width 148 height 31
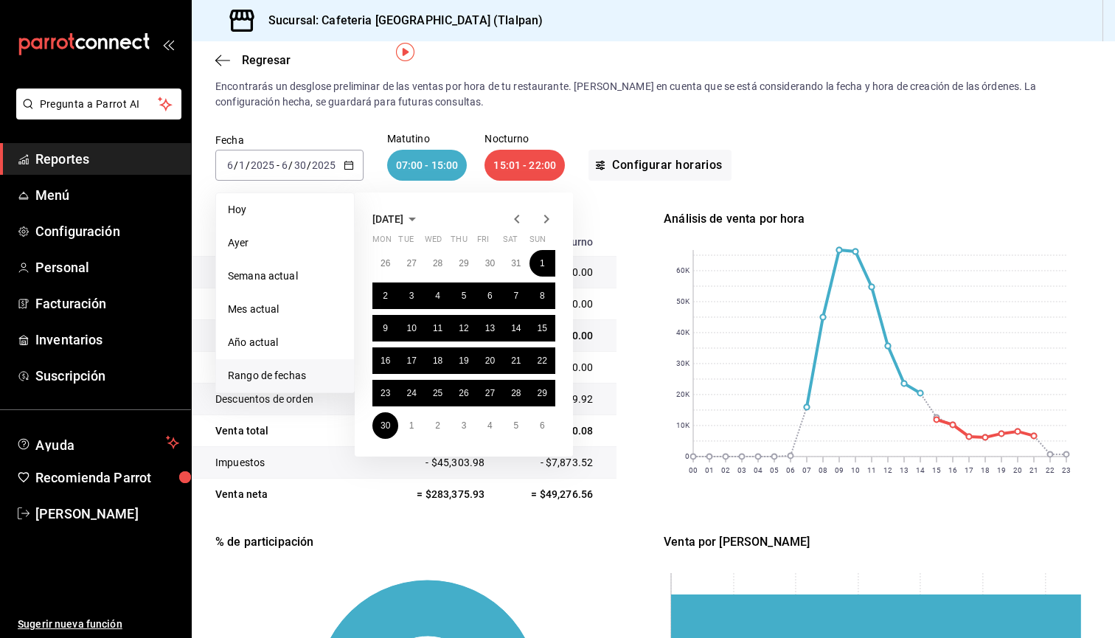
click at [421, 222] on icon "button" at bounding box center [412, 219] width 18 height 18
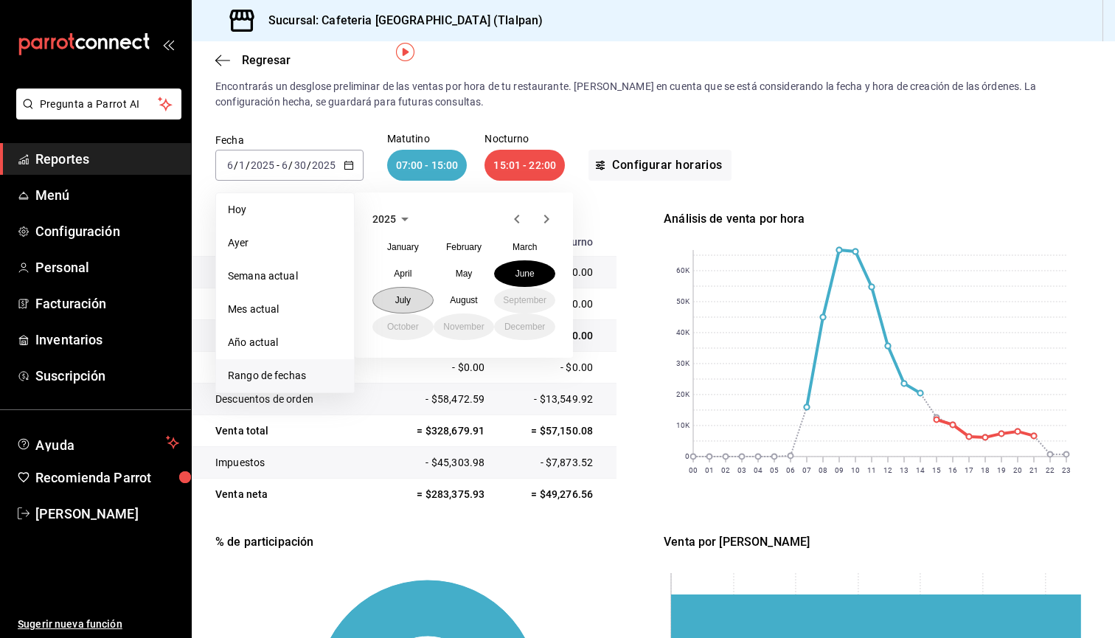
click at [410, 295] on abbr "July" at bounding box center [402, 300] width 15 height 10
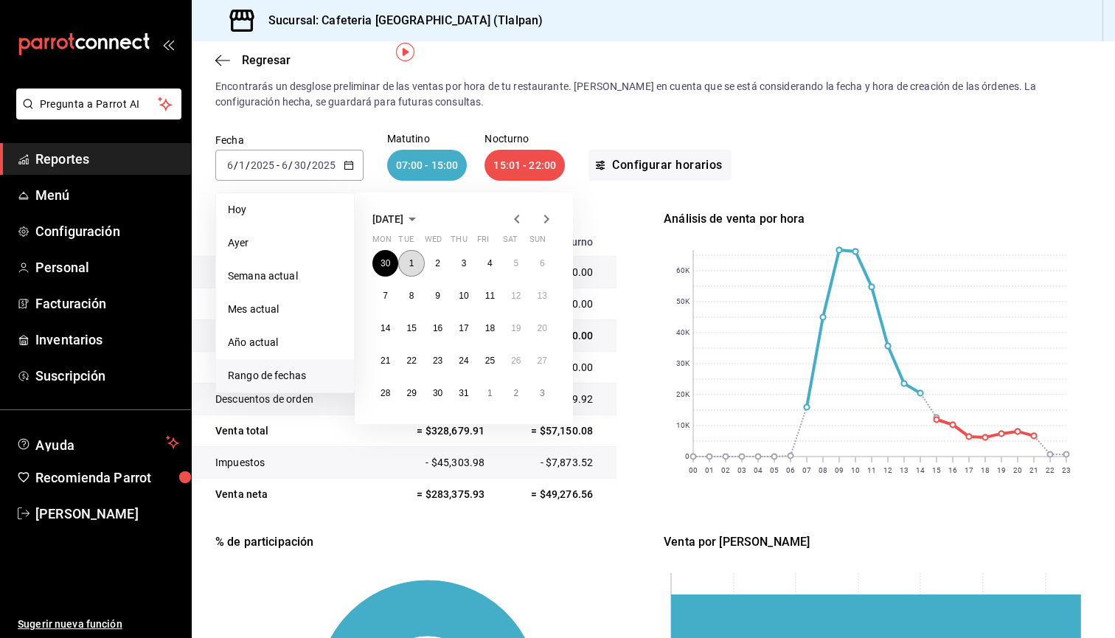
click at [413, 270] on button "1" at bounding box center [411, 263] width 26 height 27
click at [462, 397] on abbr "31" at bounding box center [464, 393] width 10 height 10
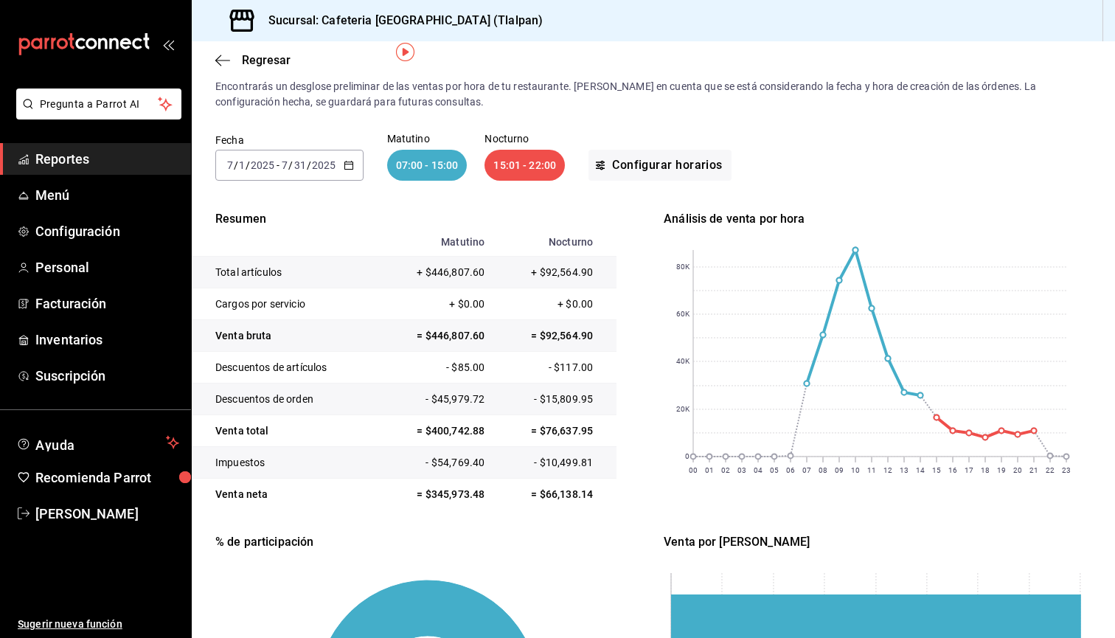
click at [316, 165] on input "2025" at bounding box center [323, 165] width 25 height 12
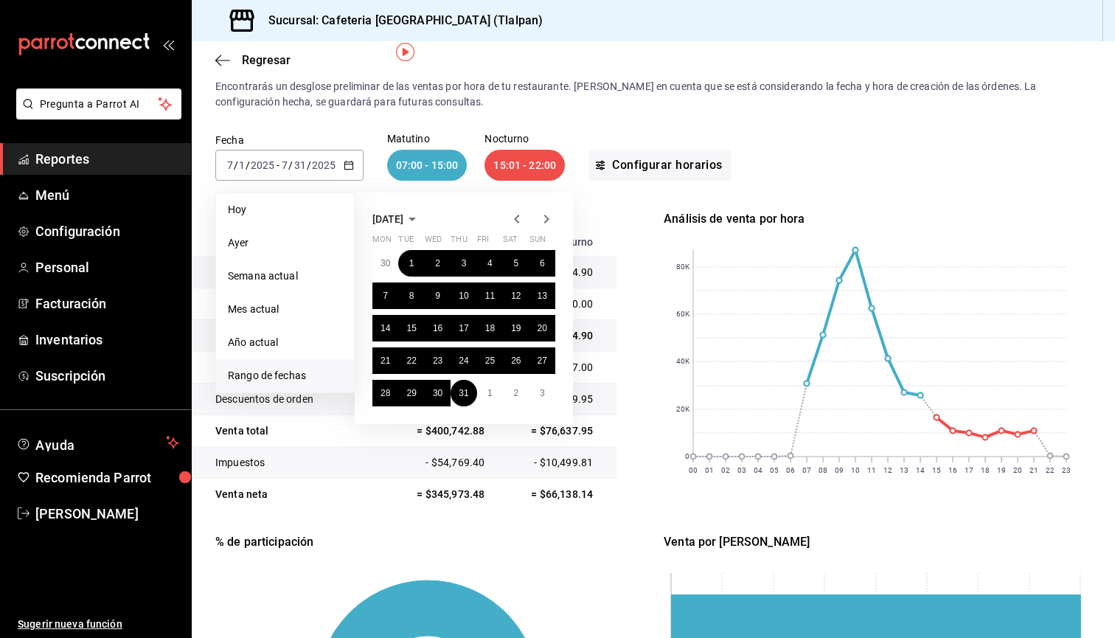
click at [549, 220] on icon "button" at bounding box center [547, 219] width 18 height 18
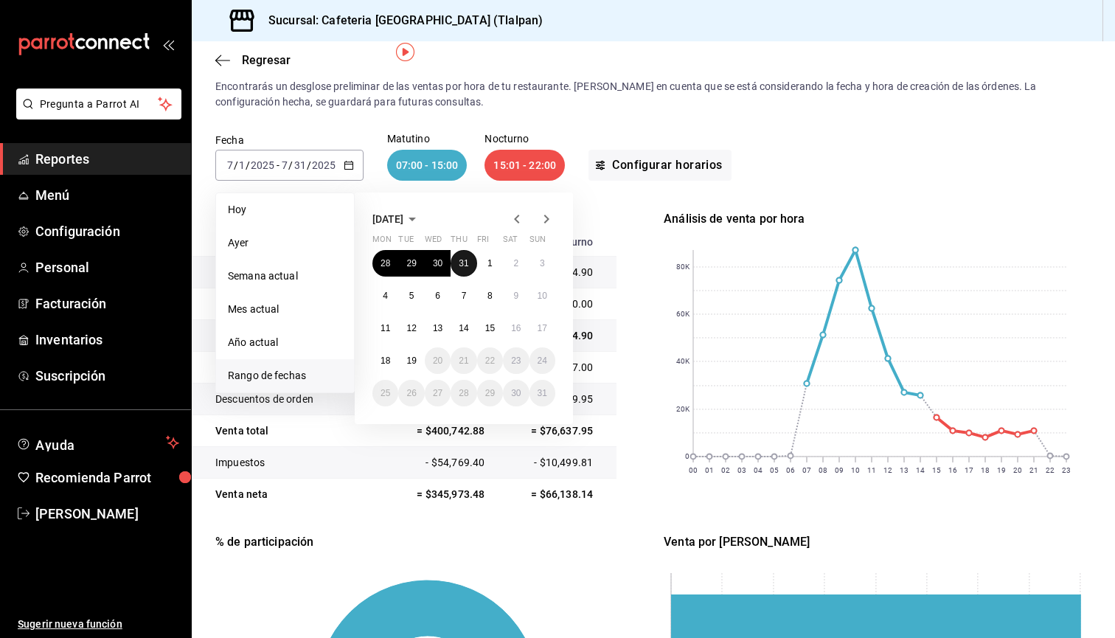
click at [470, 267] on button "31" at bounding box center [464, 263] width 26 height 27
click at [541, 221] on icon "button" at bounding box center [547, 219] width 18 height 18
click at [416, 218] on icon "button" at bounding box center [412, 220] width 7 height 4
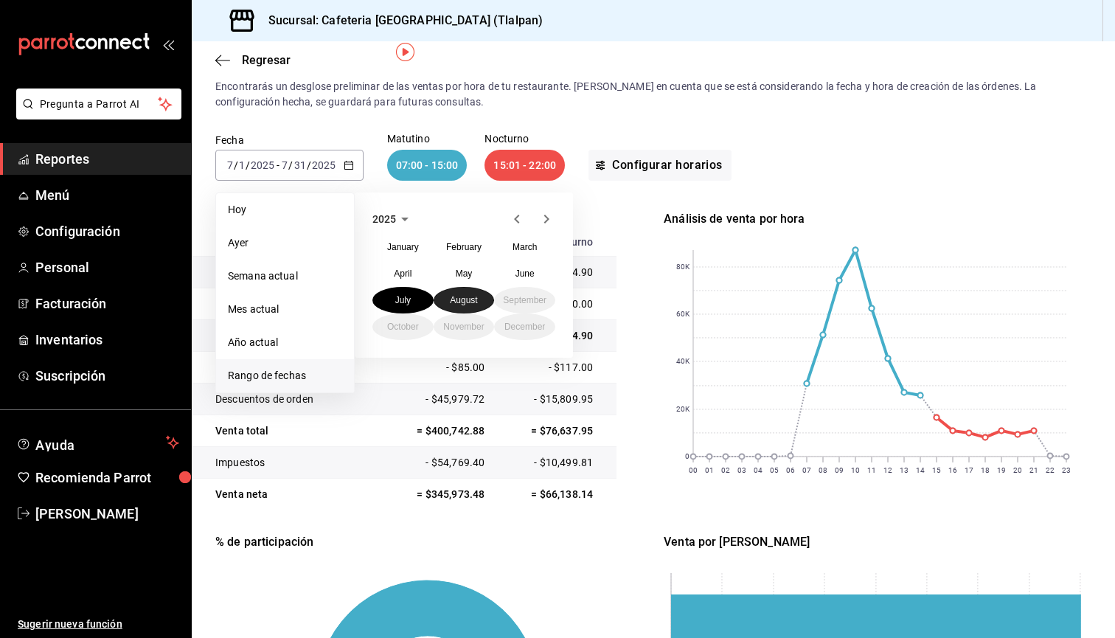
click at [468, 297] on abbr "August" at bounding box center [463, 300] width 27 height 10
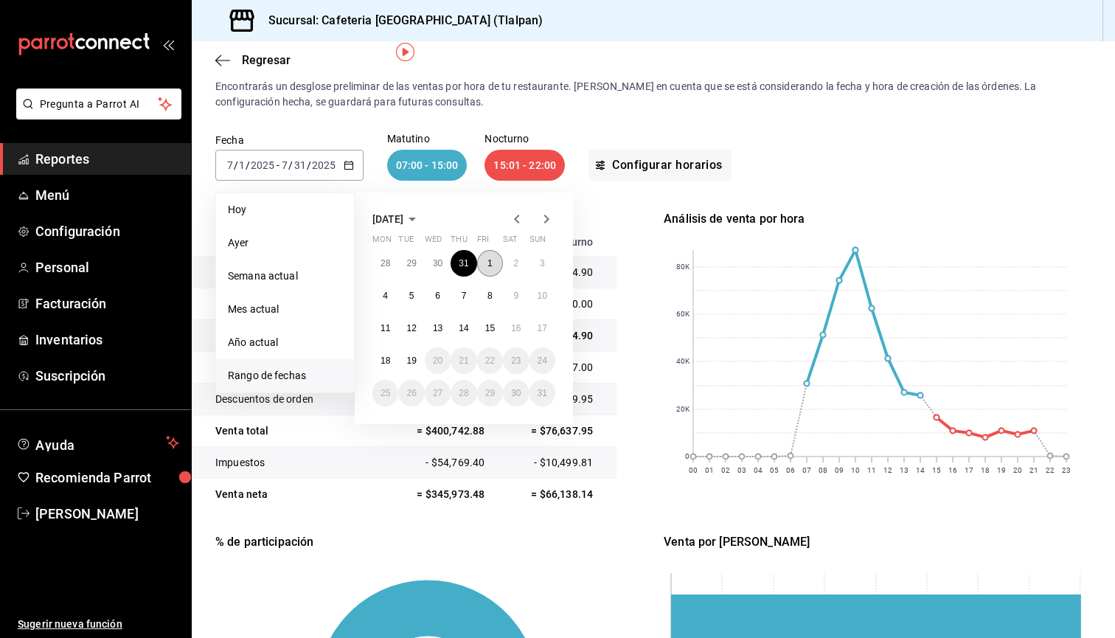
click at [499, 263] on button "1" at bounding box center [490, 263] width 26 height 27
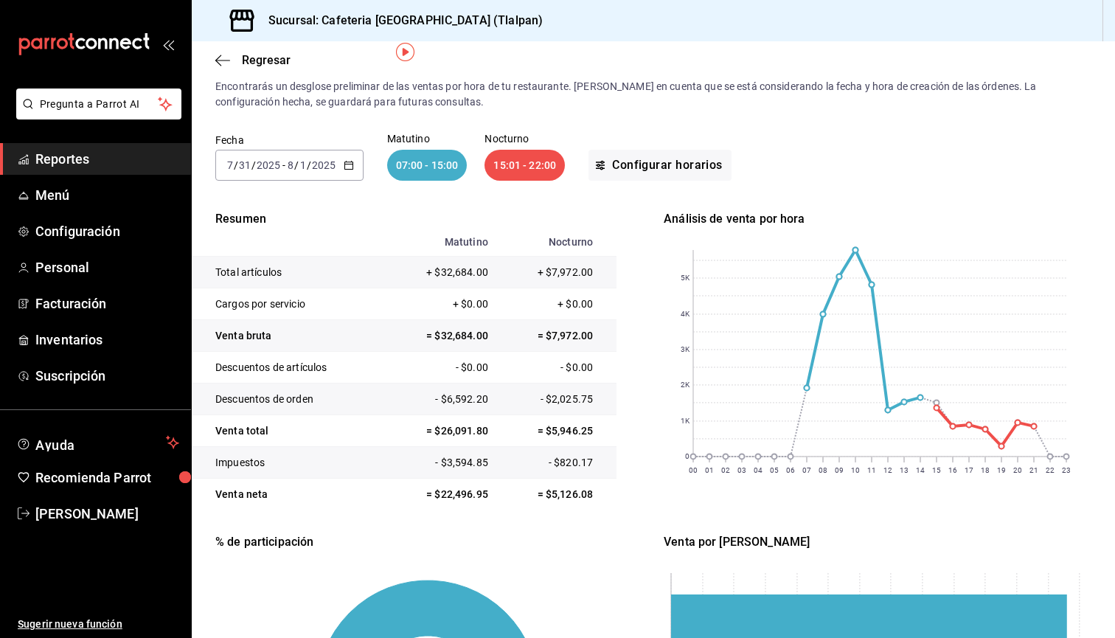
click at [327, 166] on input "2025" at bounding box center [323, 165] width 25 height 12
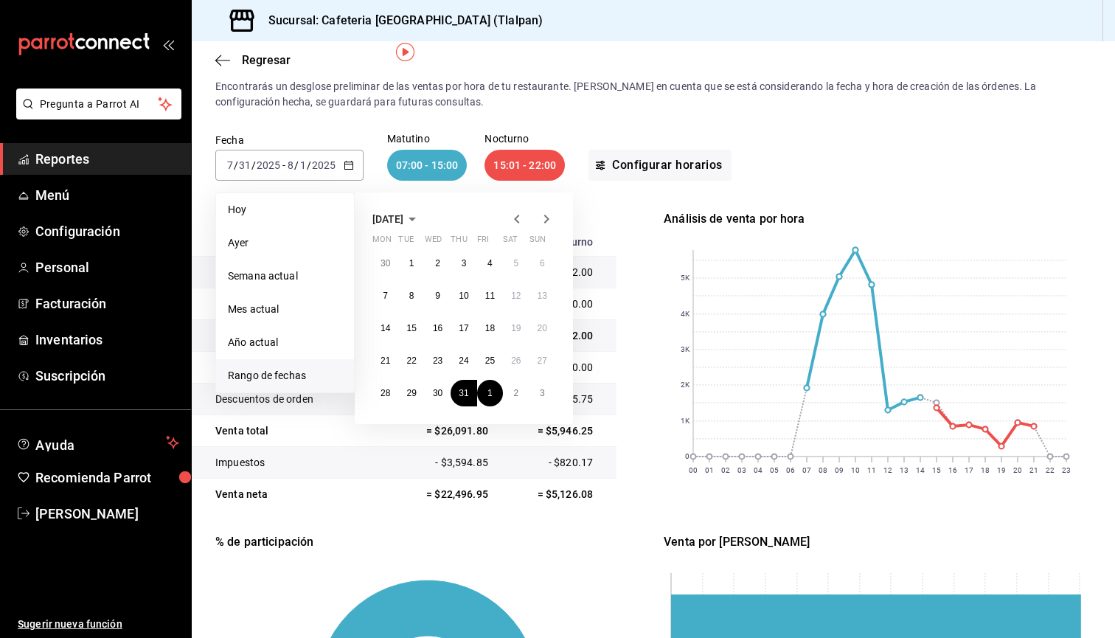
click at [549, 226] on icon "button" at bounding box center [547, 219] width 18 height 18
click at [496, 260] on button "1" at bounding box center [490, 263] width 26 height 27
click at [495, 294] on button "8" at bounding box center [490, 295] width 26 height 27
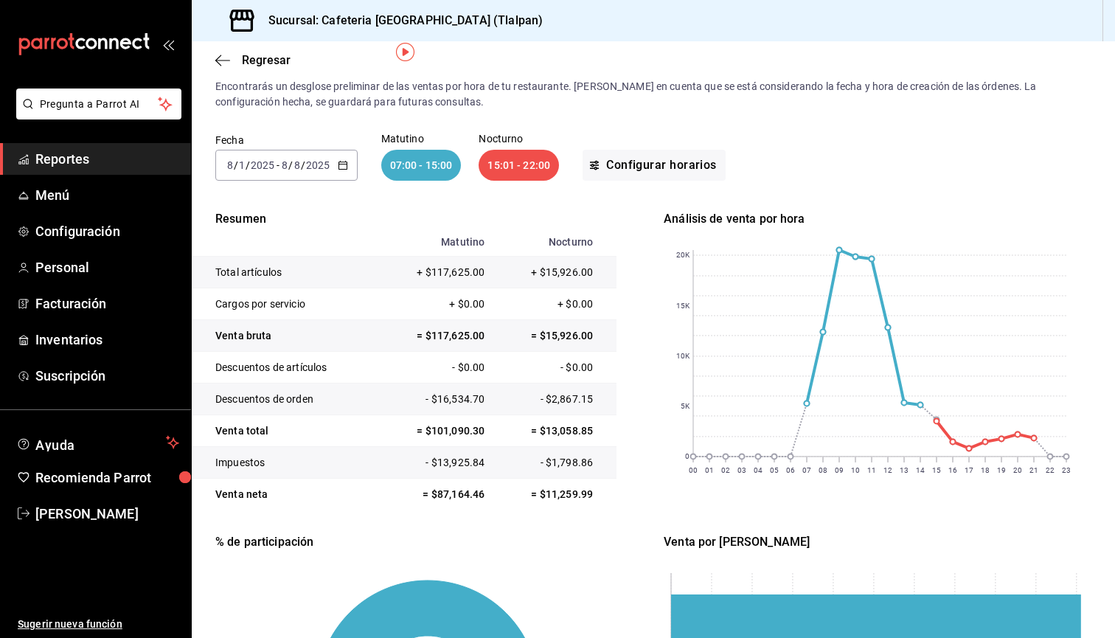
click at [284, 180] on div "[DATE] [DATE] - [DATE] [DATE]" at bounding box center [286, 165] width 142 height 31
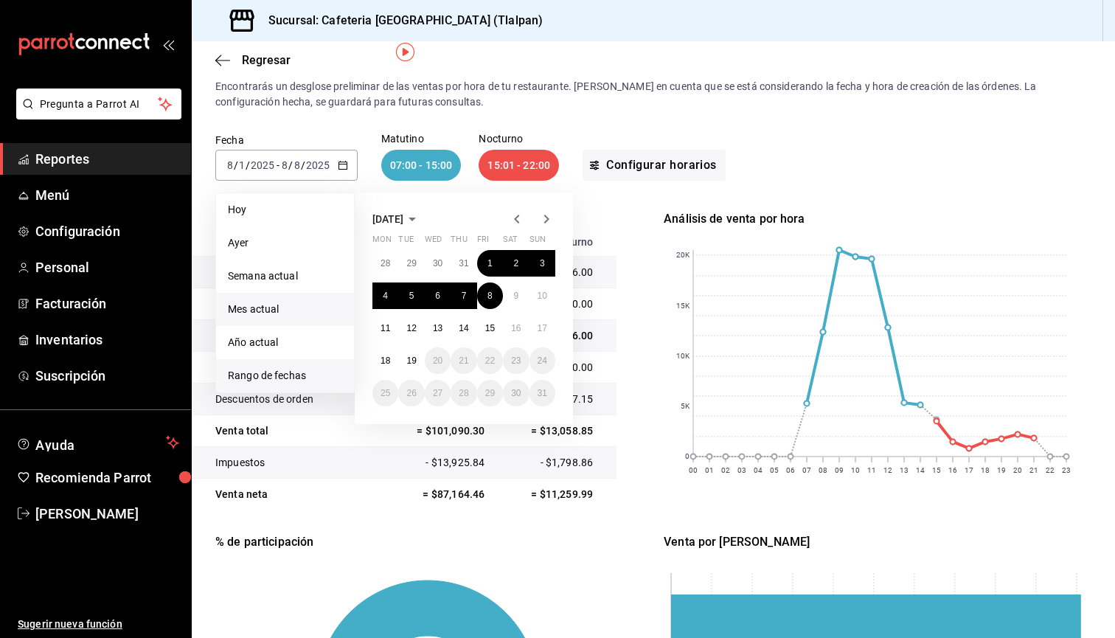
click at [268, 302] on span "Mes actual" at bounding box center [285, 309] width 114 height 15
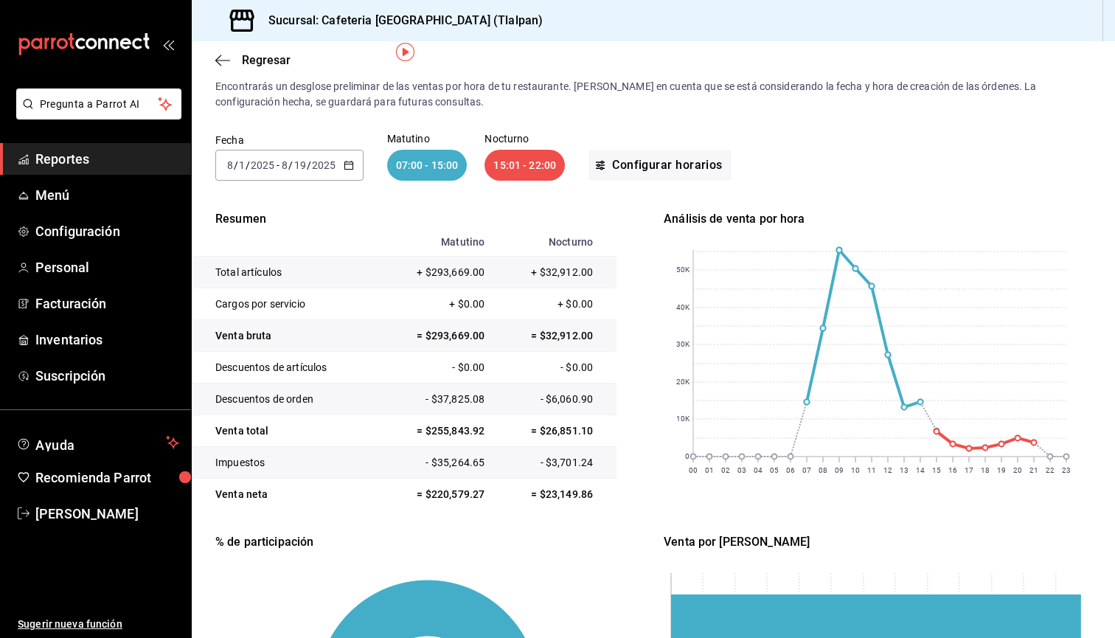
click at [350, 156] on div "[DATE] [DATE] - [DATE] [DATE]" at bounding box center [289, 165] width 148 height 31
click at [294, 370] on span "Rango de fechas" at bounding box center [285, 375] width 114 height 15
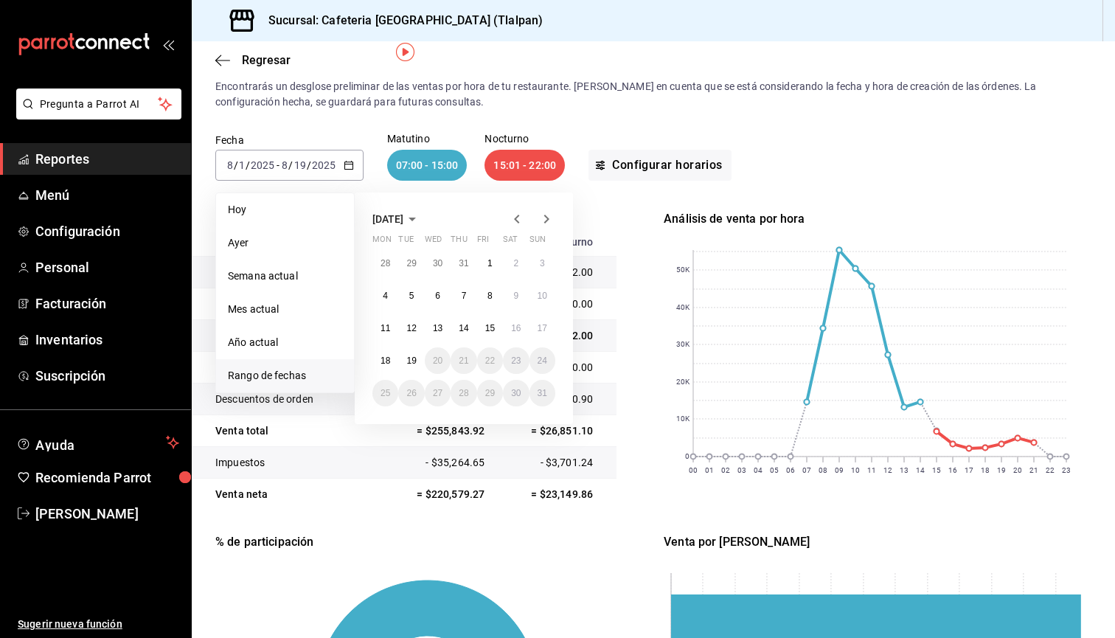
click at [403, 221] on span "[DATE]" at bounding box center [387, 219] width 31 height 12
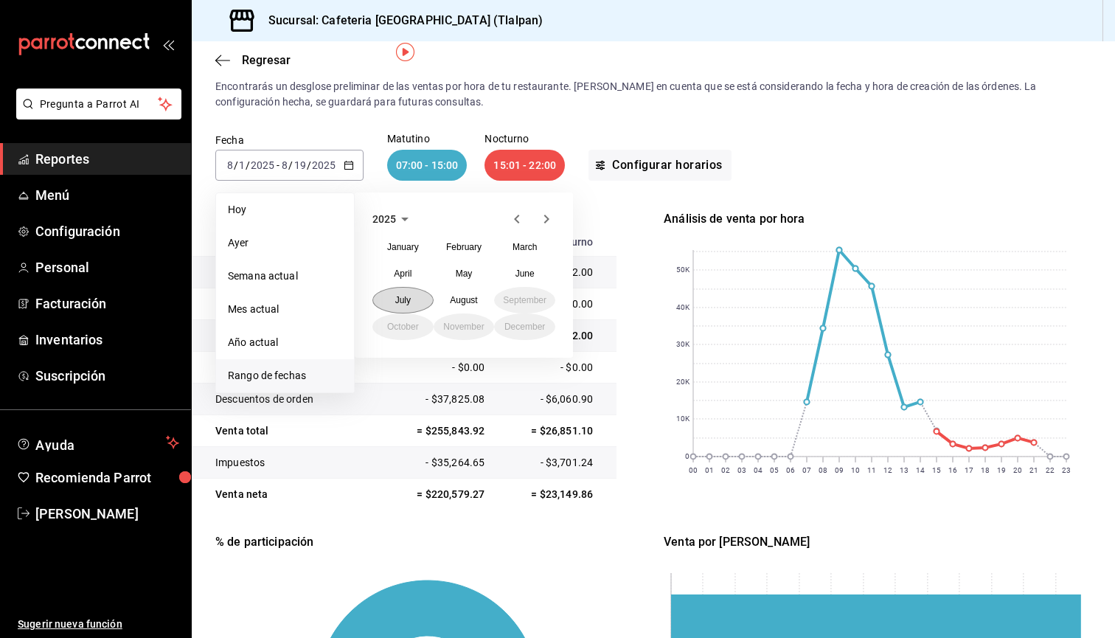
click at [411, 297] on abbr "July" at bounding box center [402, 300] width 15 height 10
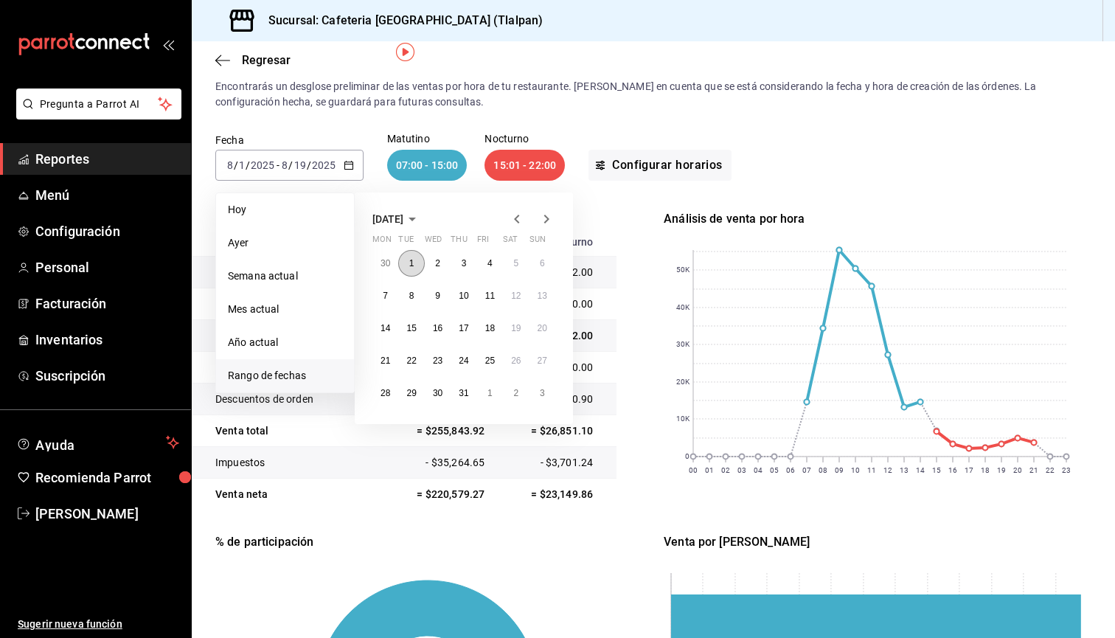
click at [415, 255] on button "1" at bounding box center [411, 263] width 26 height 27
click at [460, 386] on button "31" at bounding box center [464, 393] width 26 height 27
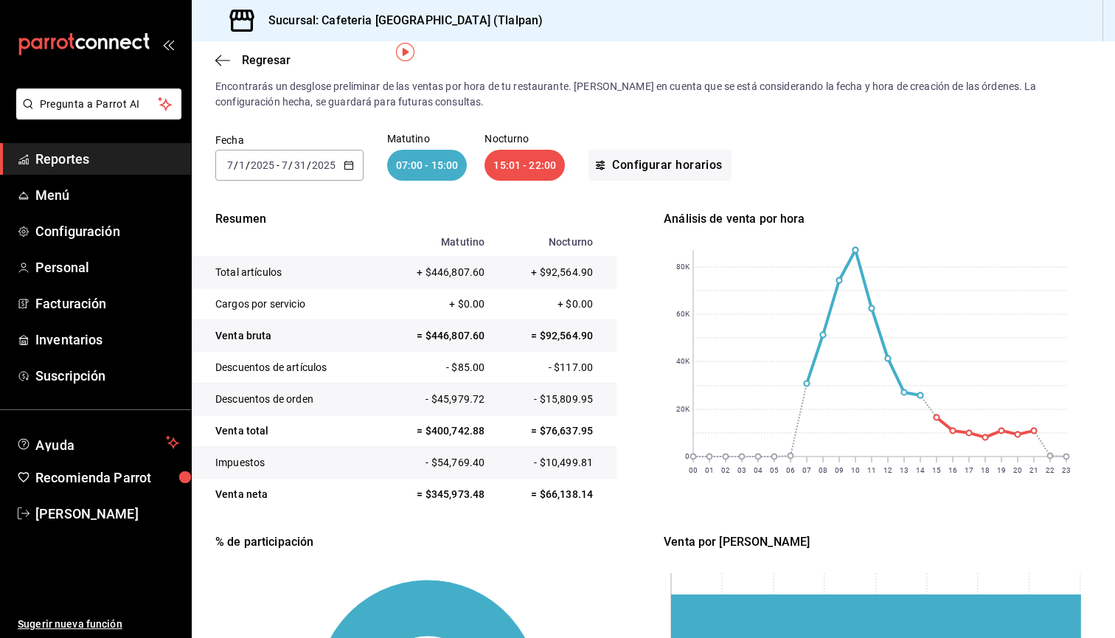
click at [849, 1] on div "Sucursal: Cafeteria [GEOGRAPHIC_DATA] (Tlalpan)" at bounding box center [653, 20] width 923 height 41
click at [250, 60] on span "Regresar" at bounding box center [266, 60] width 49 height 14
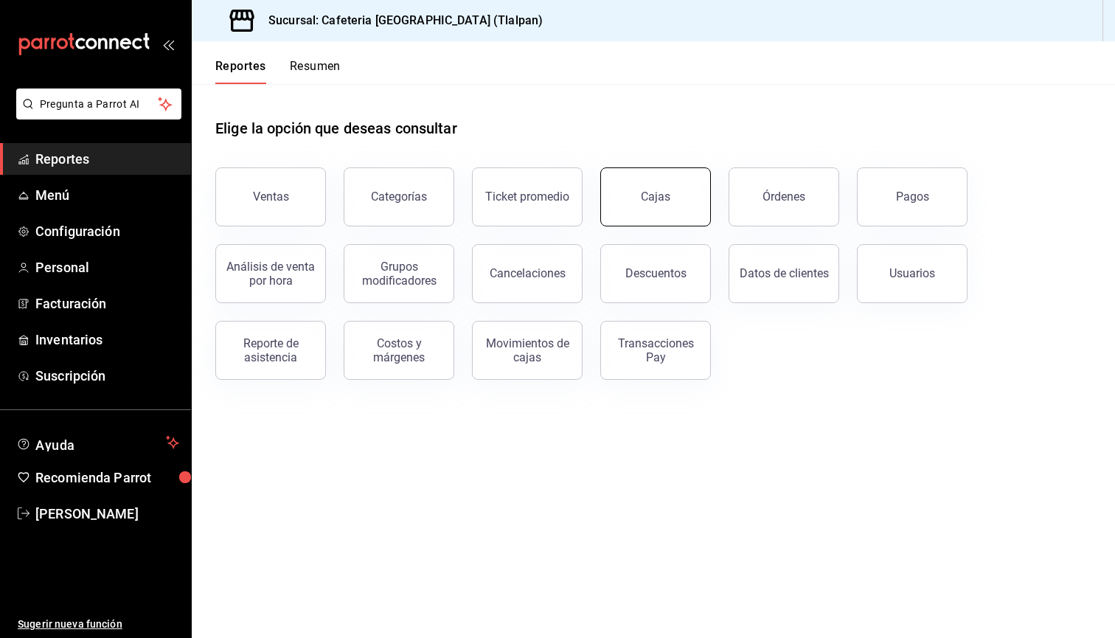
click at [656, 180] on button "Cajas" at bounding box center [655, 196] width 111 height 59
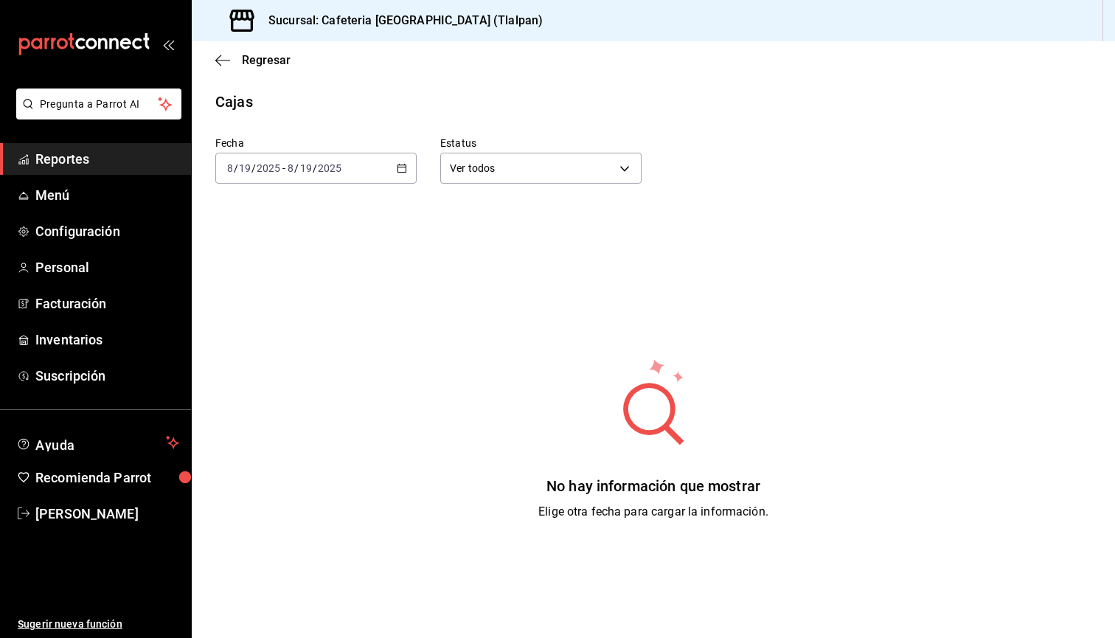
click at [371, 173] on div "[DATE] [DATE] - [DATE] [DATE]" at bounding box center [315, 168] width 201 height 31
click at [274, 305] on span "Mes actual" at bounding box center [285, 312] width 114 height 15
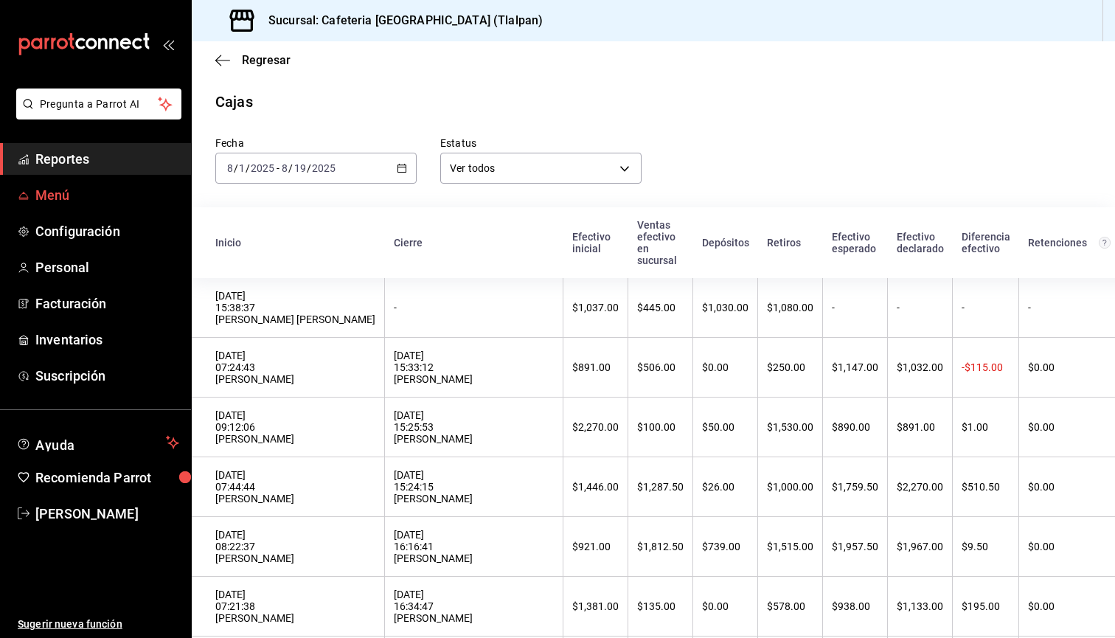
click at [72, 203] on span "Menú" at bounding box center [107, 195] width 144 height 20
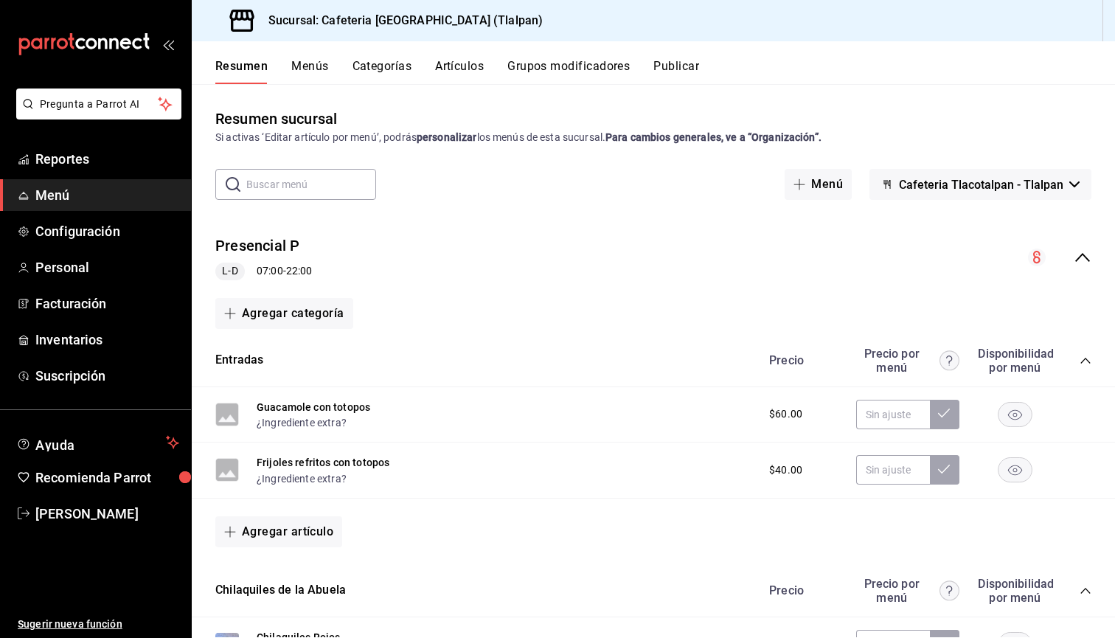
click at [72, 189] on span "Menú" at bounding box center [107, 195] width 144 height 20
click at [76, 173] on link "Reportes" at bounding box center [95, 159] width 191 height 32
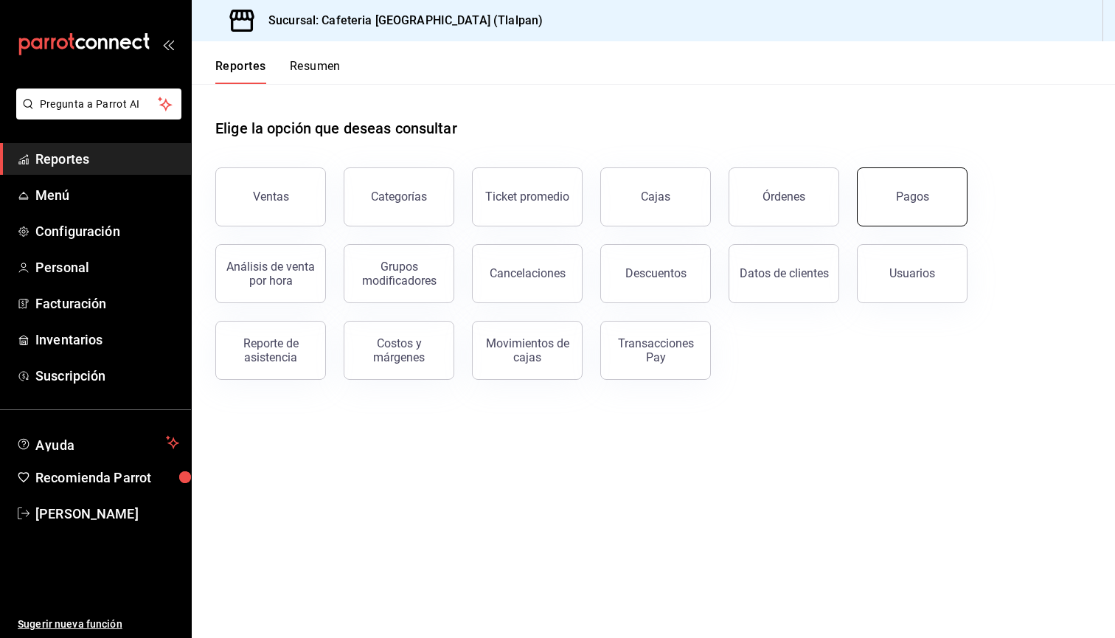
click at [891, 207] on button "Pagos" at bounding box center [912, 196] width 111 height 59
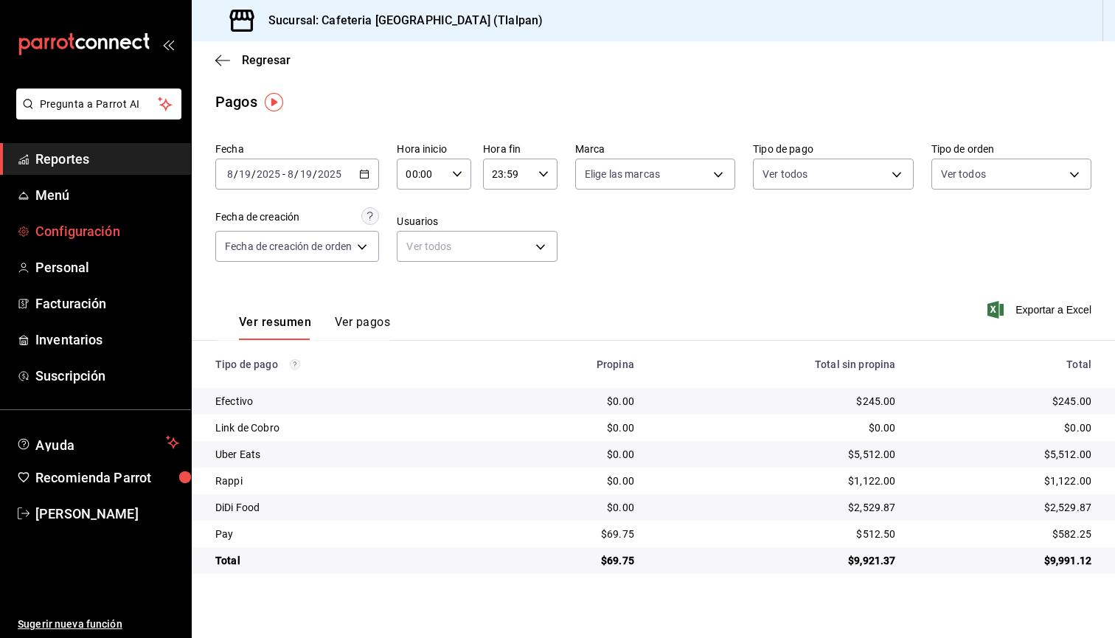
click at [76, 221] on span "Configuración" at bounding box center [107, 231] width 144 height 20
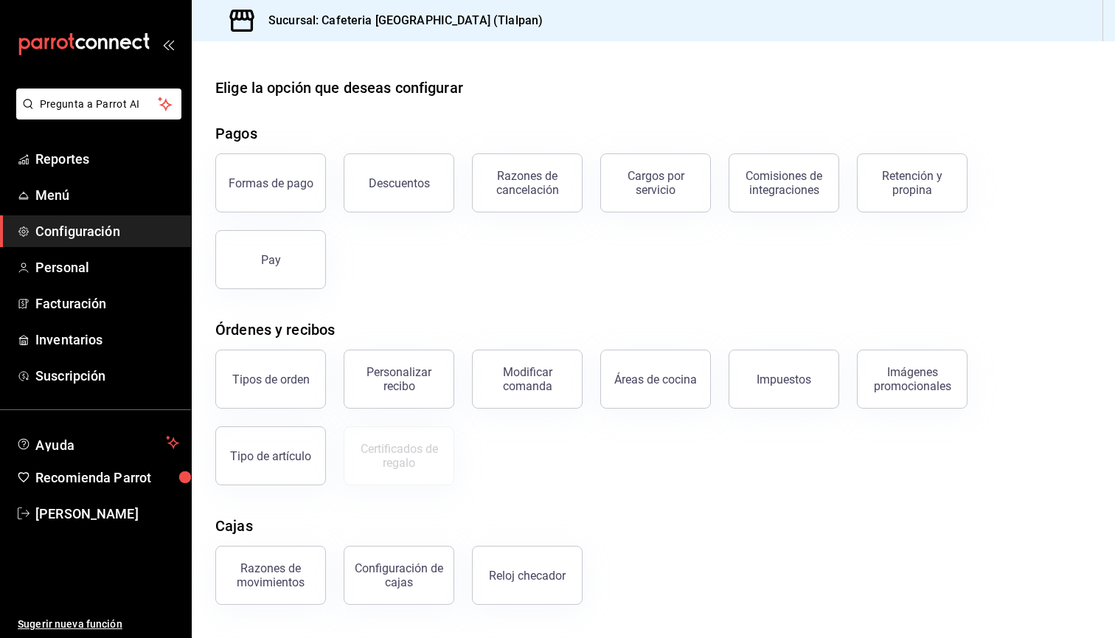
click at [299, 296] on div "Elige la opción que deseas configurar Pagos Formas de pago Descuentos Razones d…" at bounding box center [653, 401] width 923 height 648
click at [299, 288] on div "Pay" at bounding box center [262, 250] width 128 height 77
click at [293, 277] on button "Pay" at bounding box center [270, 259] width 111 height 59
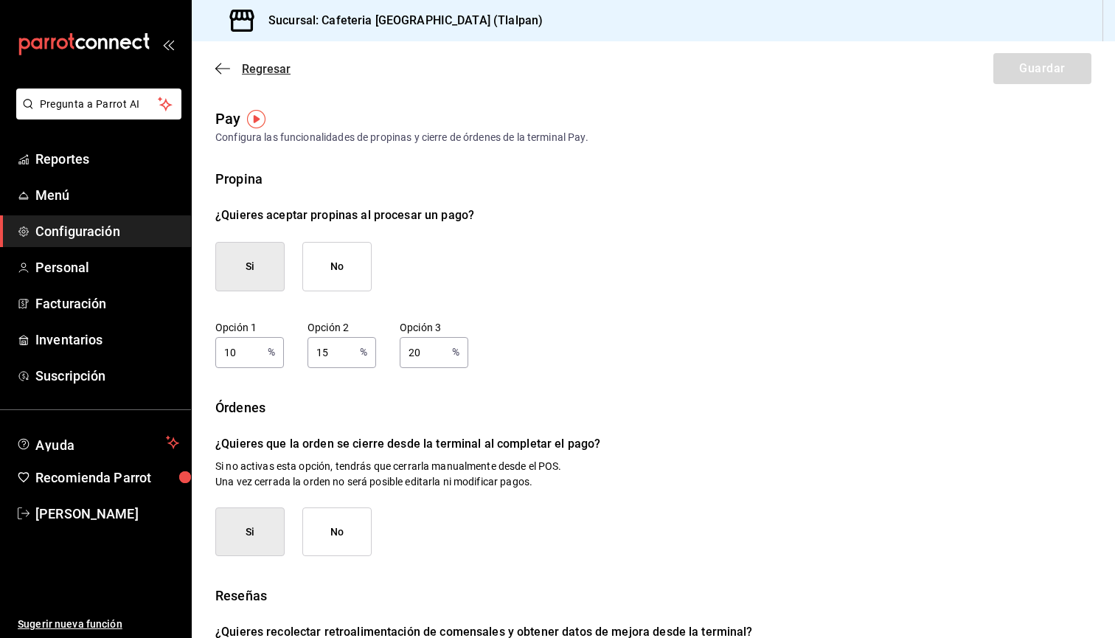
click at [230, 75] on span "Regresar" at bounding box center [252, 69] width 75 height 14
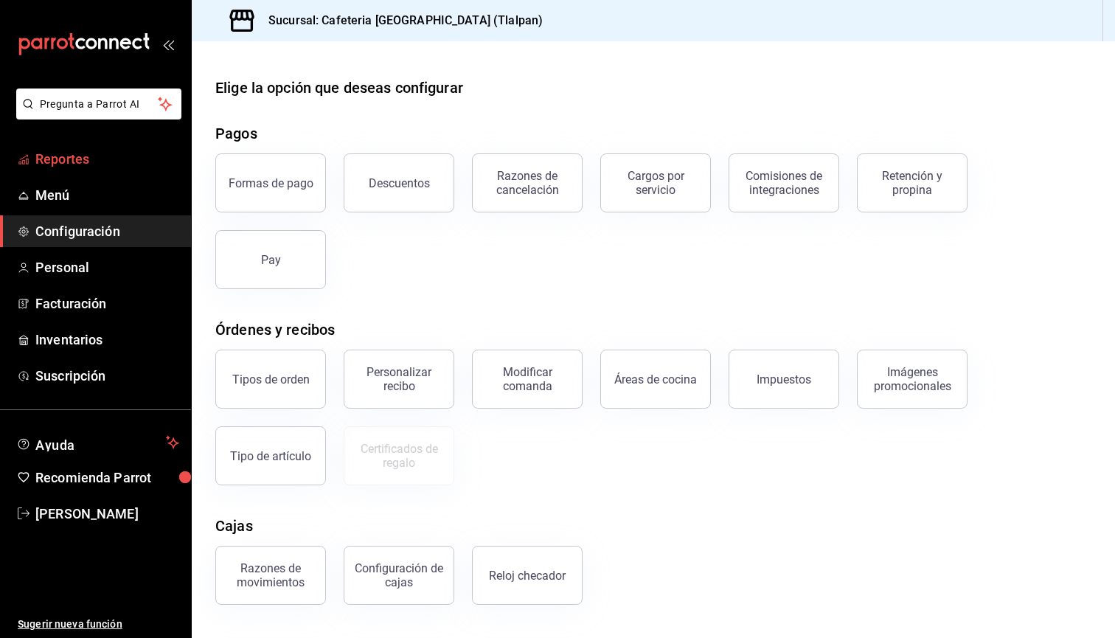
click at [80, 167] on span "Reportes" at bounding box center [107, 159] width 144 height 20
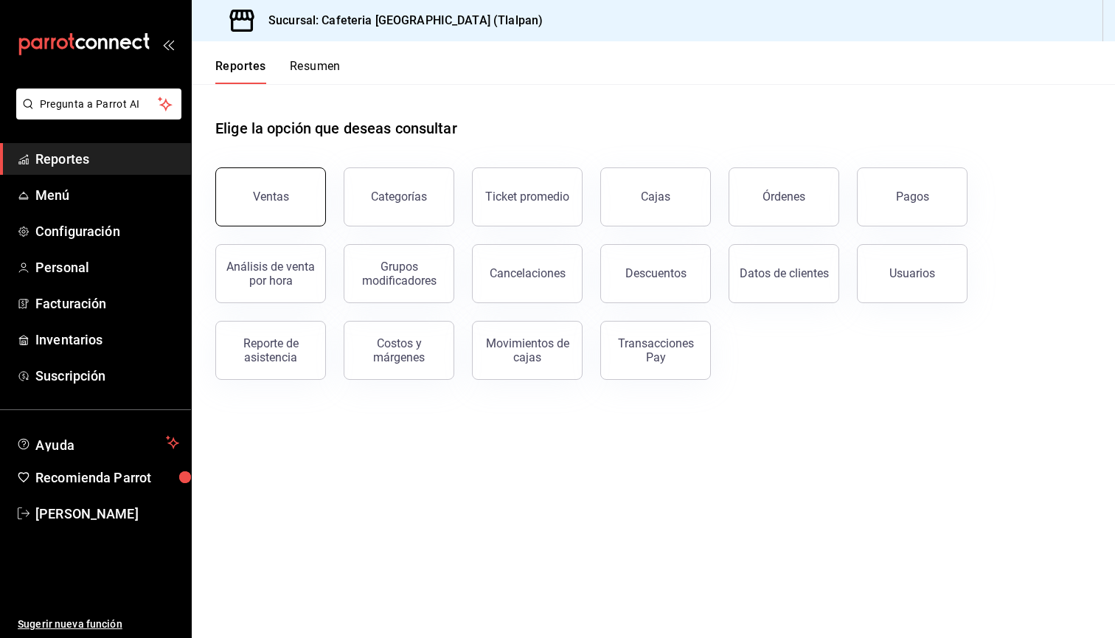
click at [322, 200] on div "Ventas" at bounding box center [262, 188] width 128 height 77
click at [308, 200] on button "Ventas" at bounding box center [270, 196] width 111 height 59
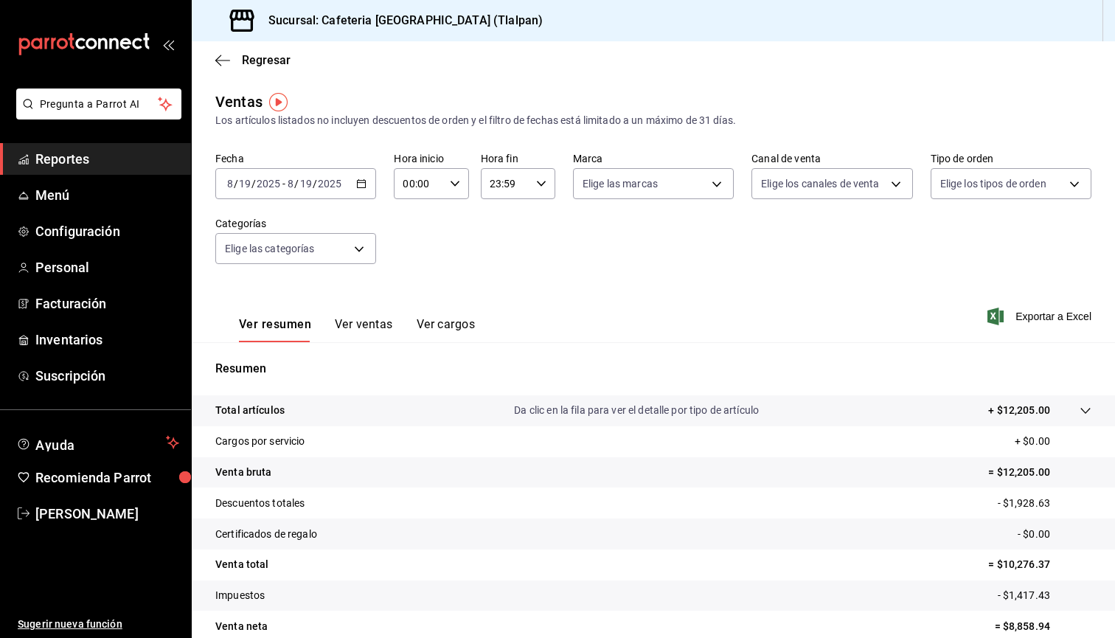
click at [450, 322] on button "Ver cargos" at bounding box center [446, 329] width 59 height 25
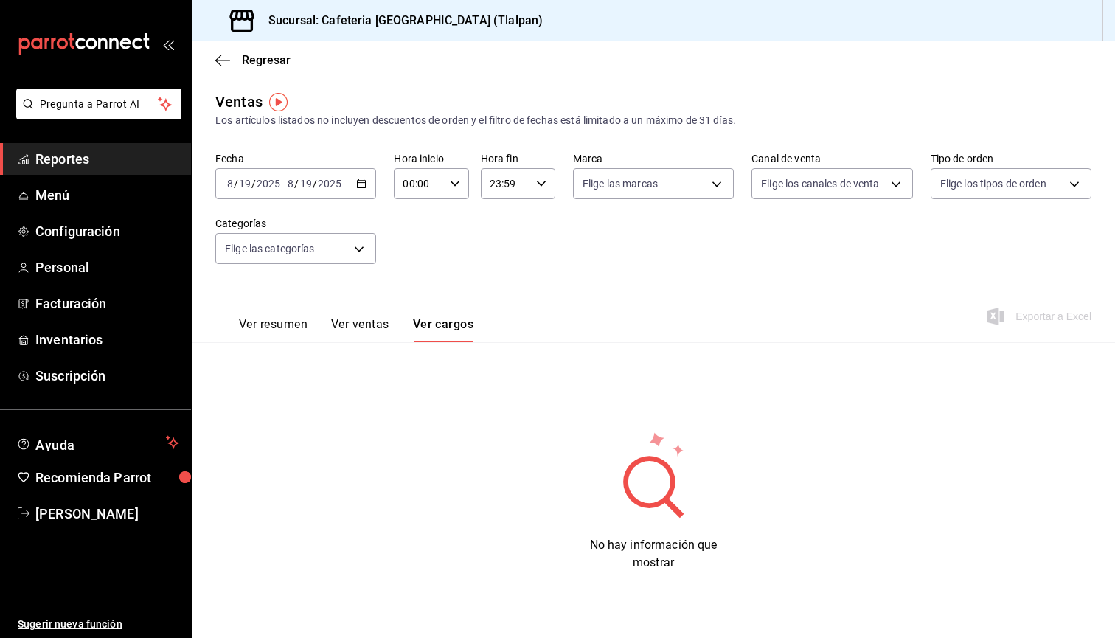
click at [387, 319] on button "Ver ventas" at bounding box center [360, 329] width 58 height 25
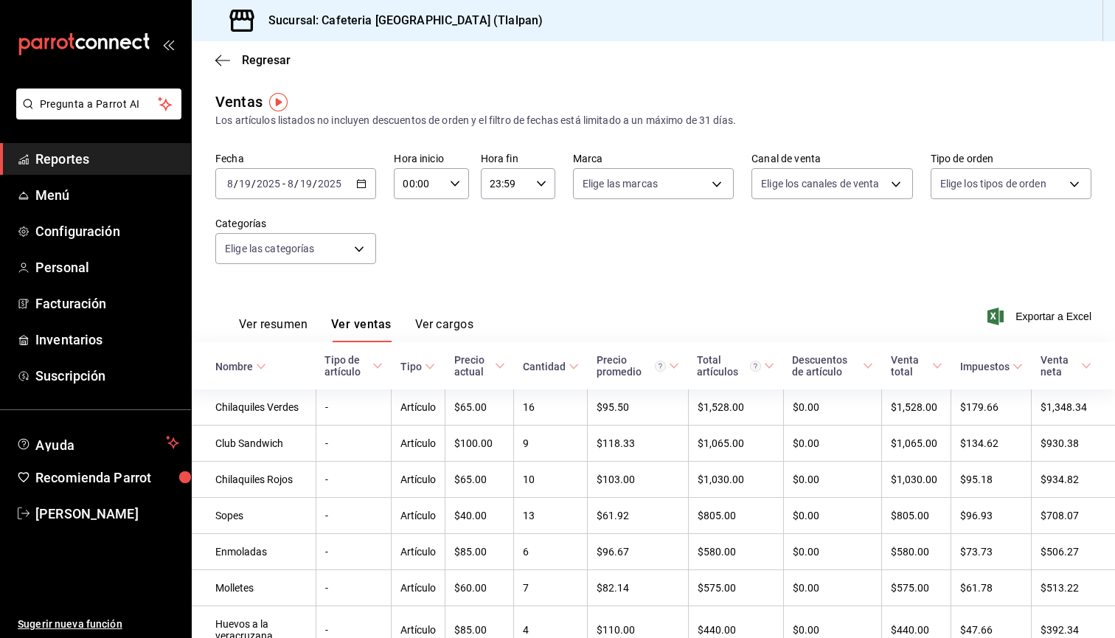
click at [298, 318] on button "Ver resumen" at bounding box center [273, 329] width 69 height 25
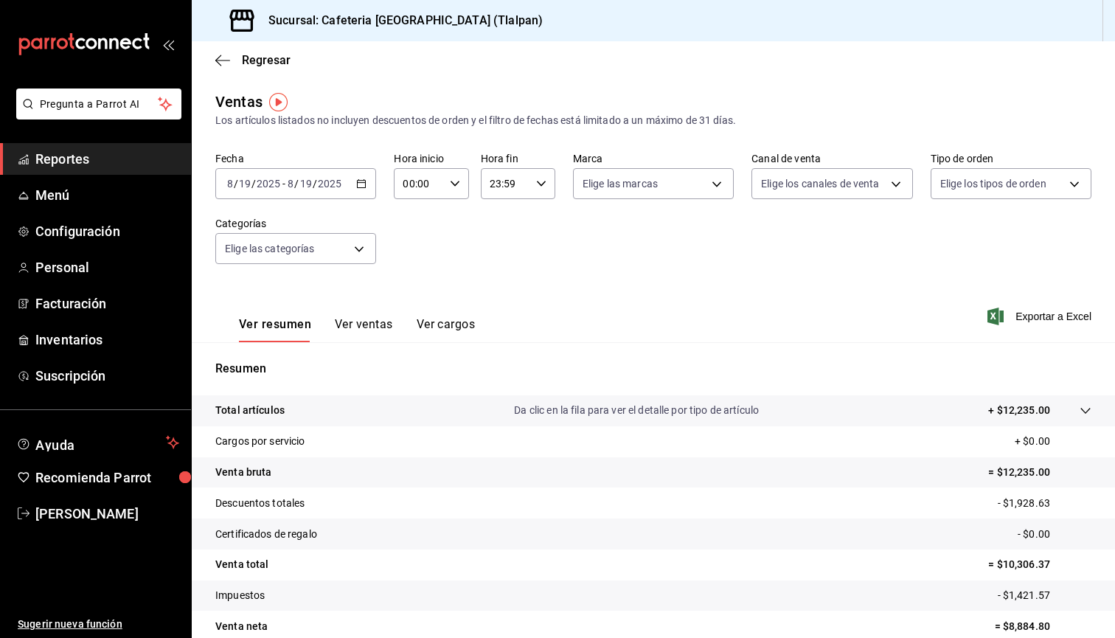
click at [346, 327] on button "Ver ventas" at bounding box center [364, 329] width 58 height 25
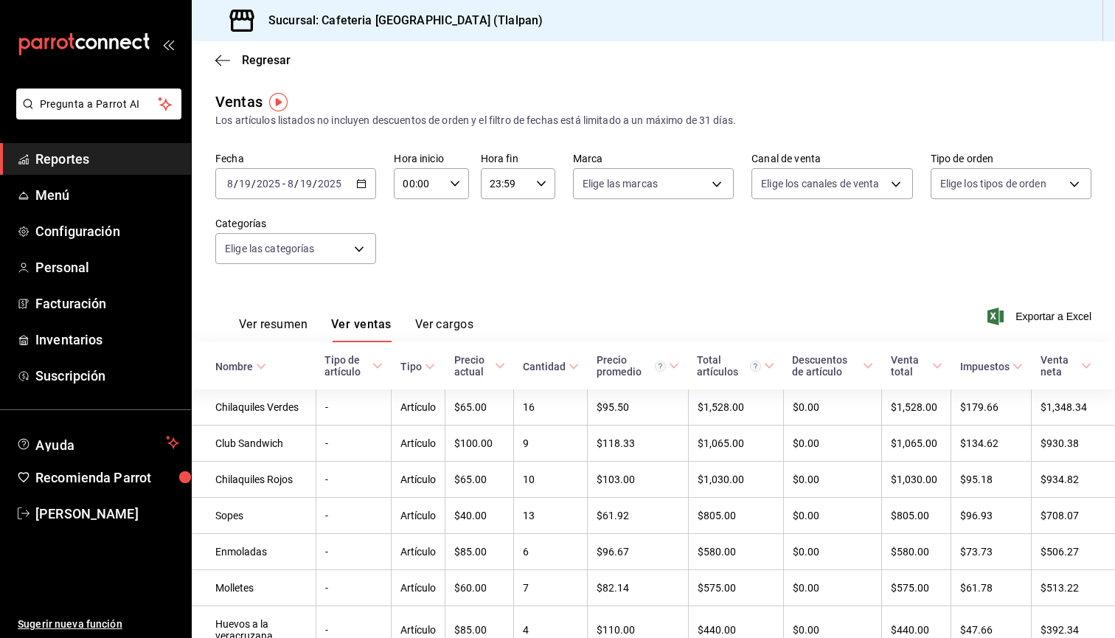
click at [438, 182] on input "00:00" at bounding box center [418, 184] width 49 height 30
click at [413, 244] on span "15" at bounding box center [413, 238] width 14 height 12
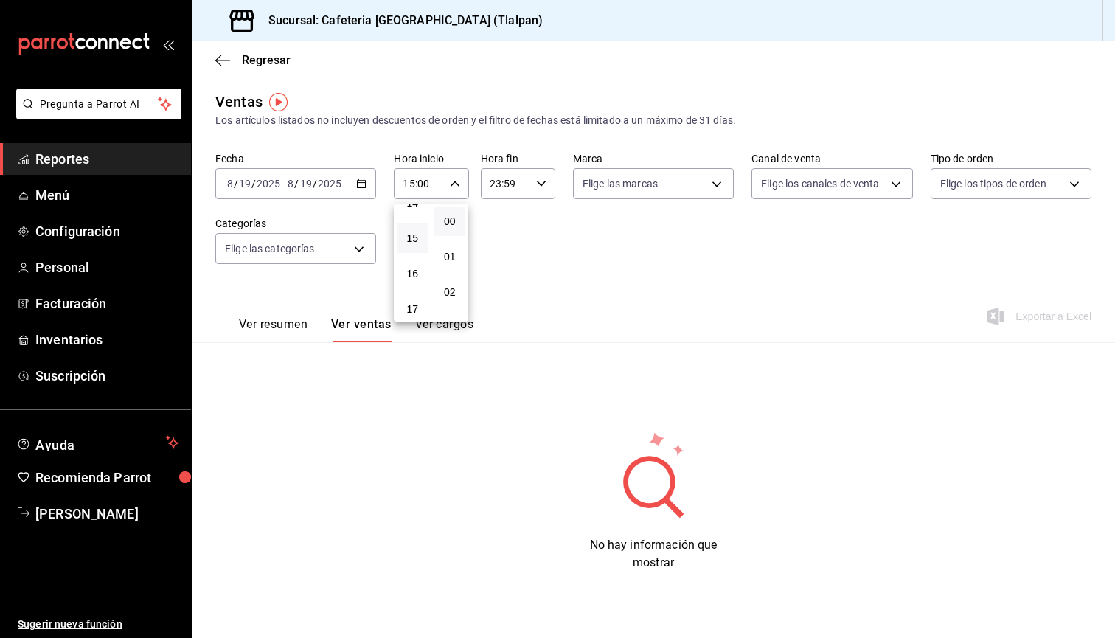
click at [503, 246] on div at bounding box center [557, 319] width 1115 height 638
click at [339, 195] on div "[DATE] [DATE] - [DATE] [DATE]" at bounding box center [295, 183] width 161 height 31
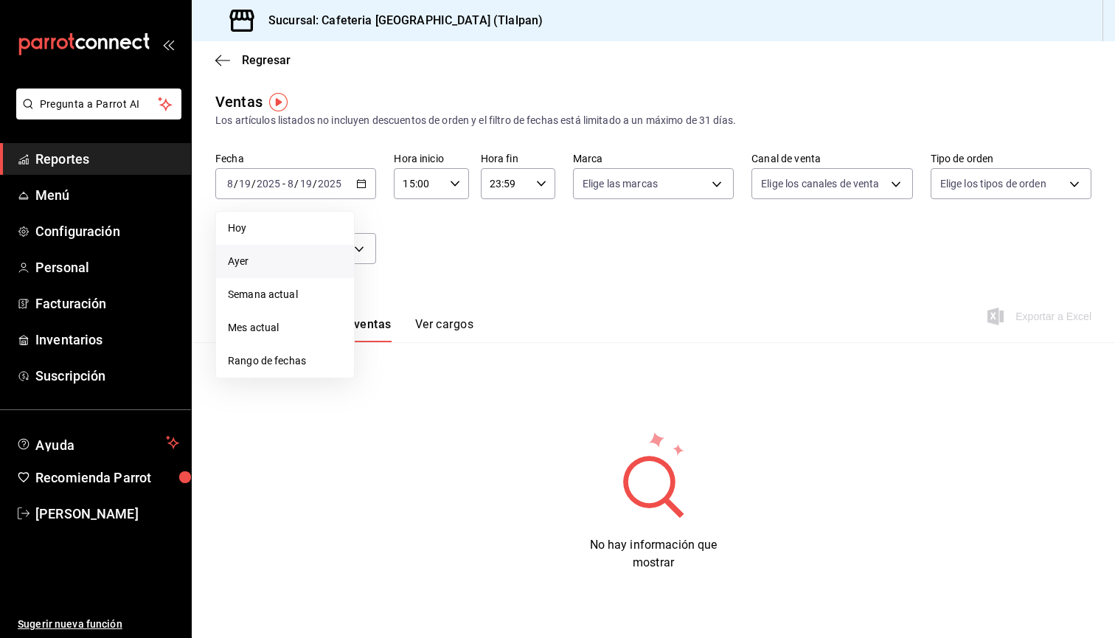
click at [315, 268] on span "Ayer" at bounding box center [285, 261] width 114 height 15
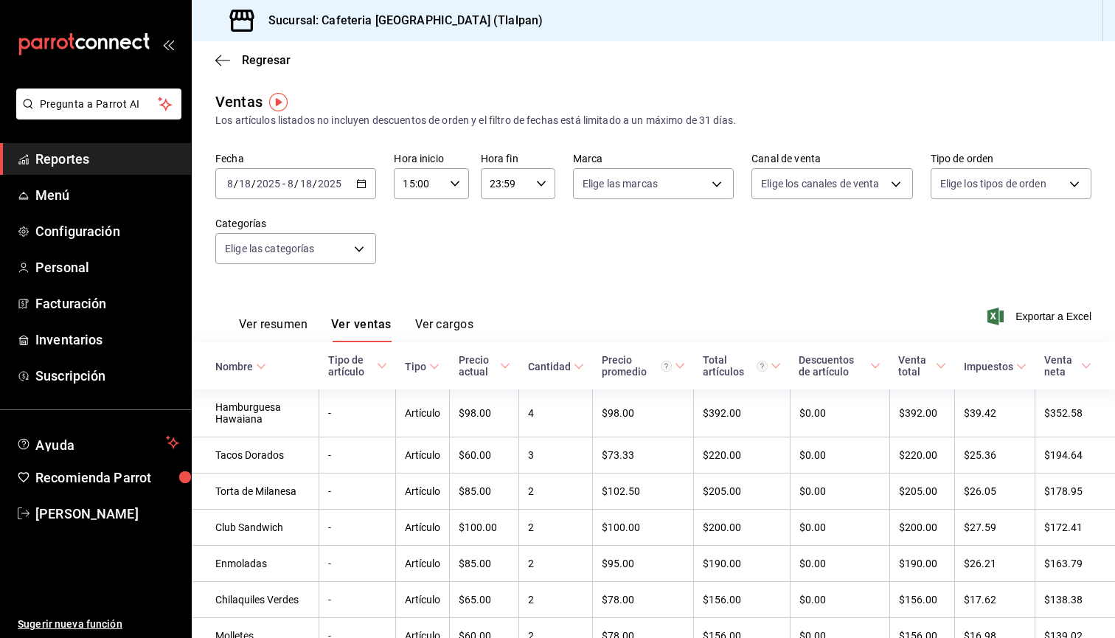
click at [442, 184] on input "15:00" at bounding box center [418, 184] width 49 height 30
click at [364, 191] on div at bounding box center [557, 319] width 1115 height 638
click at [406, 186] on input "15:00" at bounding box center [418, 184] width 49 height 30
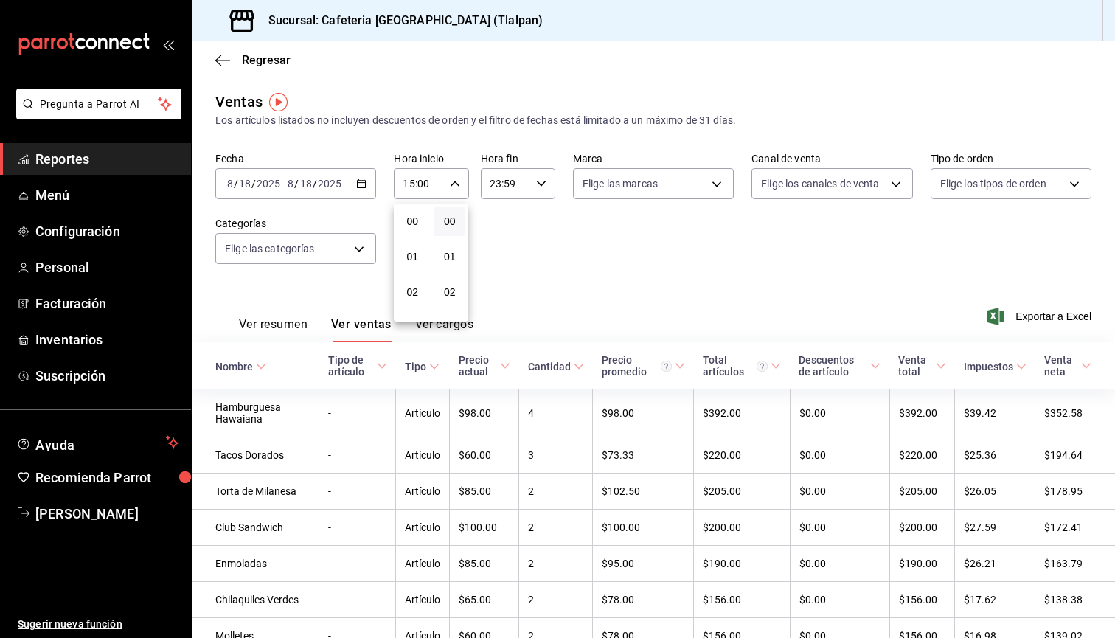
click at [403, 223] on button "00" at bounding box center [413, 222] width 32 height 30
type input "00:00"
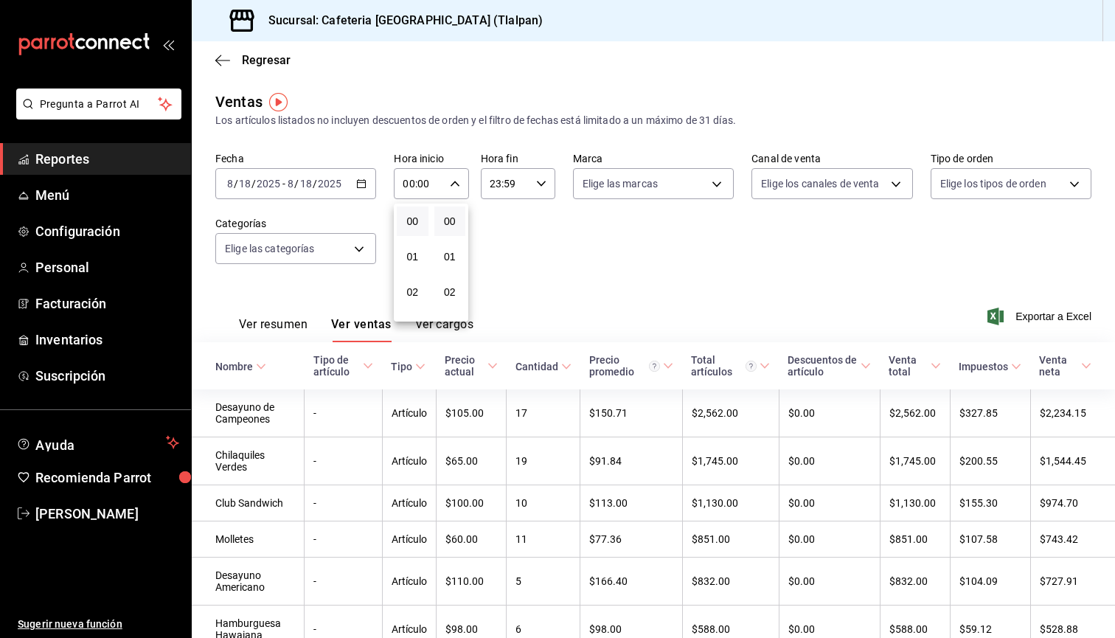
click at [403, 223] on button "00" at bounding box center [413, 222] width 32 height 30
click at [535, 249] on div at bounding box center [557, 319] width 1115 height 638
